Goal: Communication & Community: Answer question/provide support

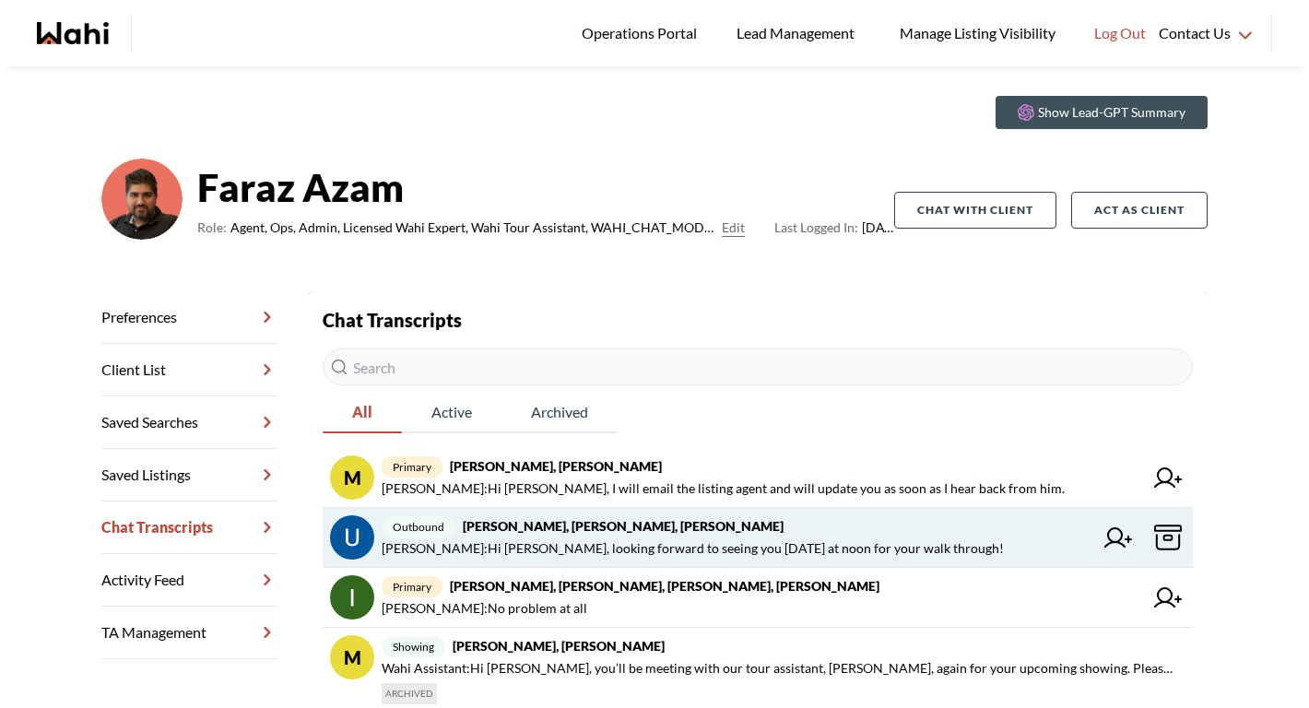
scroll to position [47, 0]
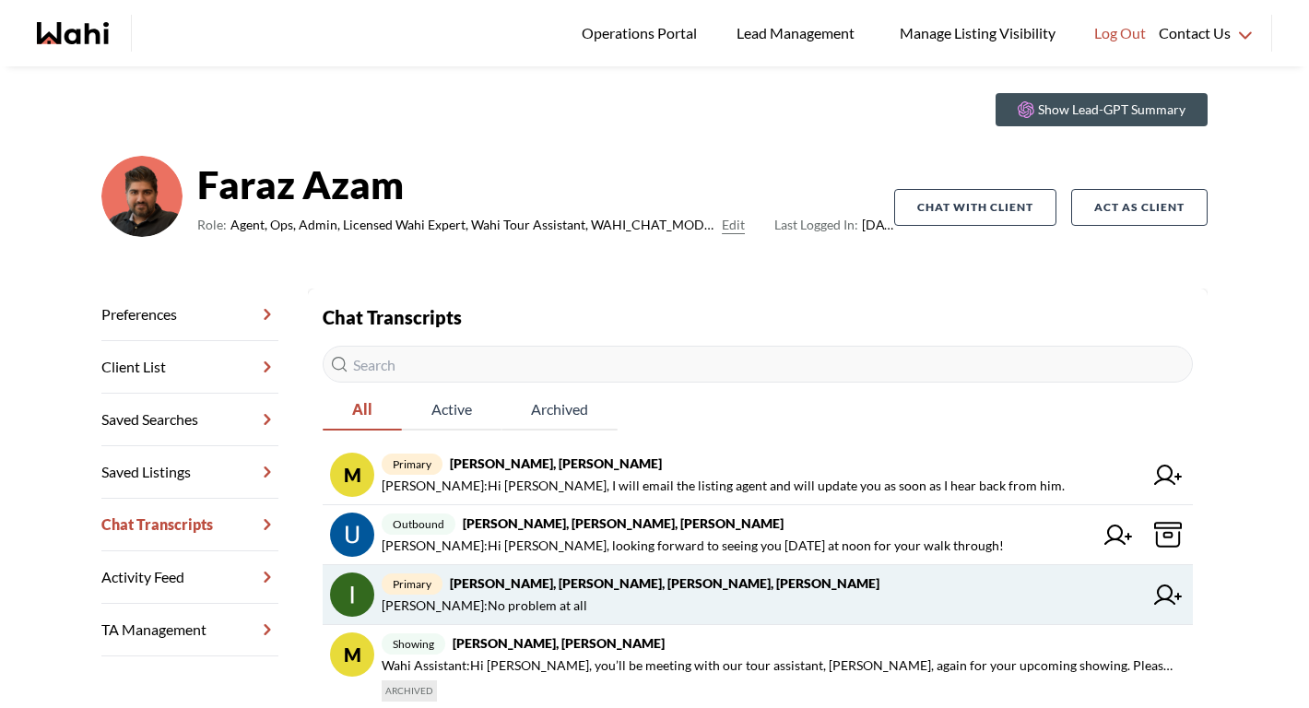
click at [556, 585] on strong "Irina Krasyuk, Kseniya Krasyuk, Michelle, Faraz" at bounding box center [664, 583] width 429 height 16
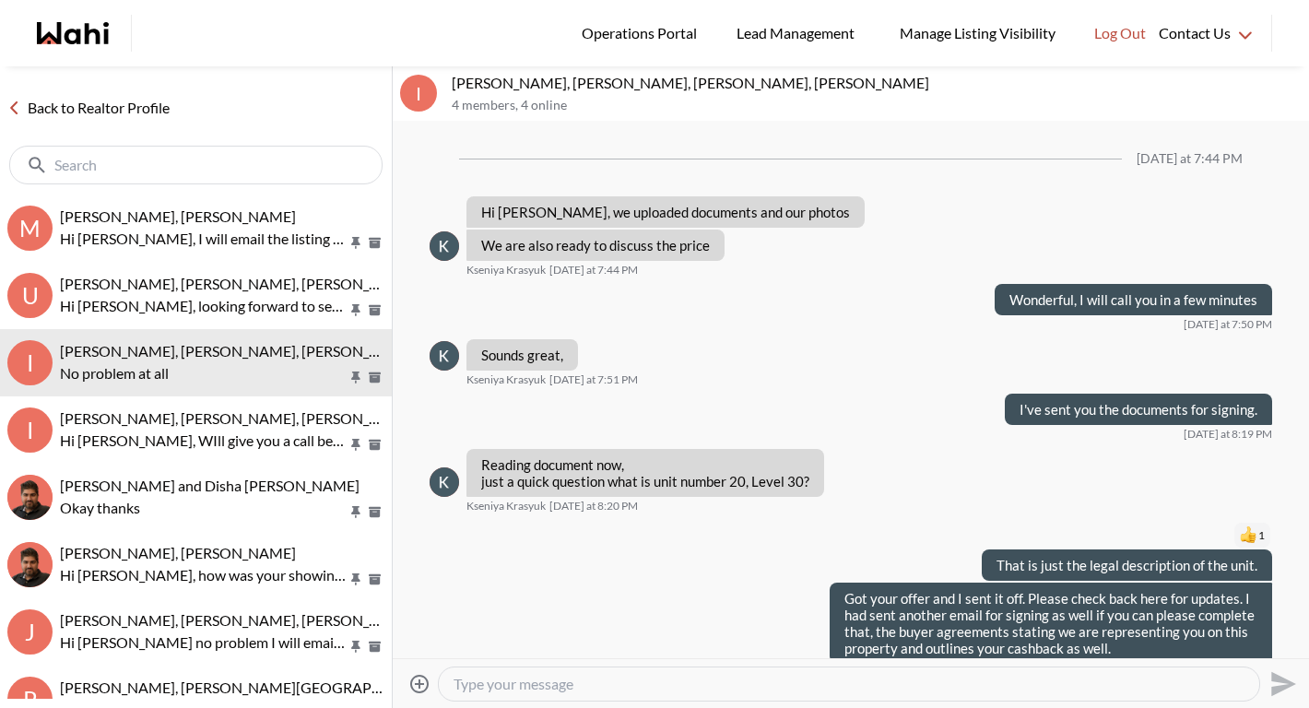
scroll to position [1320, 0]
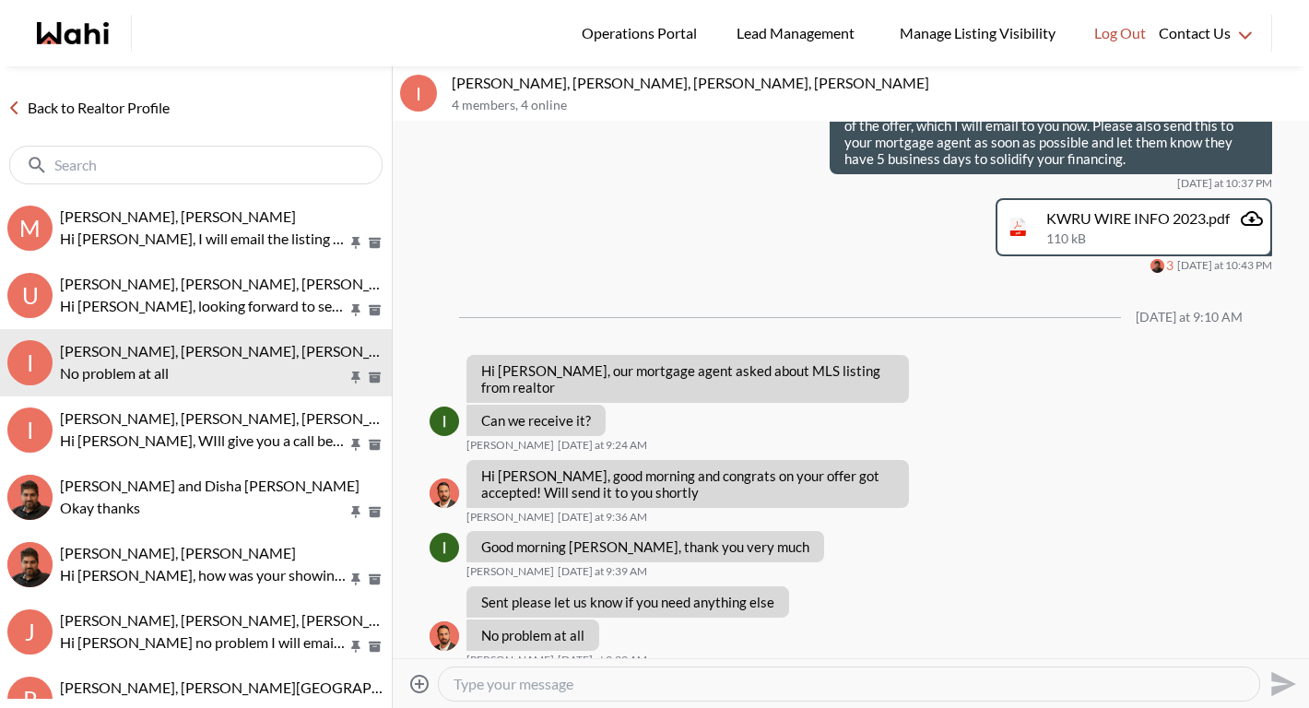
click at [553, 686] on textarea "Type your message" at bounding box center [848, 684] width 791 height 18
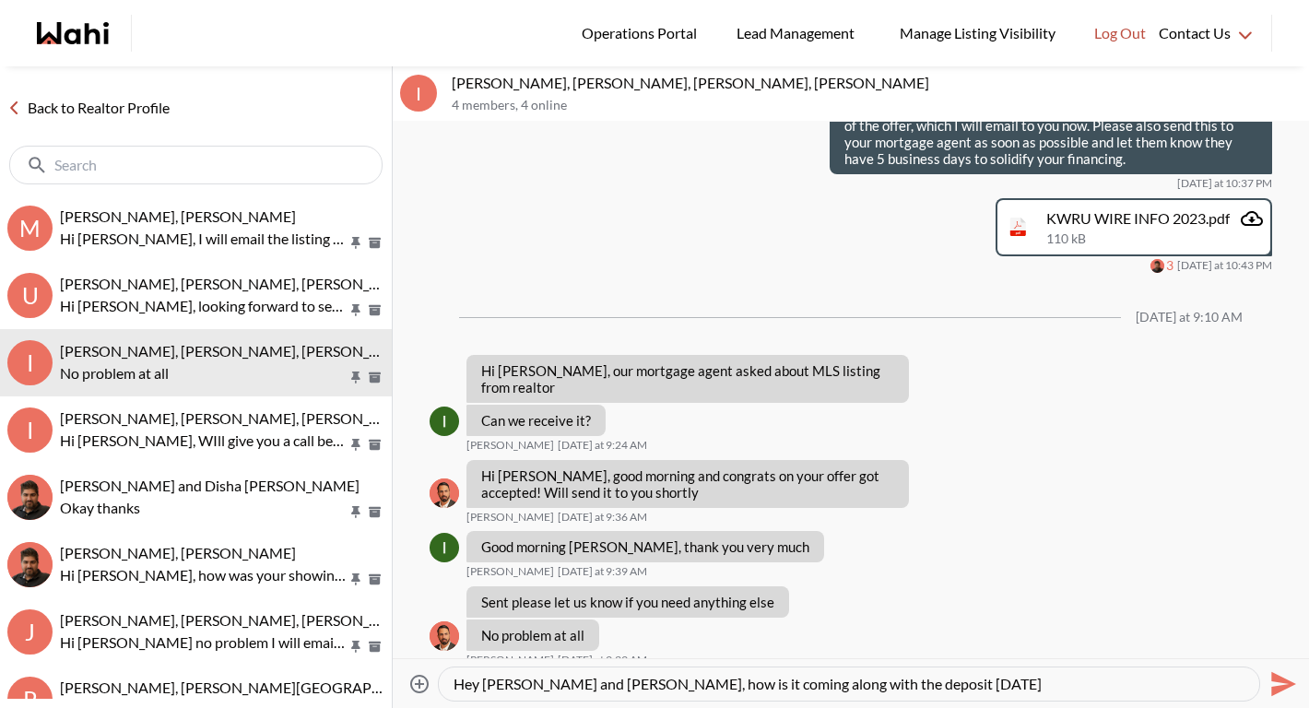
type textarea "Hey [PERSON_NAME] and [PERSON_NAME], how is it coming along with the deposit [D…"
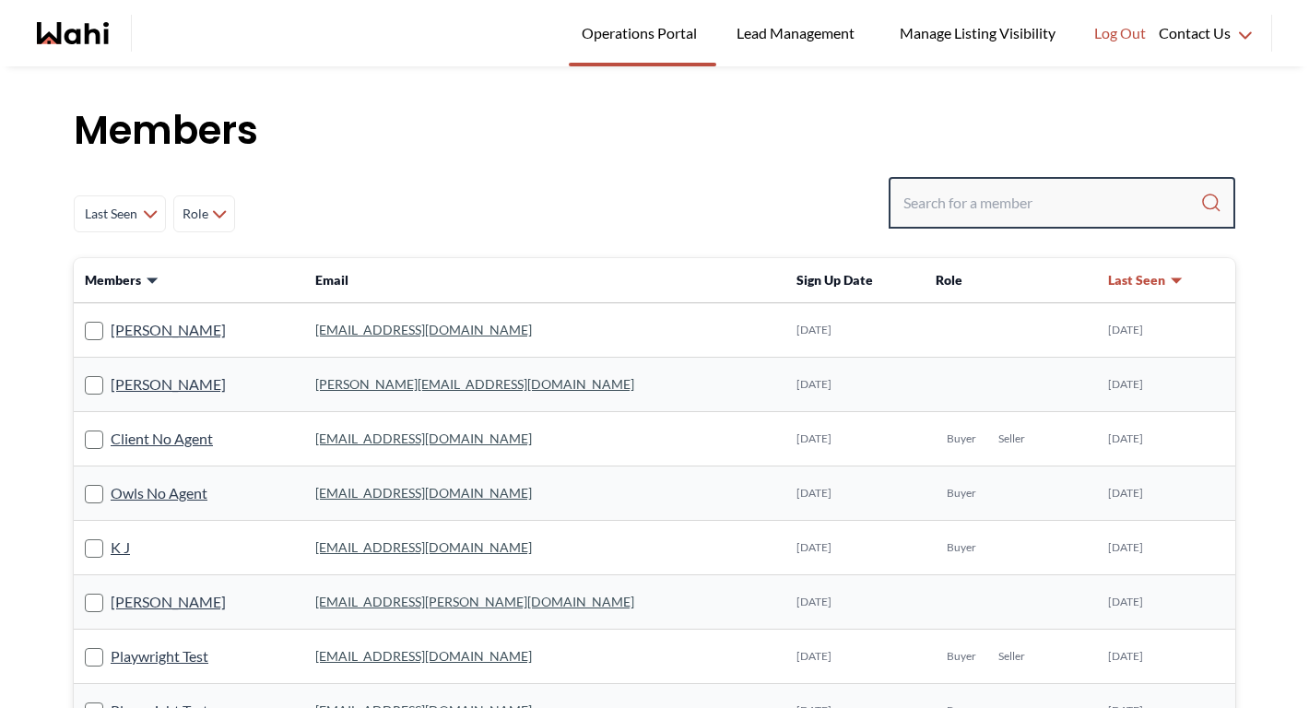
click at [1051, 186] on input "Search input" at bounding box center [1051, 202] width 297 height 33
type input "[PERSON_NAME]"
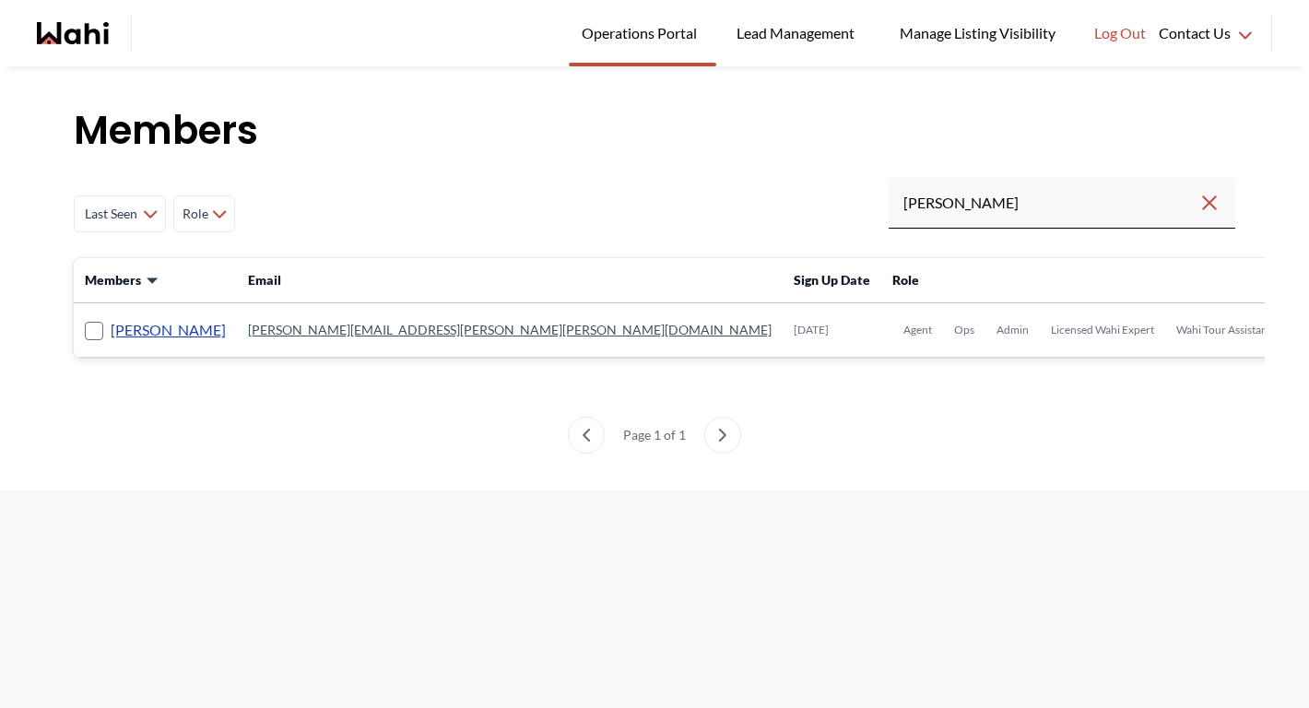
click at [202, 329] on link "[PERSON_NAME]" at bounding box center [168, 330] width 115 height 24
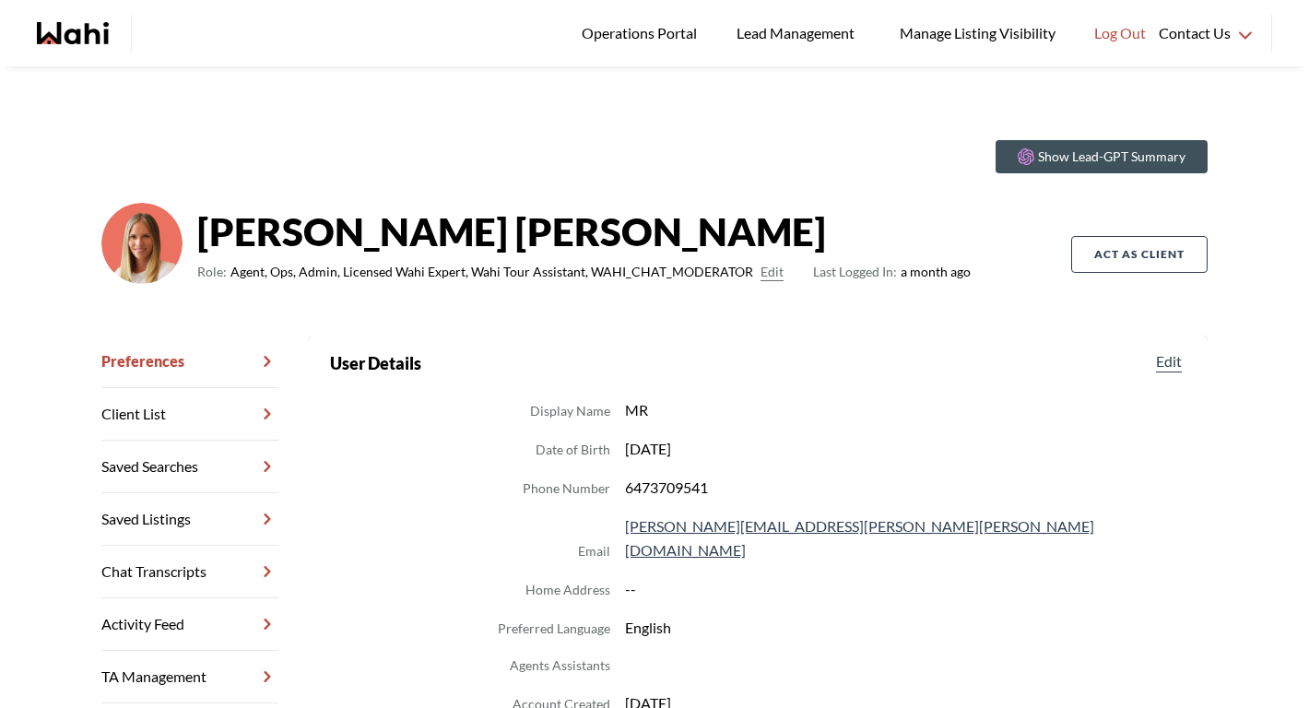
click at [193, 555] on link "Chat Transcripts" at bounding box center [189, 572] width 177 height 53
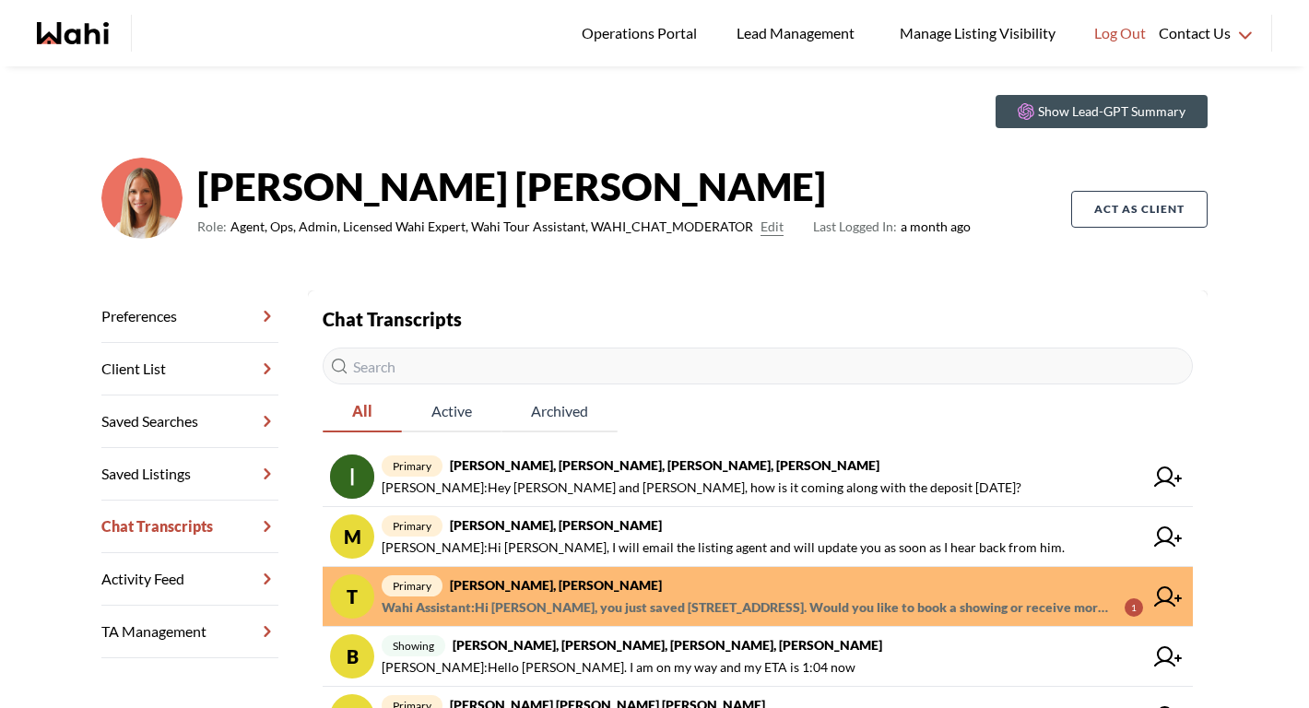
scroll to position [63, 0]
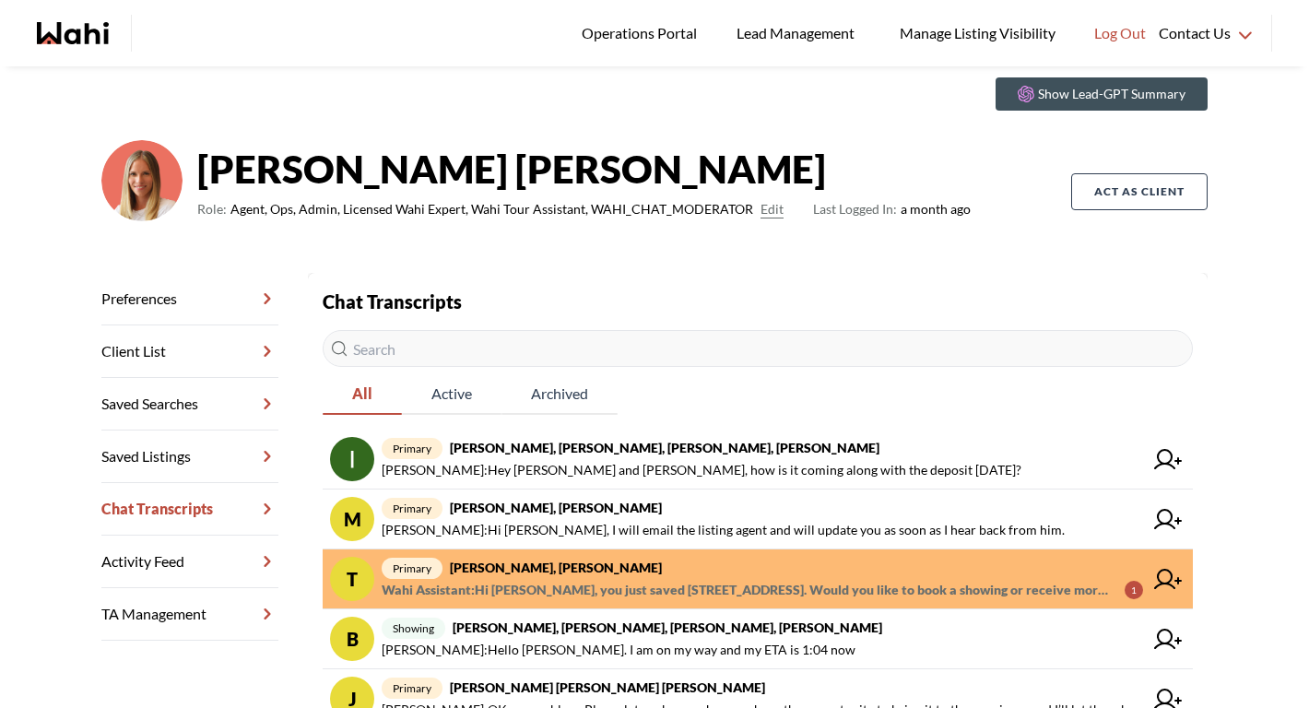
click at [506, 563] on strong "[PERSON_NAME], [PERSON_NAME]" at bounding box center [556, 567] width 212 height 16
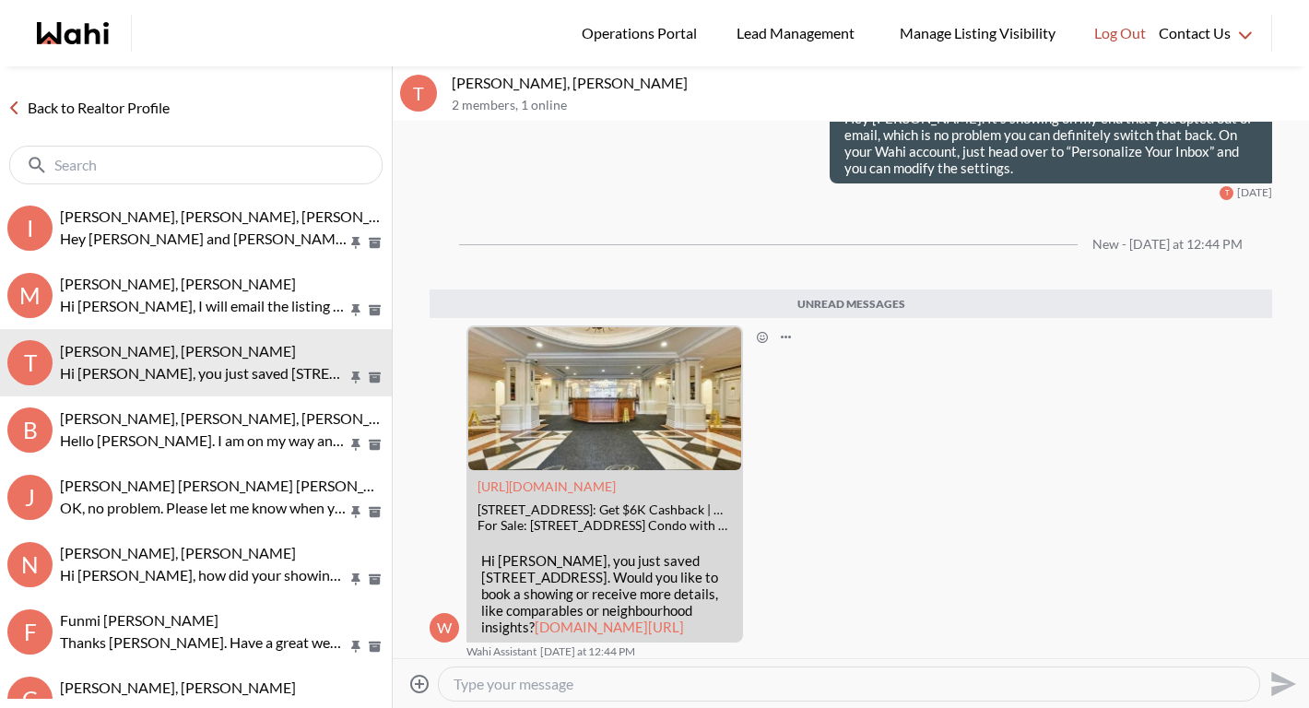
scroll to position [514, 0]
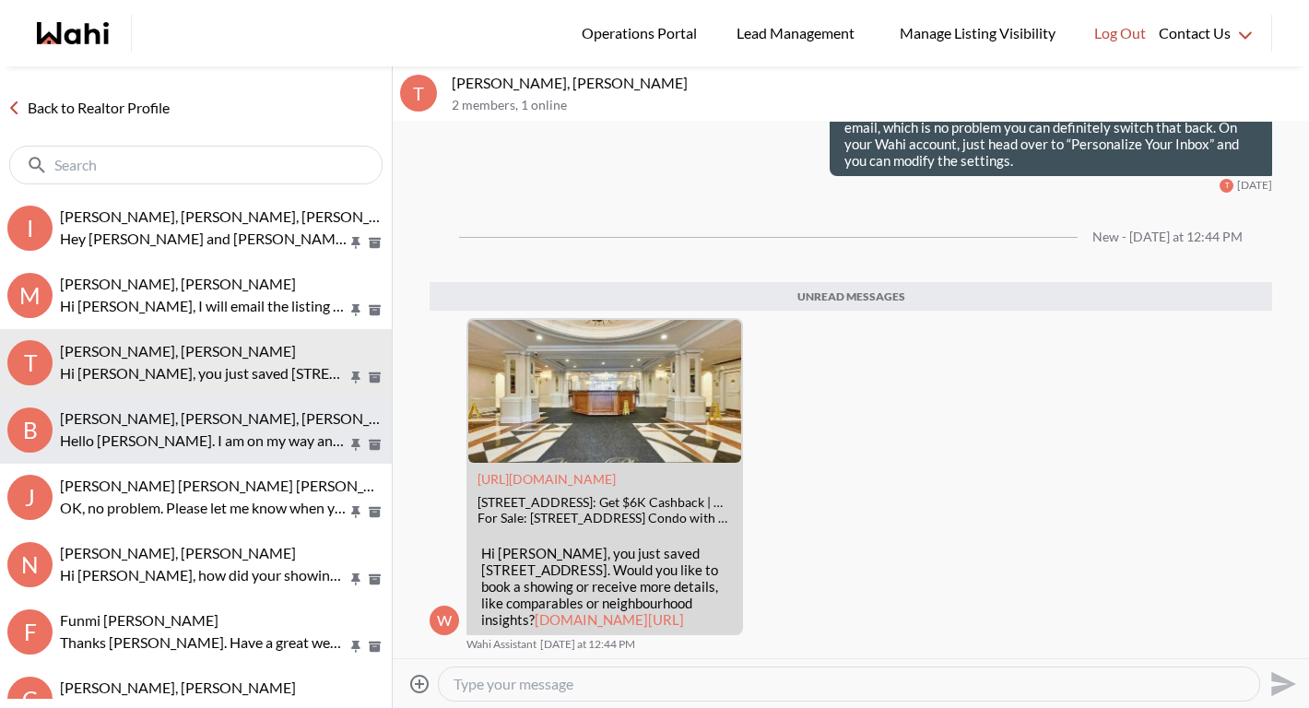
click at [208, 411] on span "[PERSON_NAME], [PERSON_NAME], [PERSON_NAME], [PERSON_NAME]" at bounding box center [298, 418] width 477 height 18
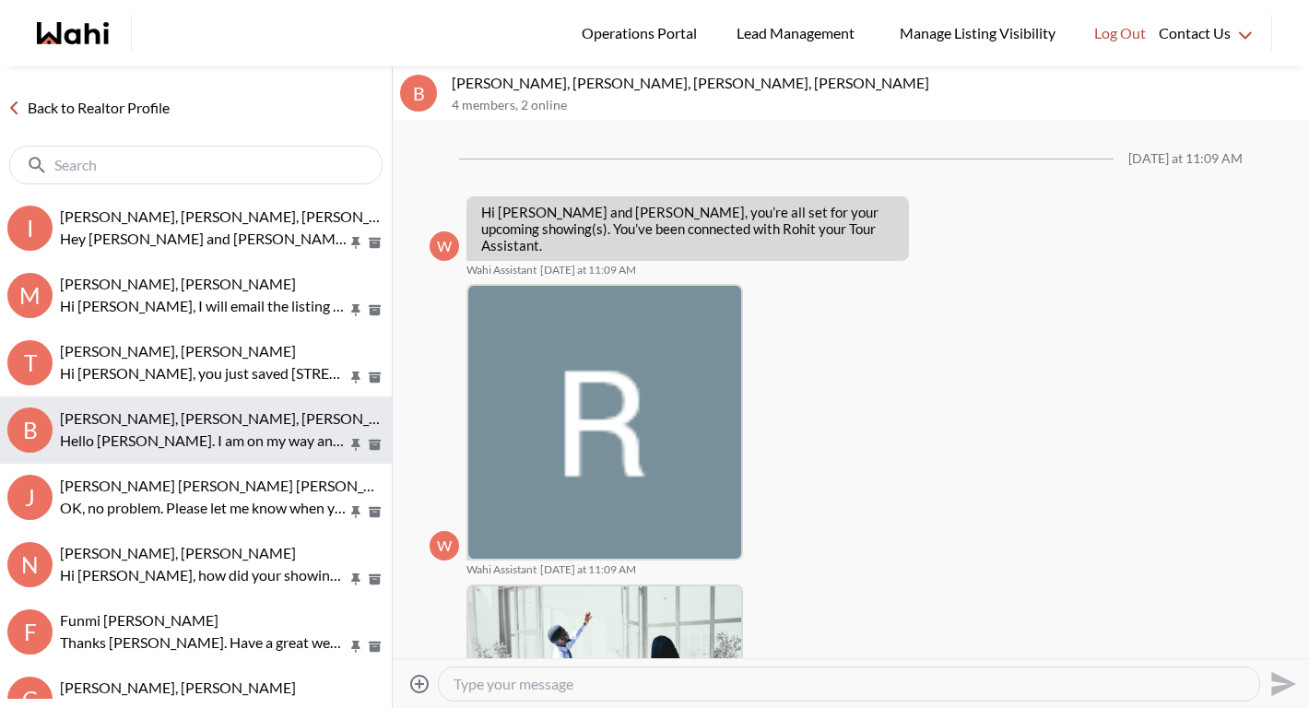
scroll to position [777, 0]
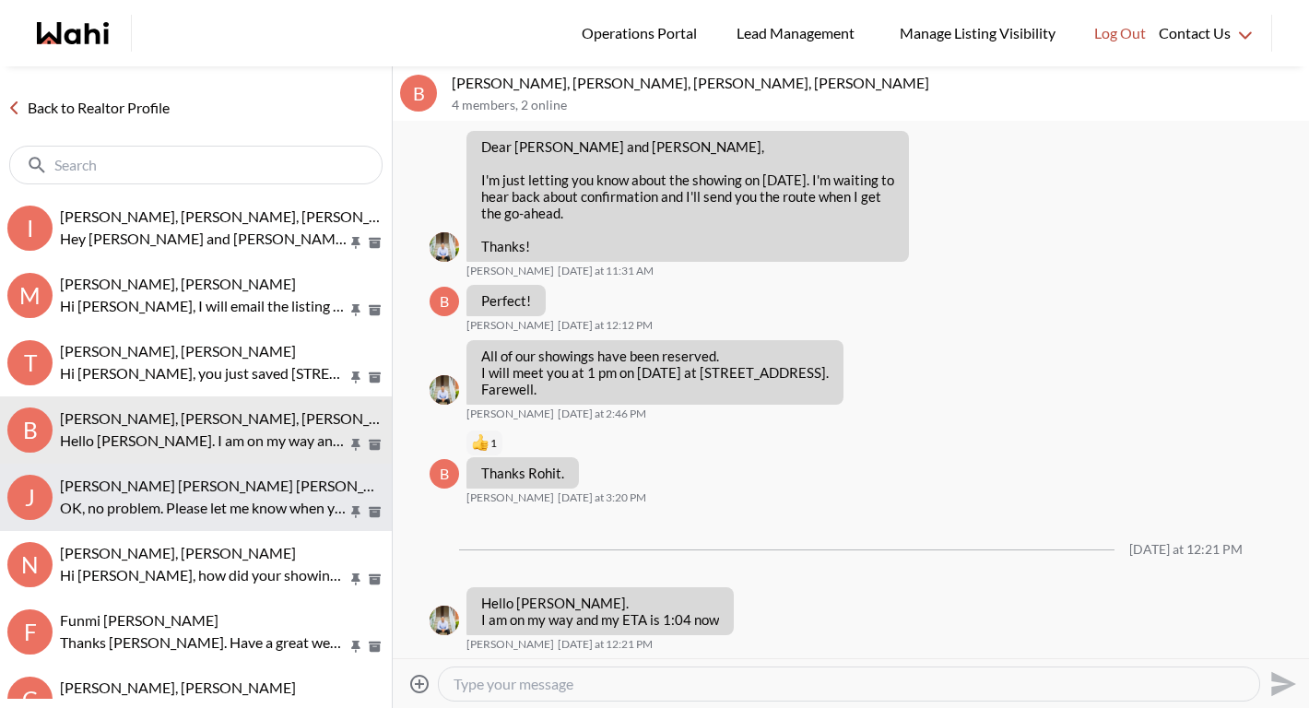
click at [202, 480] on span "[PERSON_NAME] [PERSON_NAME] [PERSON_NAME]" at bounding box center [235, 485] width 351 height 18
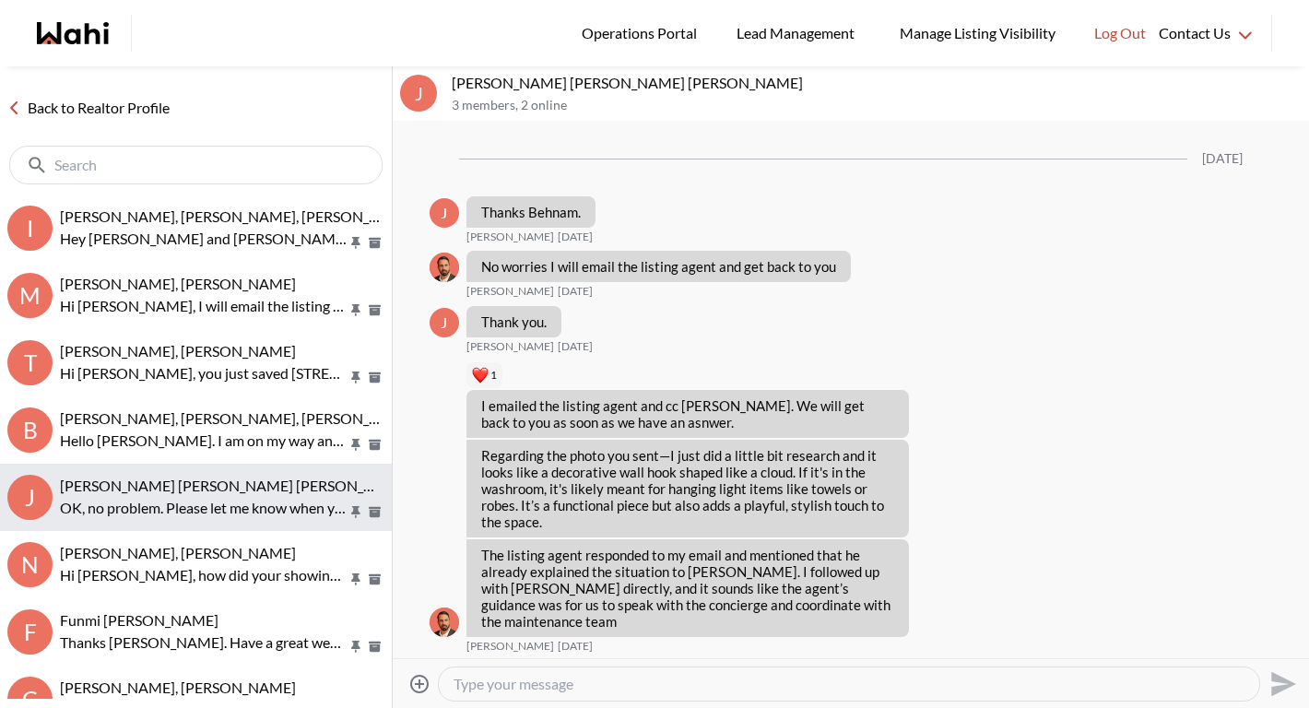
scroll to position [1958, 0]
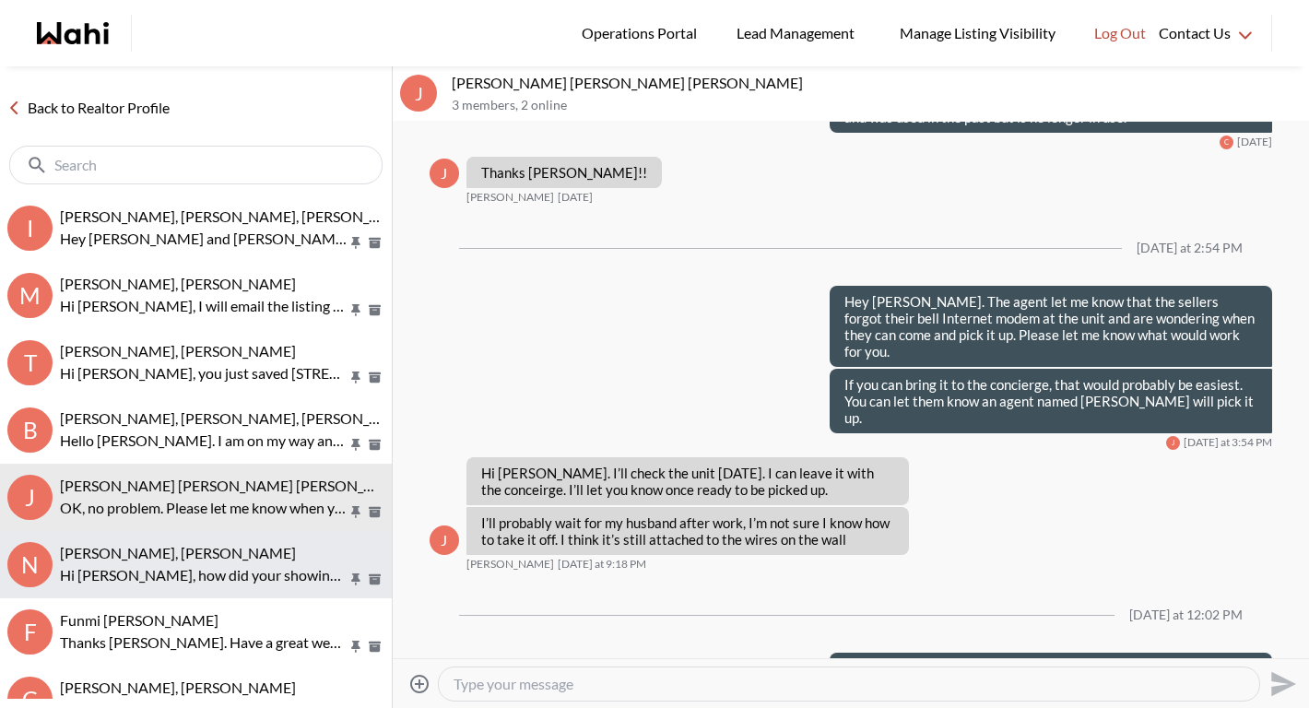
click at [191, 555] on span "[PERSON_NAME], [PERSON_NAME]" at bounding box center [178, 553] width 236 height 18
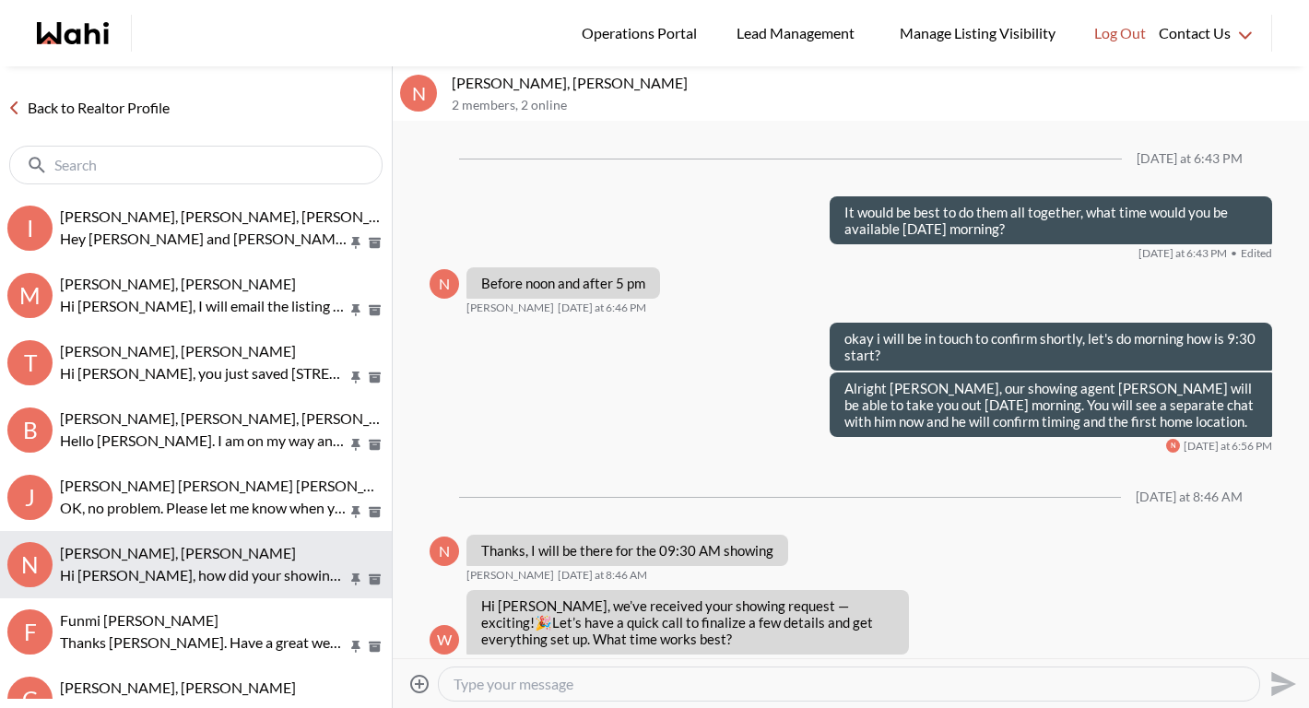
scroll to position [1592, 0]
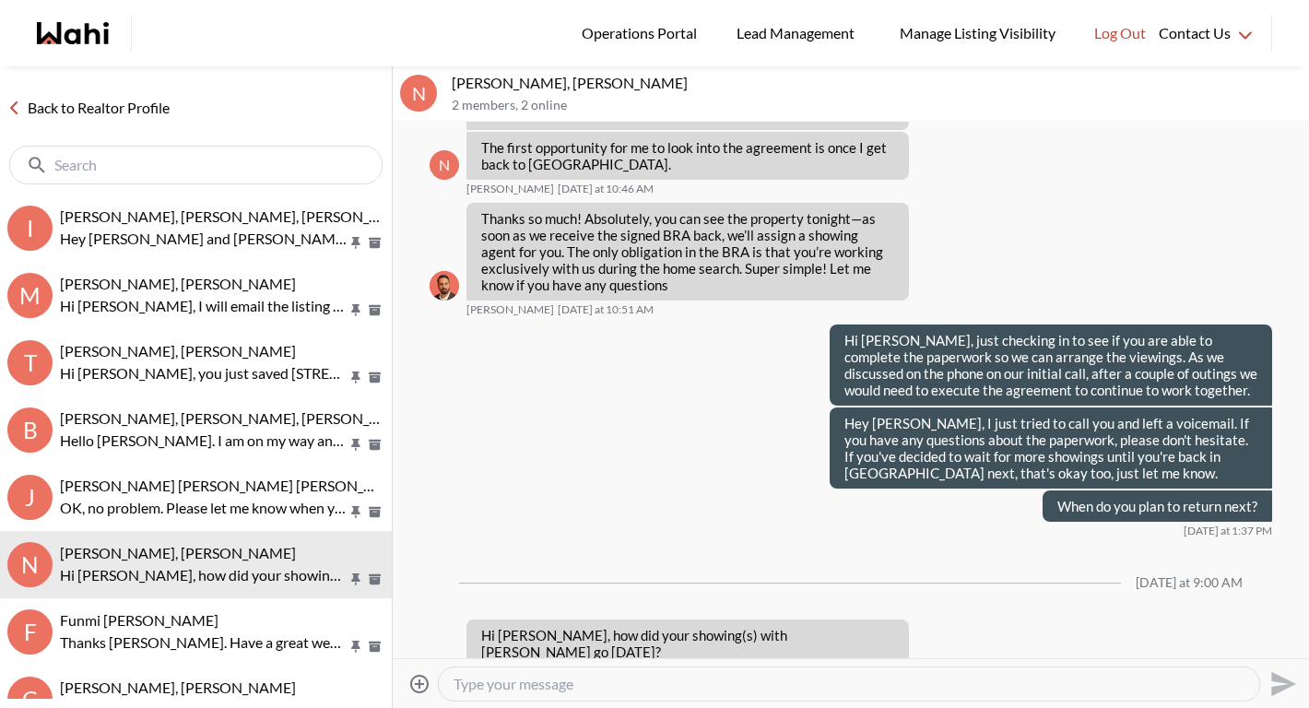
click at [946, 679] on icon "Open Message Actions Menu" at bounding box center [951, 681] width 10 height 4
click at [933, 573] on button "Delete" at bounding box center [977, 585] width 147 height 33
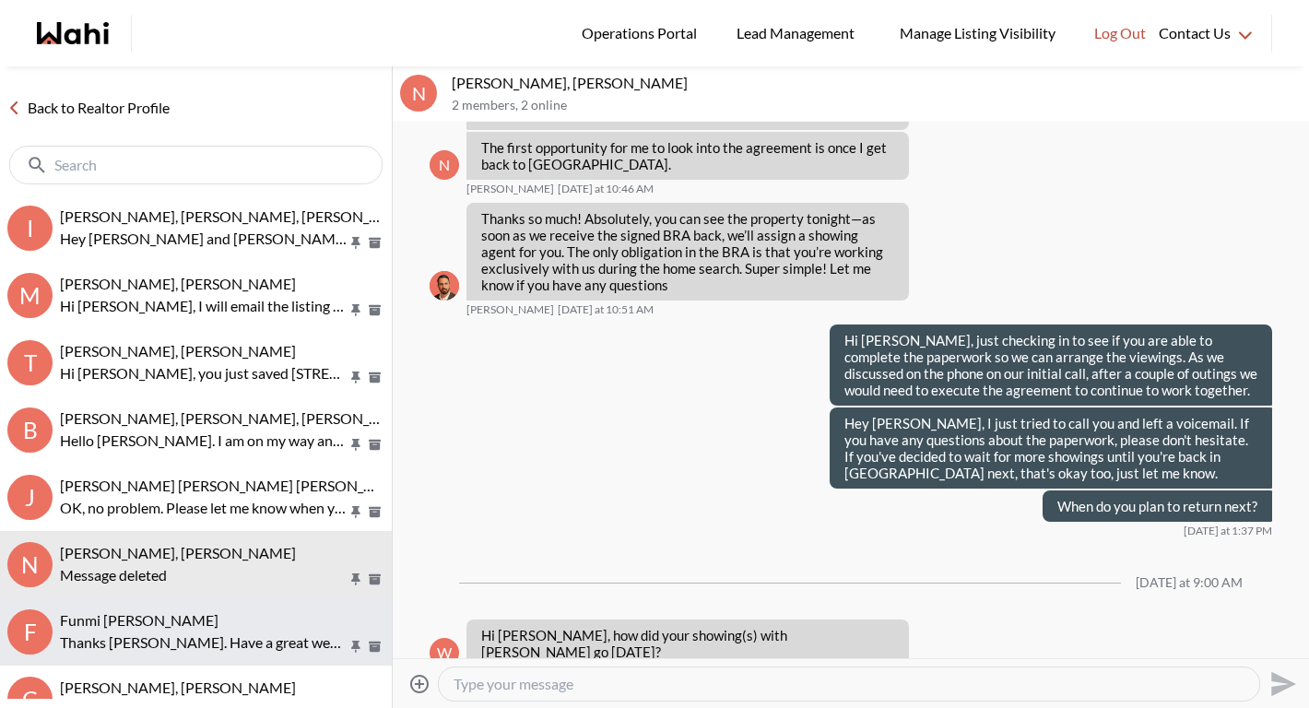
click at [296, 619] on div "Funmi [PERSON_NAME]" at bounding box center [222, 620] width 324 height 18
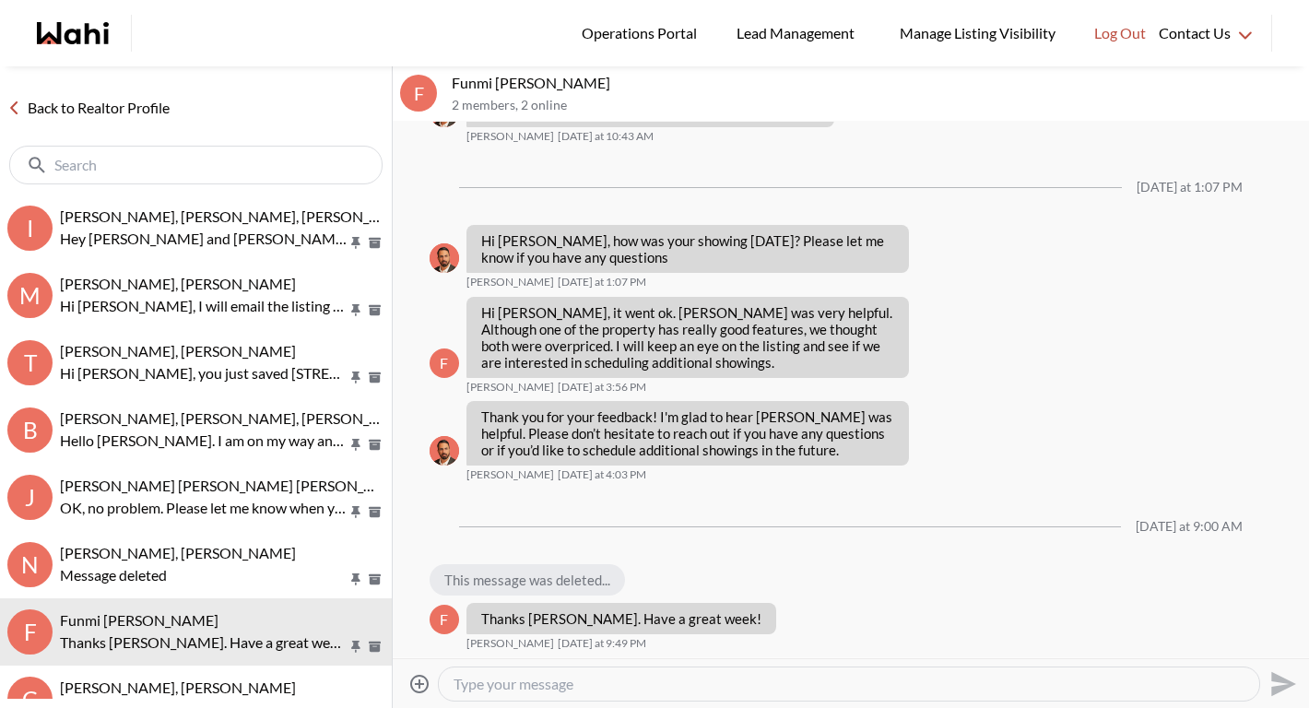
click at [87, 107] on link "Back to Realtor Profile" at bounding box center [88, 108] width 177 height 24
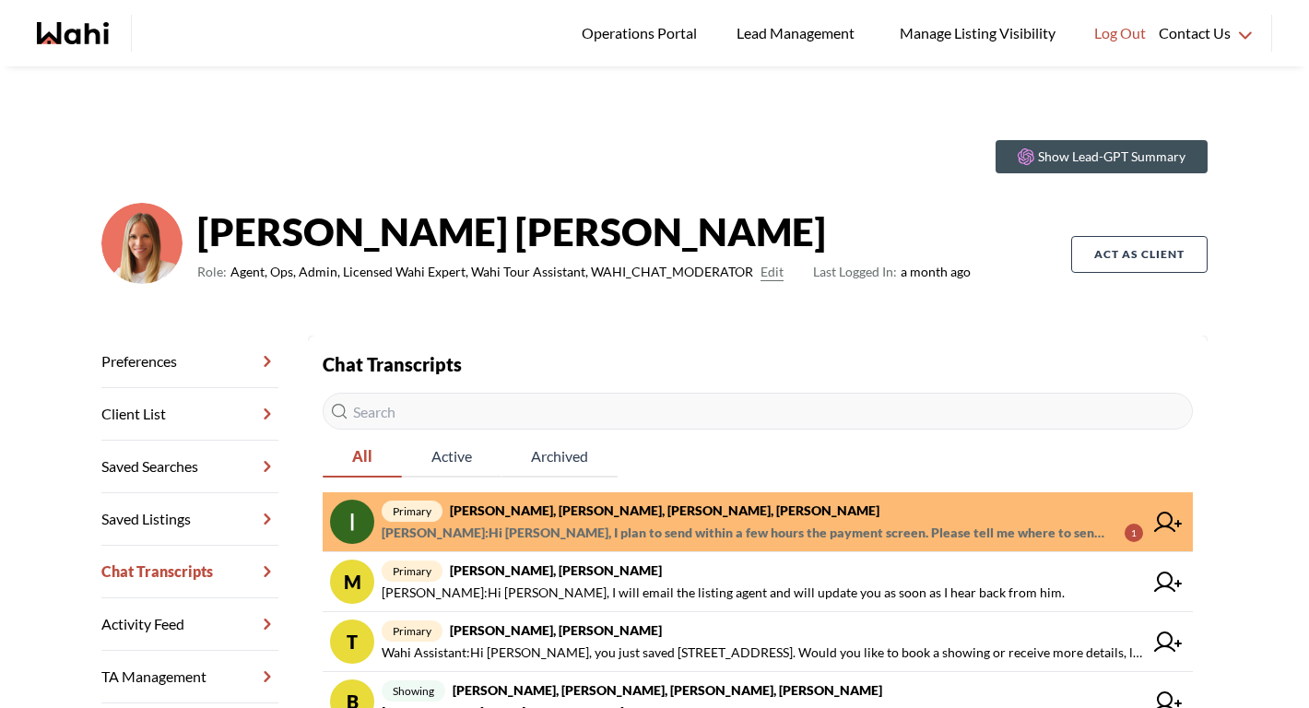
click at [606, 522] on span "[PERSON_NAME] : Hi [PERSON_NAME], I plan to send within a few hours the payment…" at bounding box center [746, 533] width 728 height 22
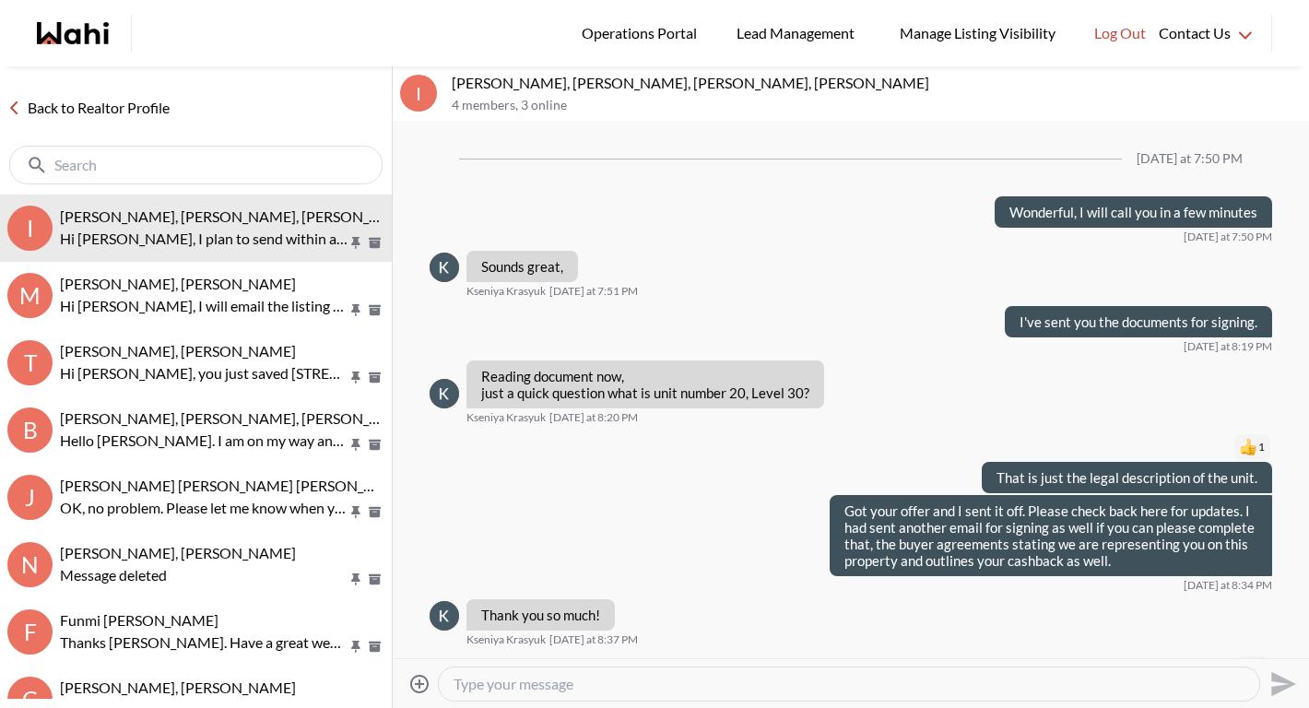
scroll to position [1476, 0]
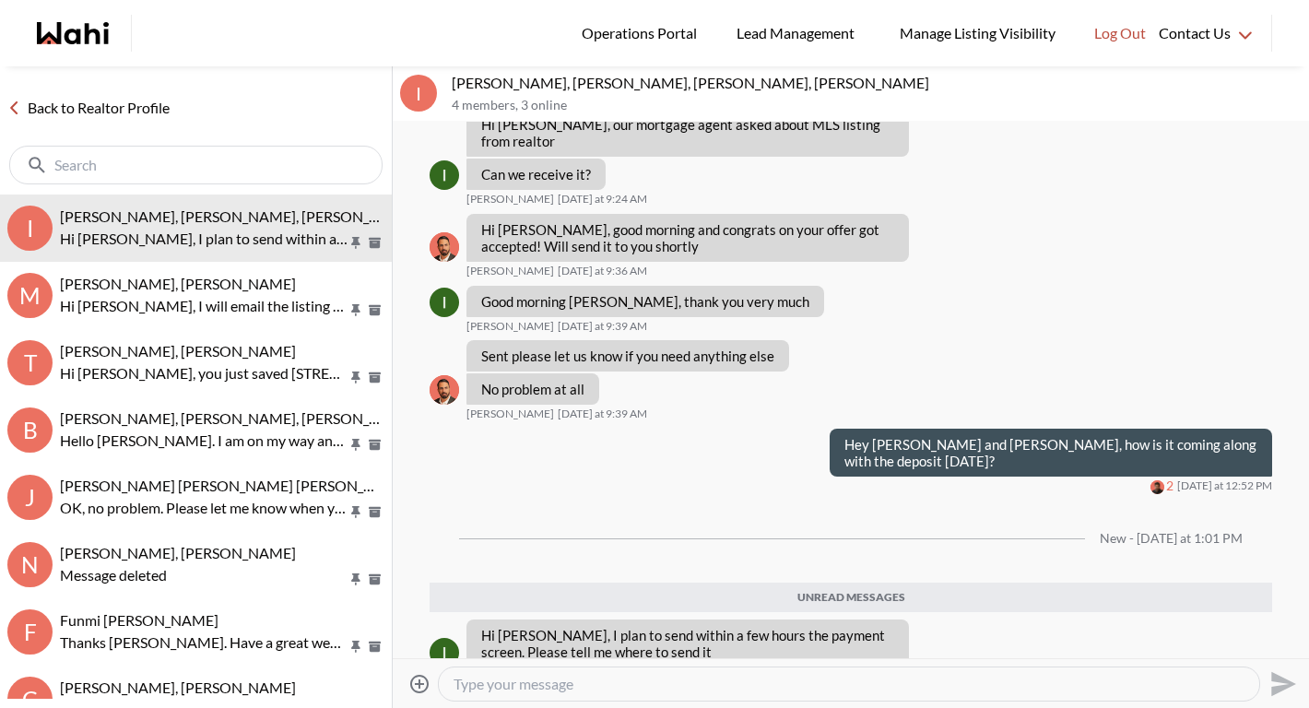
click at [581, 675] on textarea "Type your message" at bounding box center [848, 684] width 791 height 18
click at [582, 675] on textarea "Type your message" at bounding box center [848, 684] width 791 height 18
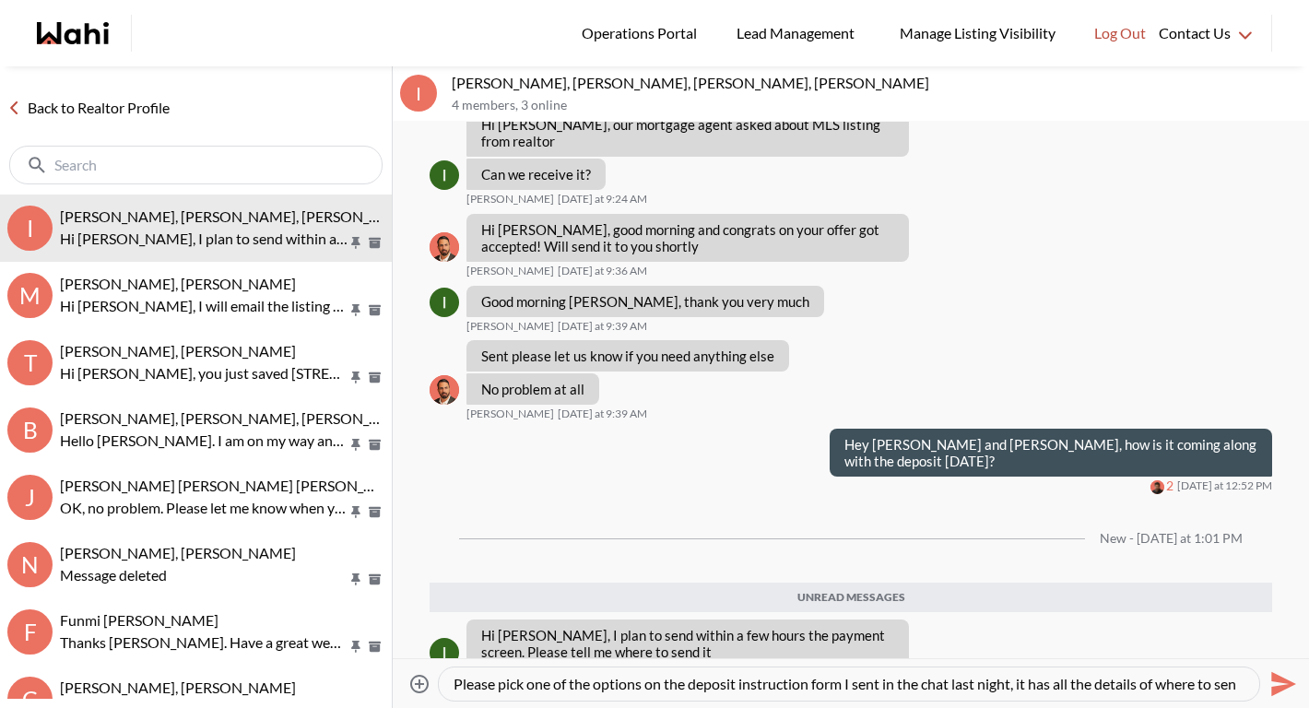
scroll to position [18, 0]
type textarea "Please pick one of the options on the deposit instruction form I sent in the ch…"
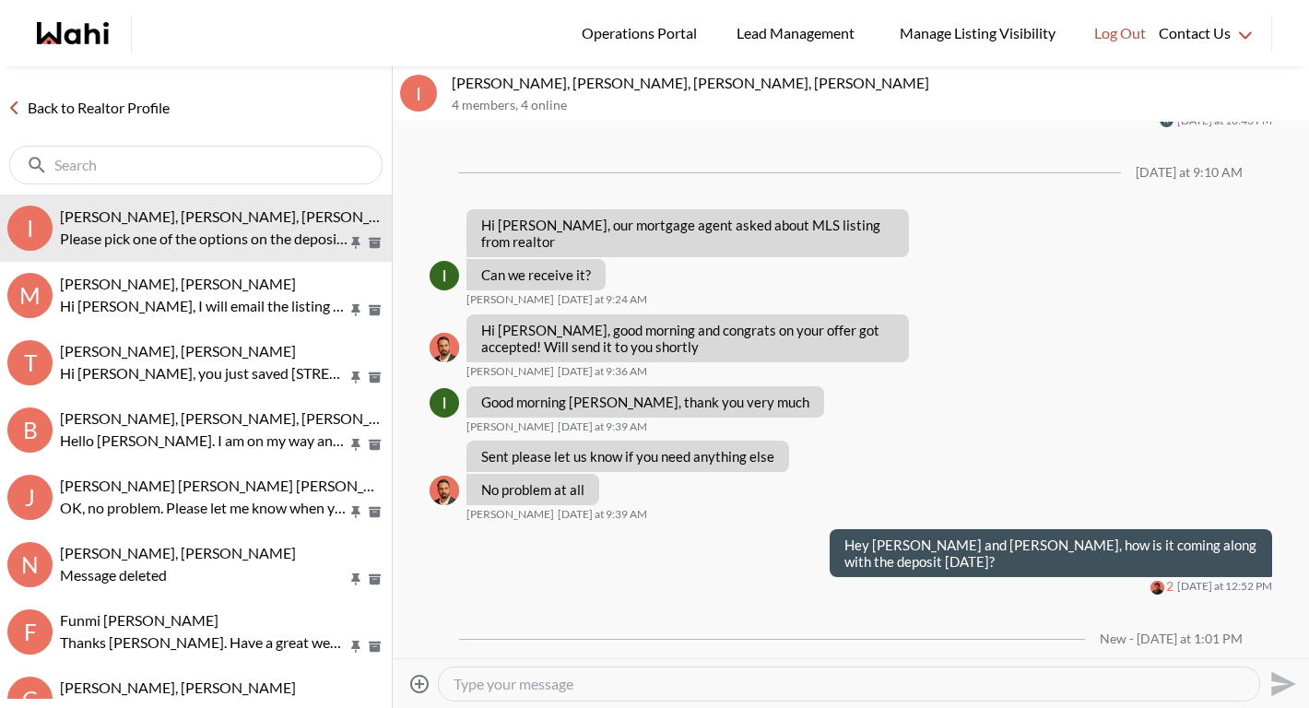
scroll to position [1520, 0]
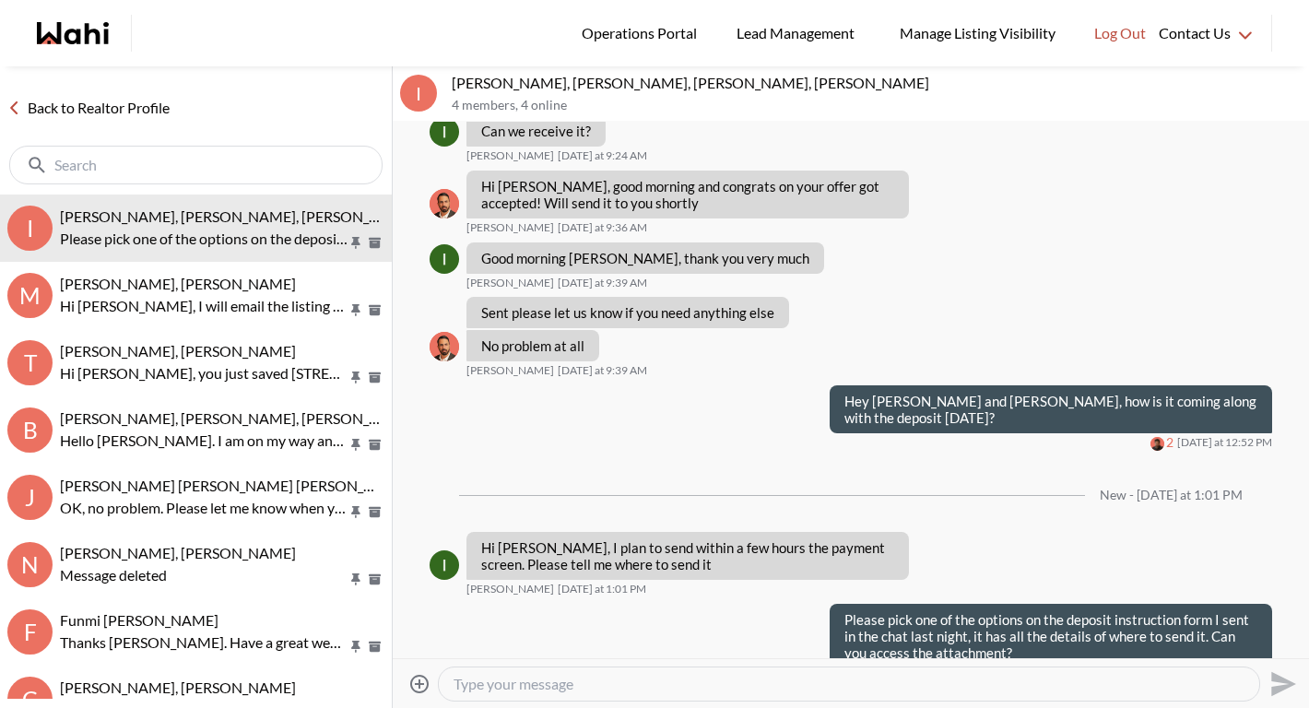
click at [132, 105] on link "Back to Realtor Profile" at bounding box center [88, 108] width 177 height 24
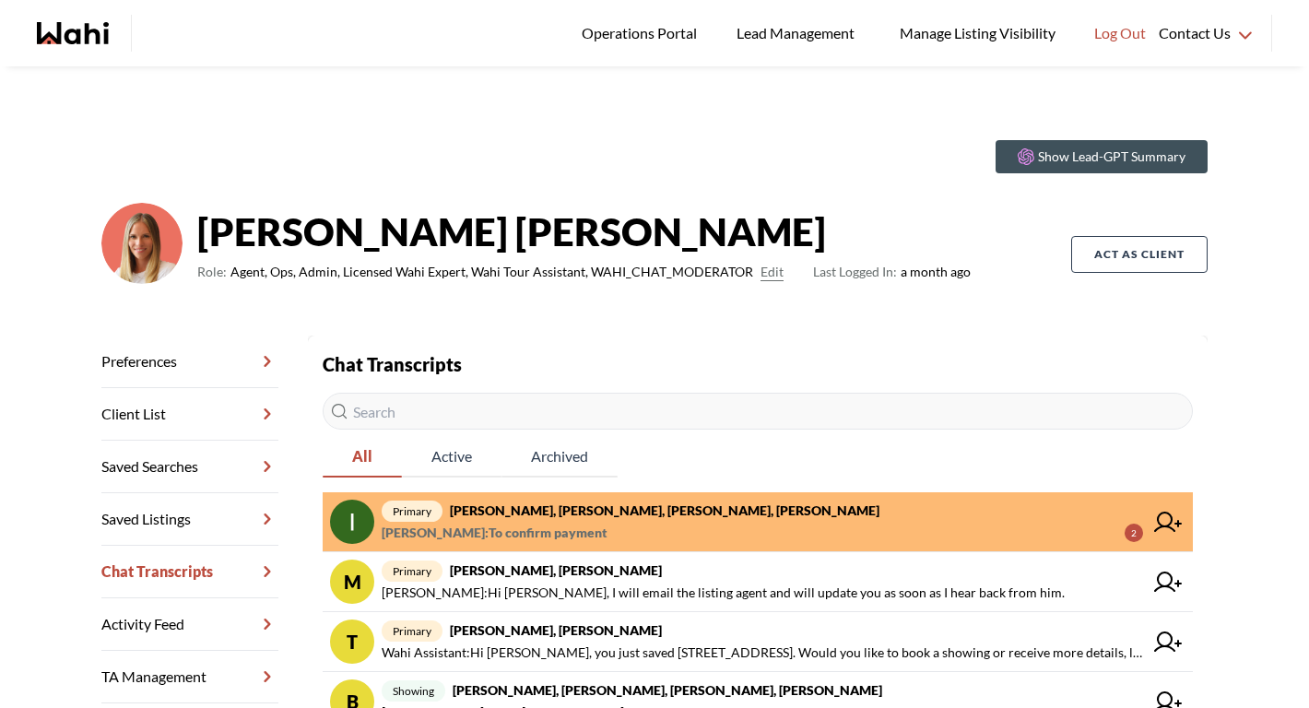
click at [525, 509] on strong "[PERSON_NAME], [PERSON_NAME], [PERSON_NAME], [PERSON_NAME]" at bounding box center [664, 510] width 429 height 16
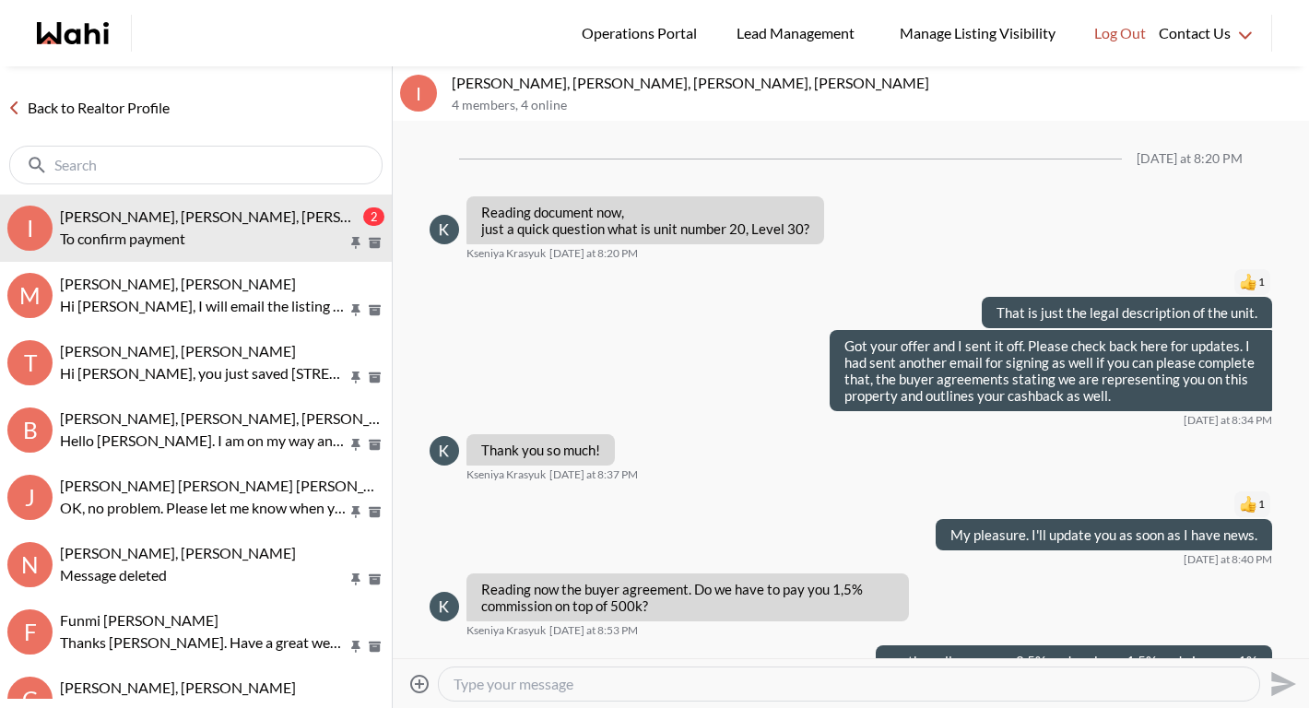
scroll to position [1487, 0]
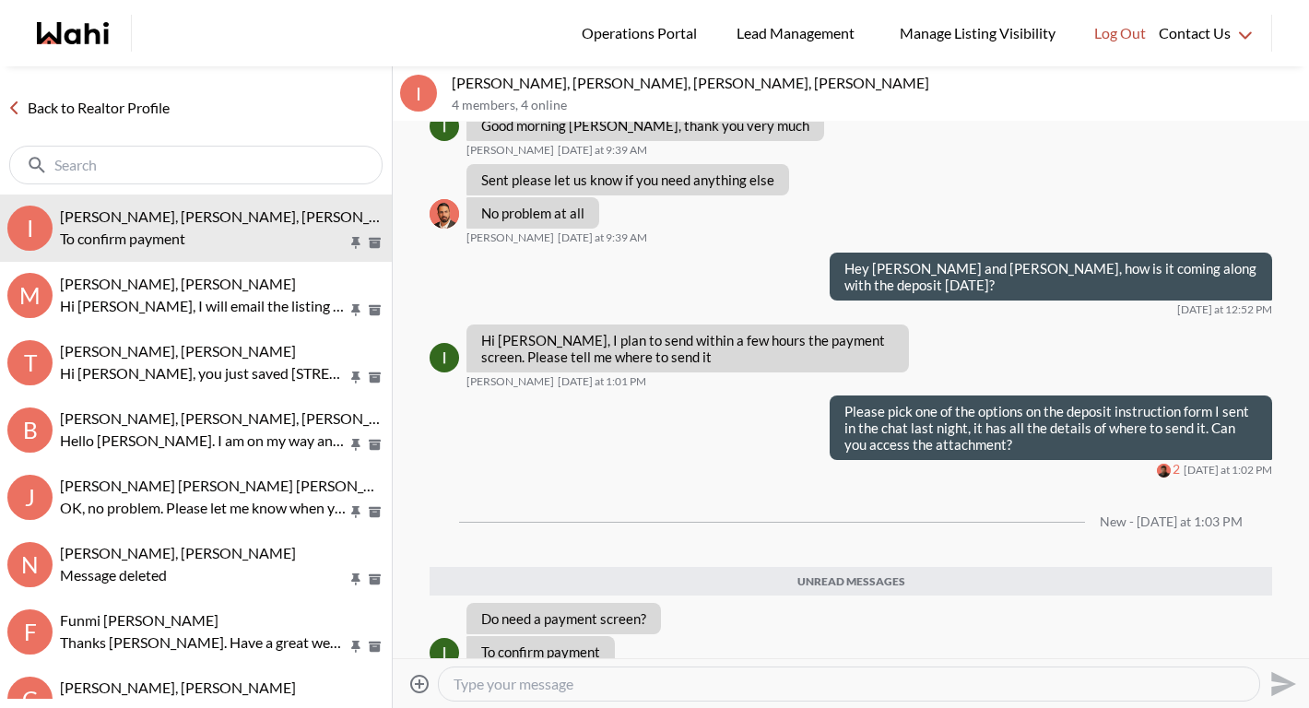
click at [536, 695] on div at bounding box center [849, 683] width 820 height 33
click at [536, 685] on textarea "Type your message" at bounding box center [848, 684] width 791 height 18
type textarea "i"
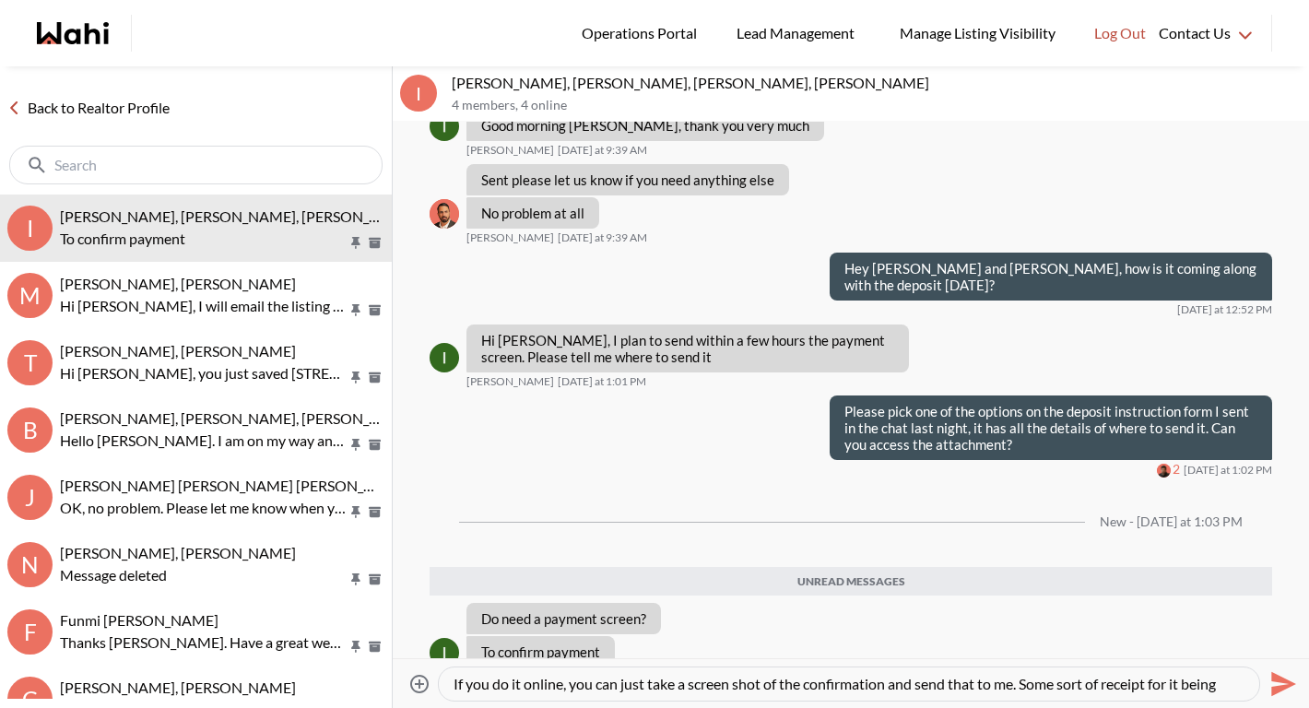
scroll to position [18, 0]
type textarea "If you do it online, you can just take a screen shot of the confirmation and se…"
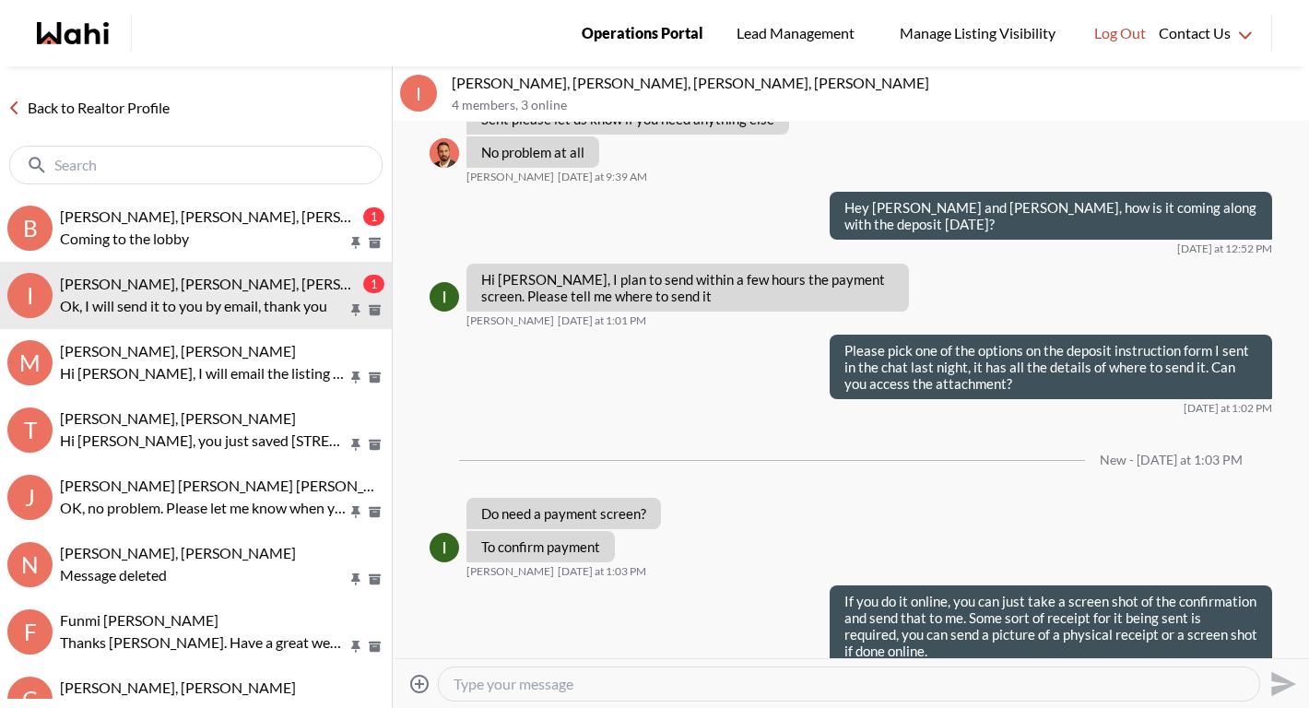
scroll to position [1603, 0]
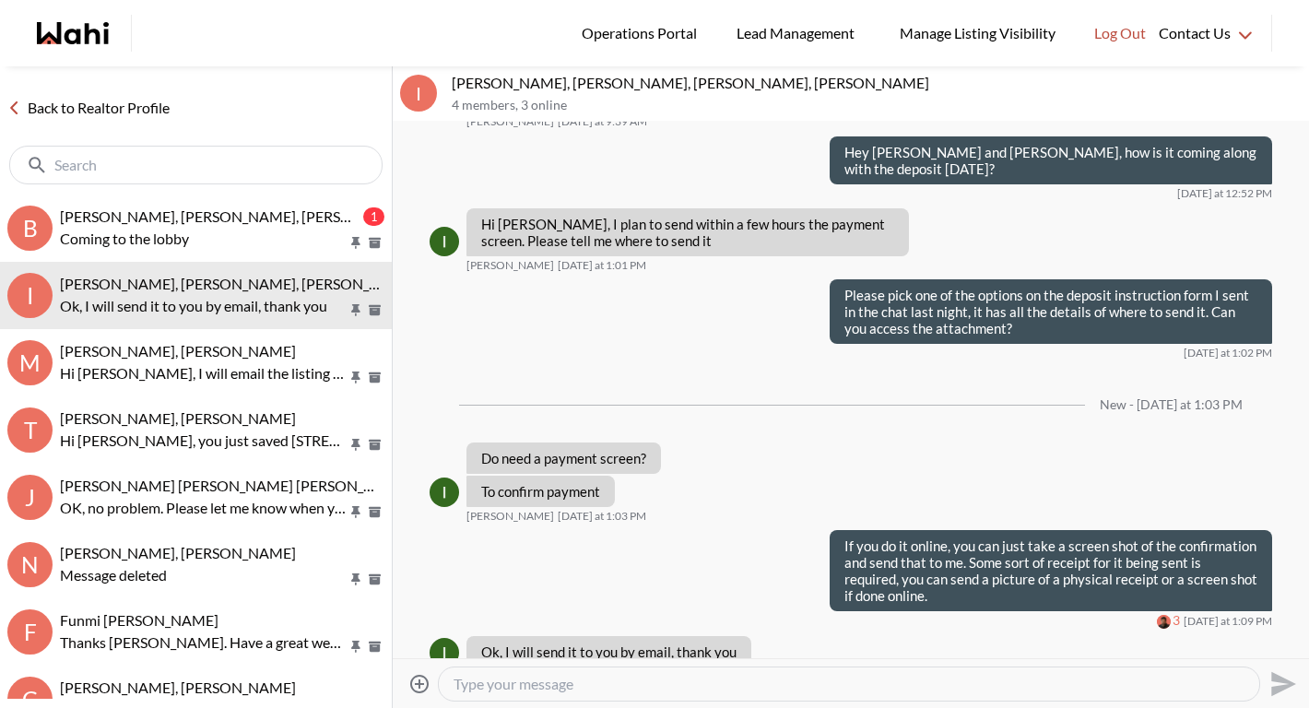
click at [552, 682] on textarea "Type your message" at bounding box center [848, 684] width 791 height 18
type textarea "W"
type textarea "Great."
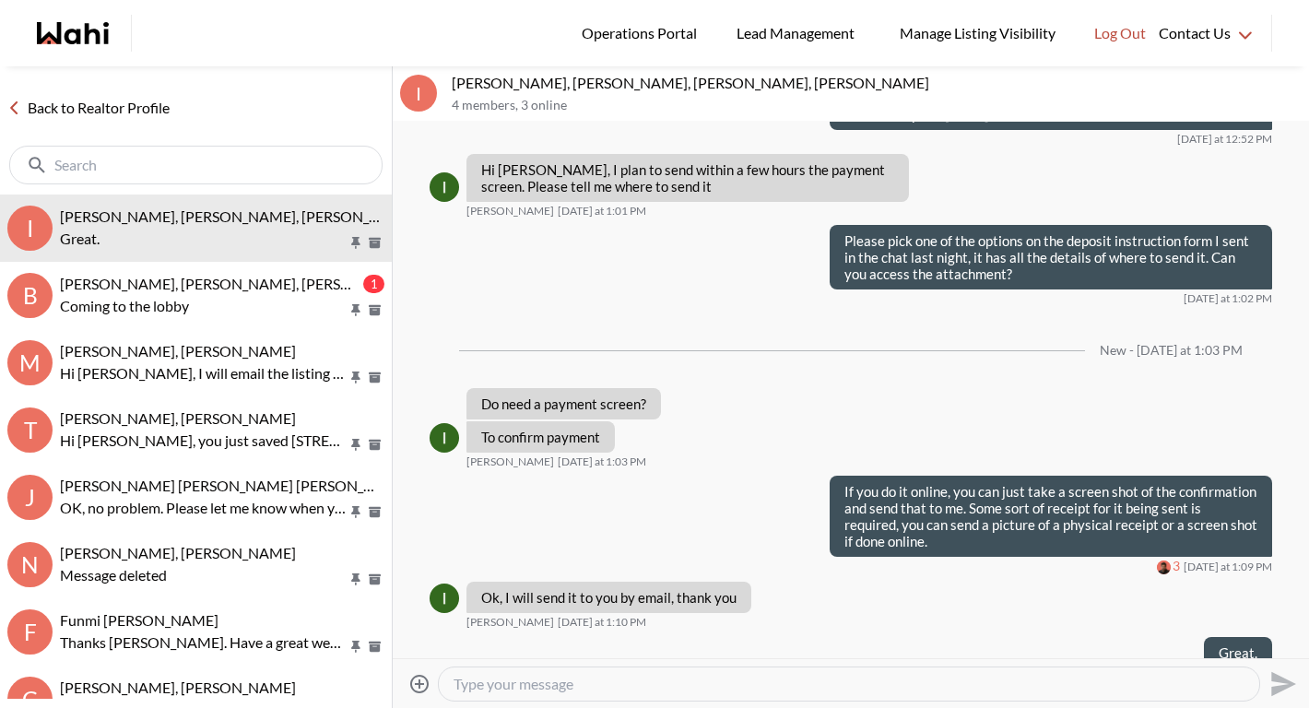
type textarea "O"
type textarea "The seller has ordered the status certificate. Once we receive it we will need …"
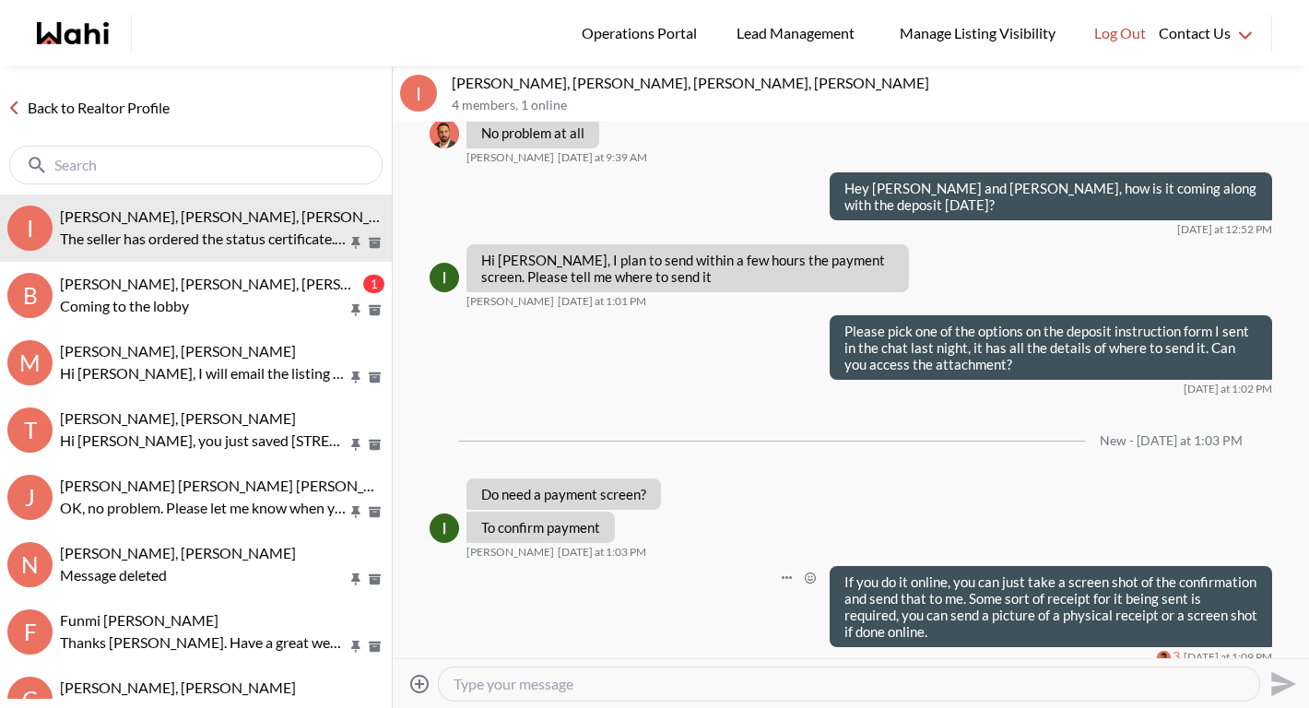
scroll to position [1741, 0]
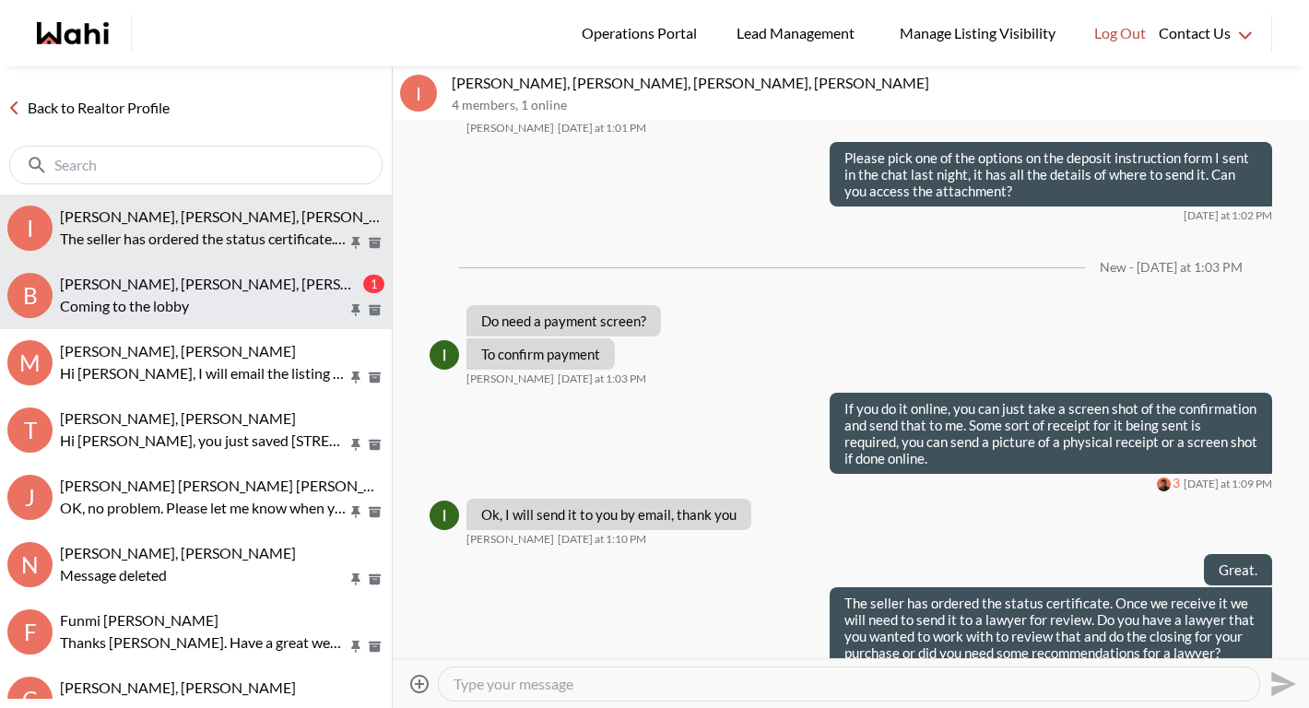
click at [101, 282] on span "[PERSON_NAME], [PERSON_NAME], [PERSON_NAME], [PERSON_NAME]" at bounding box center [298, 284] width 477 height 18
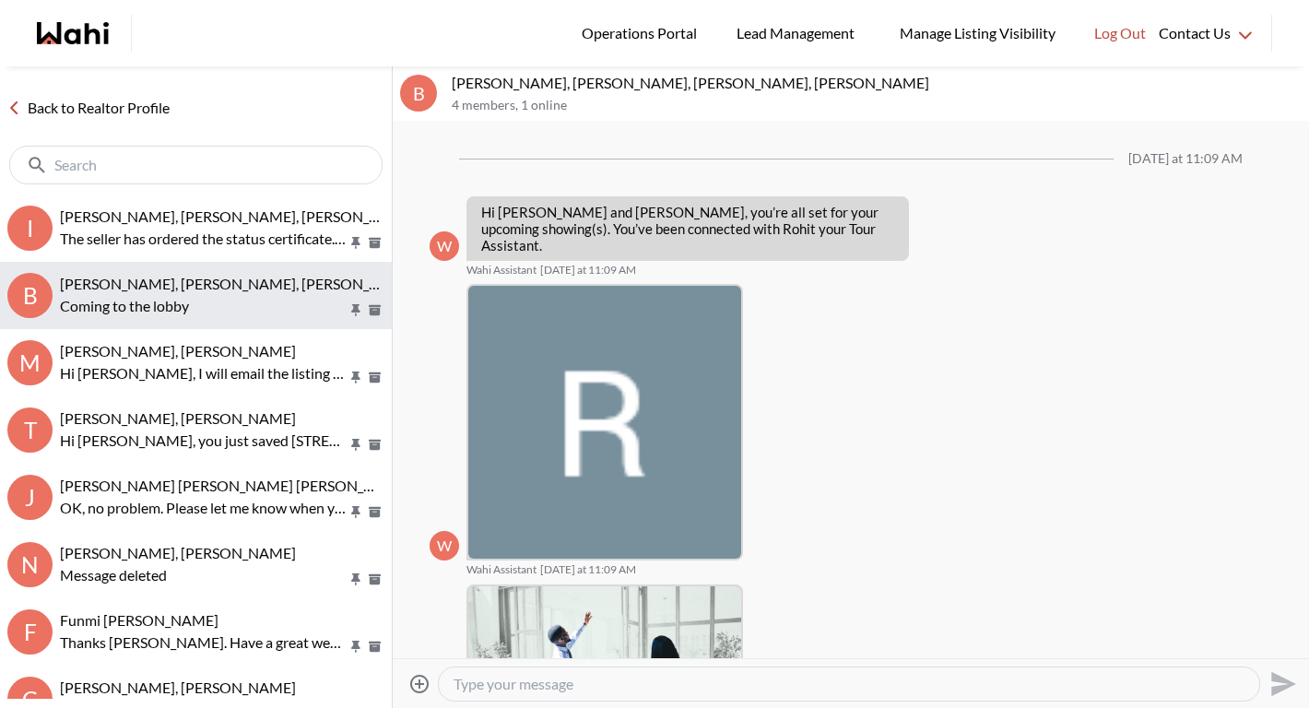
scroll to position [950, 0]
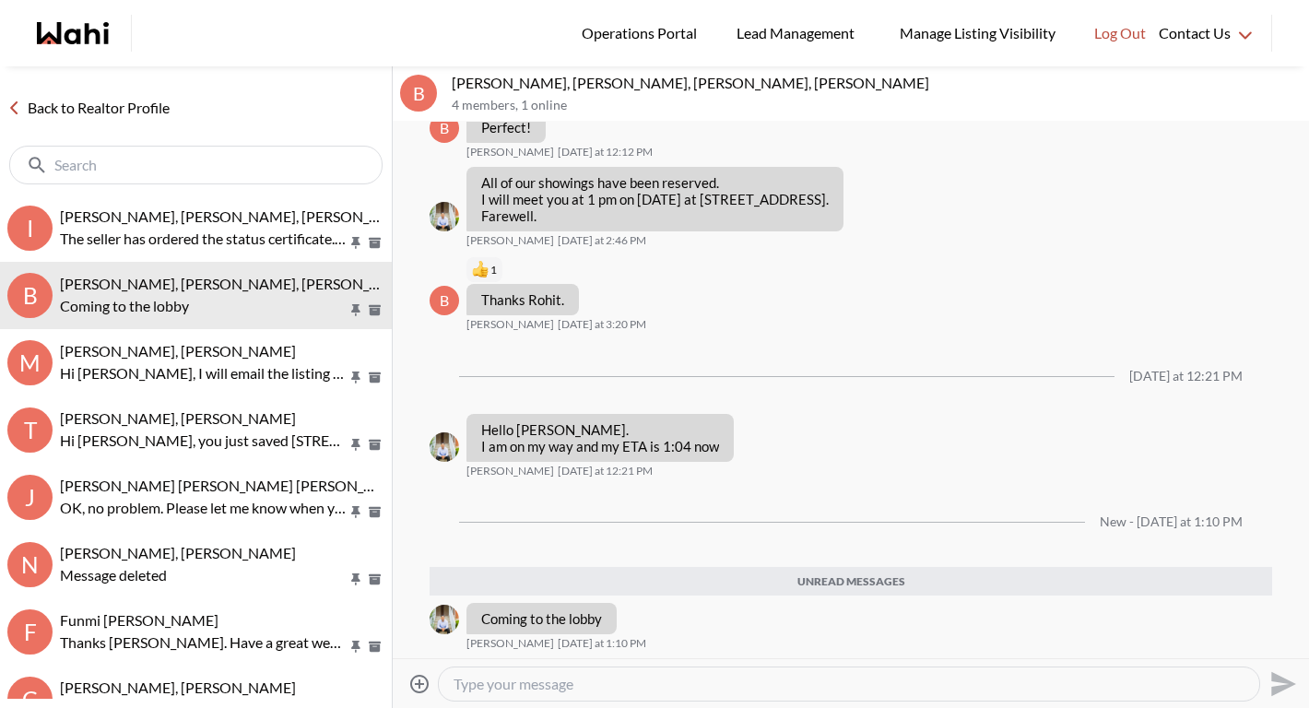
click at [154, 104] on link "Back to Realtor Profile" at bounding box center [88, 108] width 177 height 24
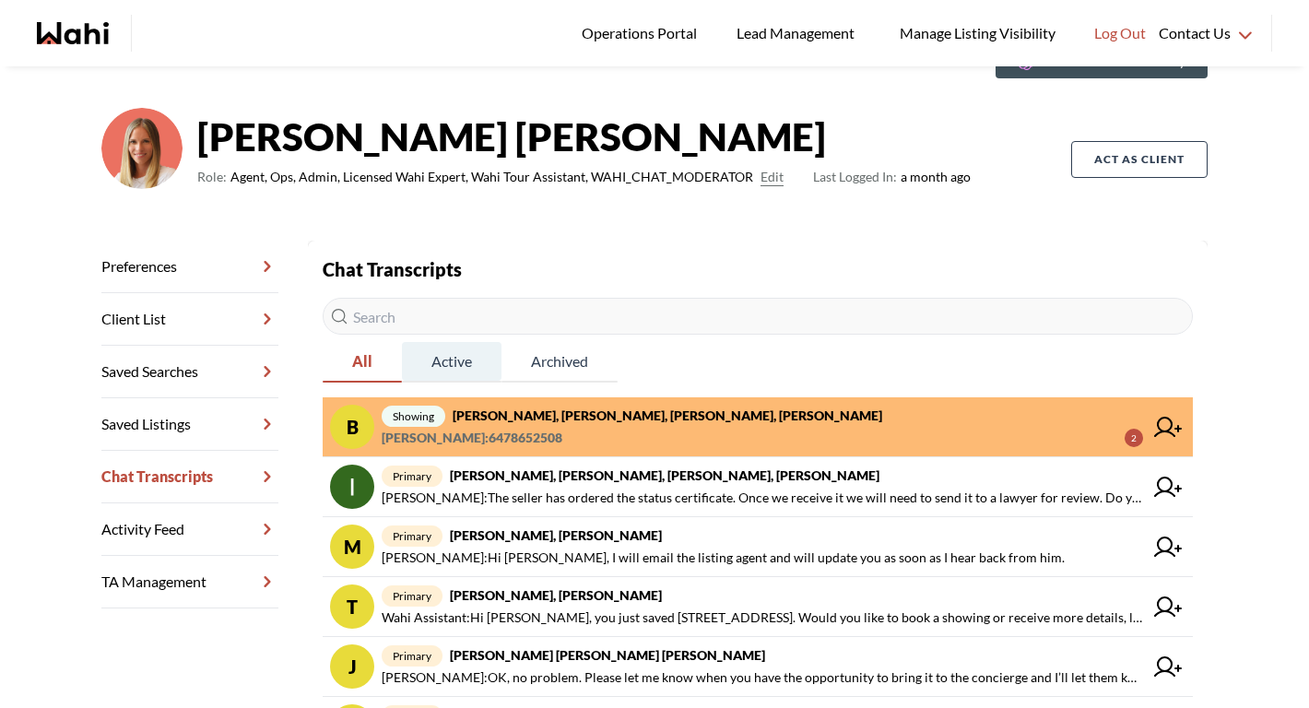
scroll to position [100, 0]
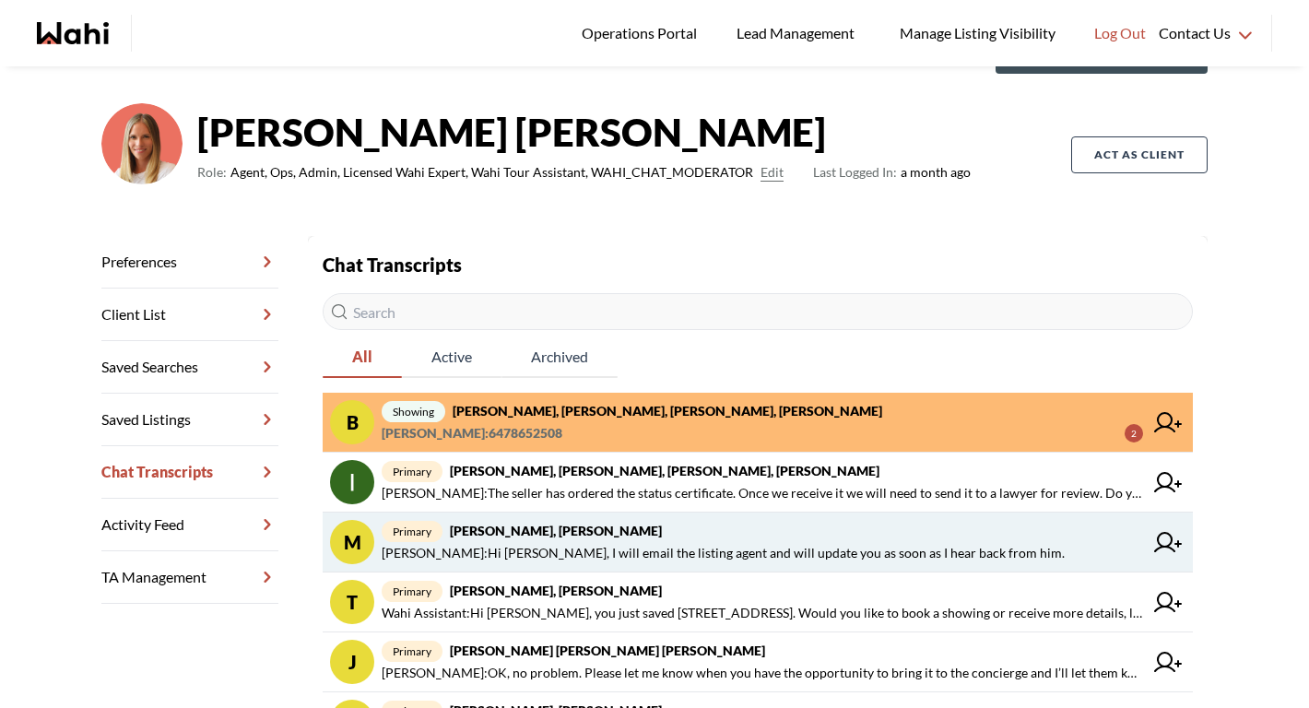
click at [536, 546] on span "[PERSON_NAME] : Hi [PERSON_NAME], I will email the listing agent and will updat…" at bounding box center [723, 553] width 683 height 22
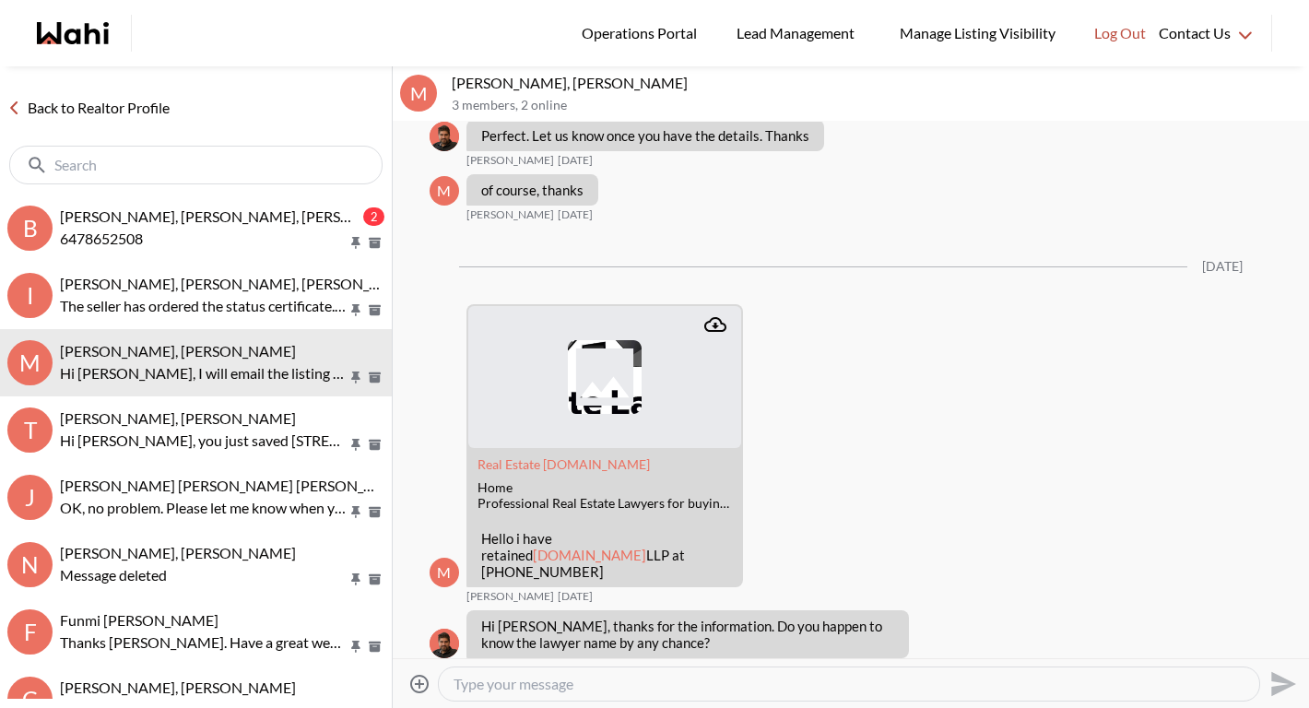
scroll to position [1423, 0]
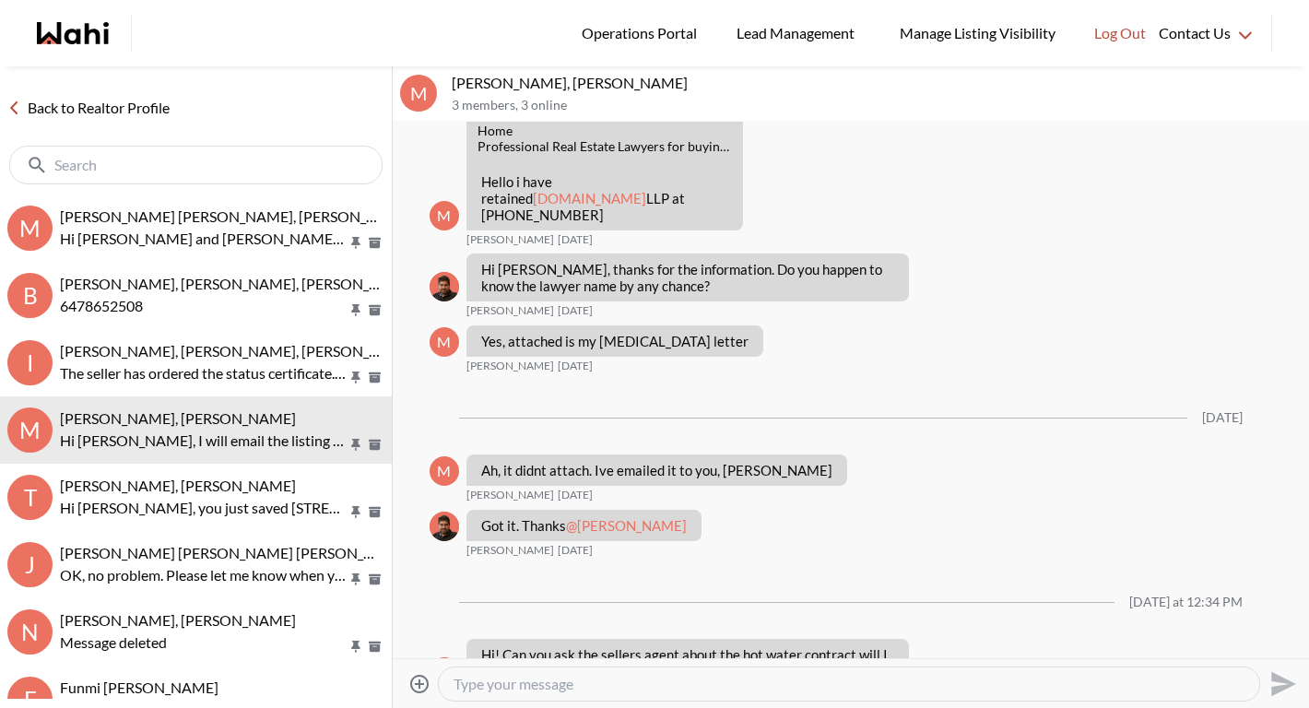
click at [135, 102] on link "Back to Realtor Profile" at bounding box center [88, 108] width 177 height 24
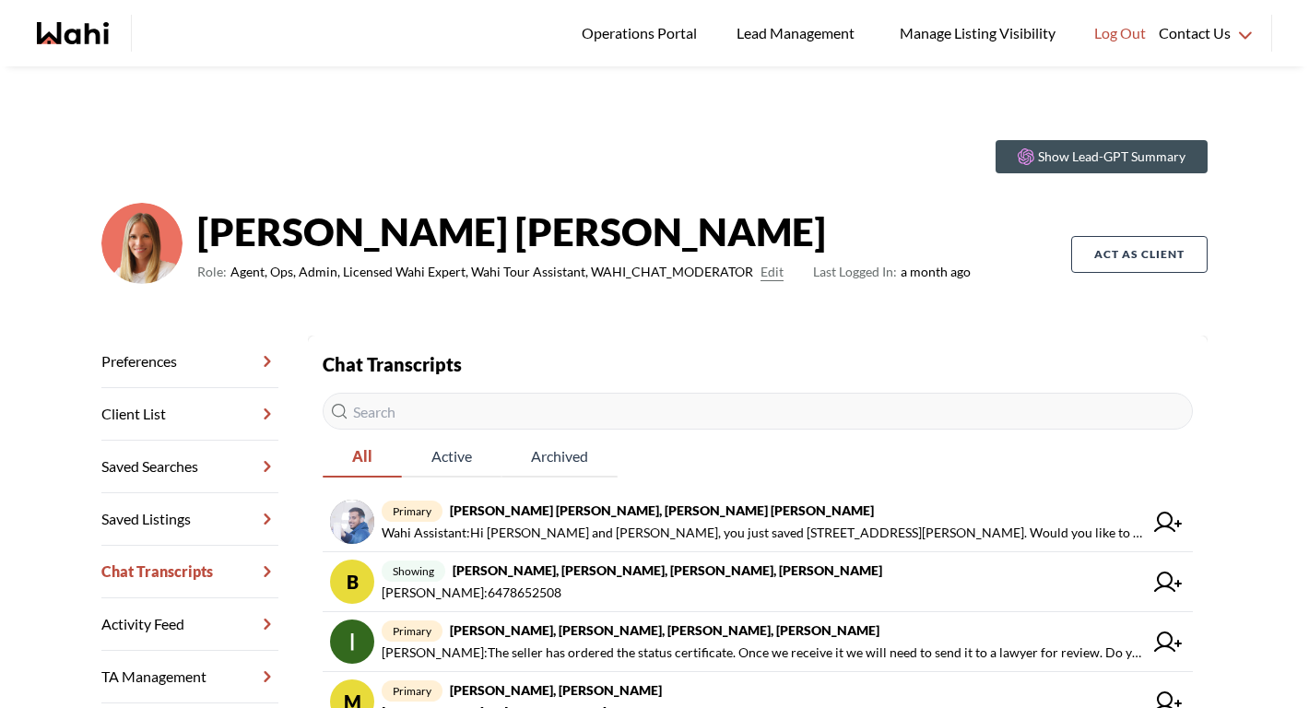
click at [404, 422] on input "text" at bounding box center [758, 411] width 870 height 37
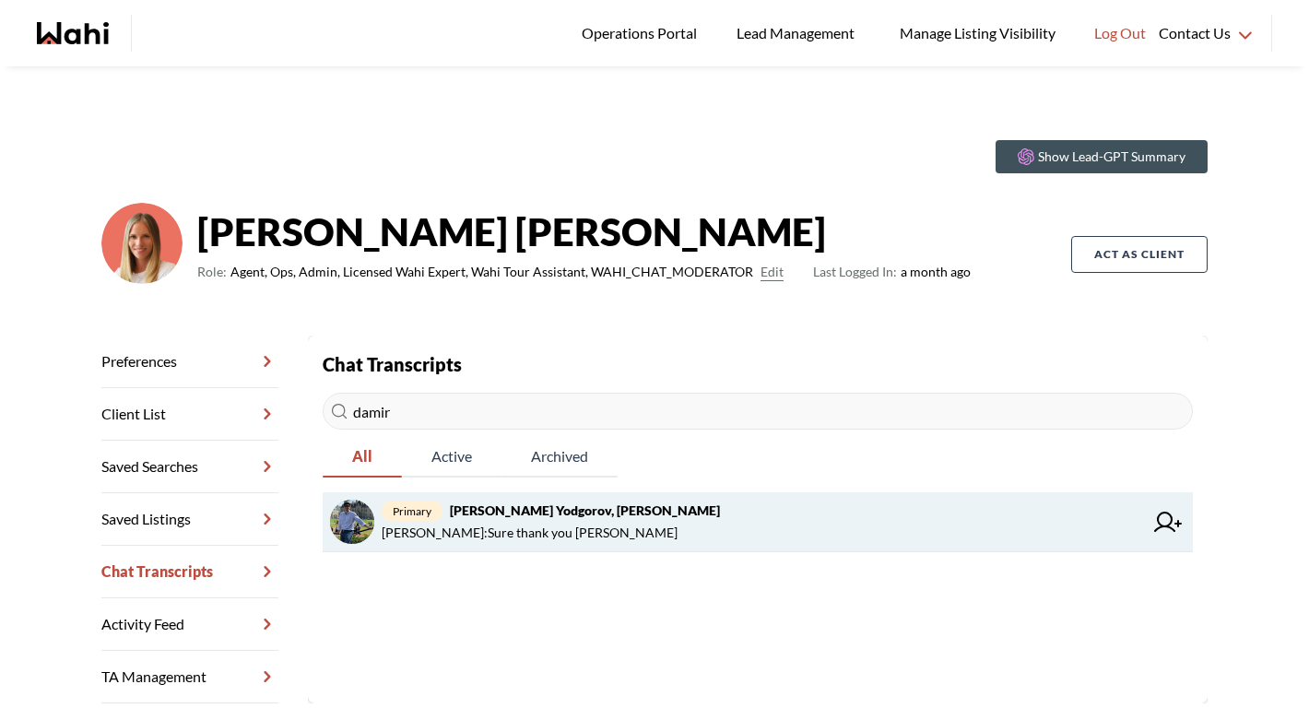
type input "damir"
click at [521, 522] on span "[PERSON_NAME] : Sure thank you [PERSON_NAME]" at bounding box center [530, 533] width 296 height 22
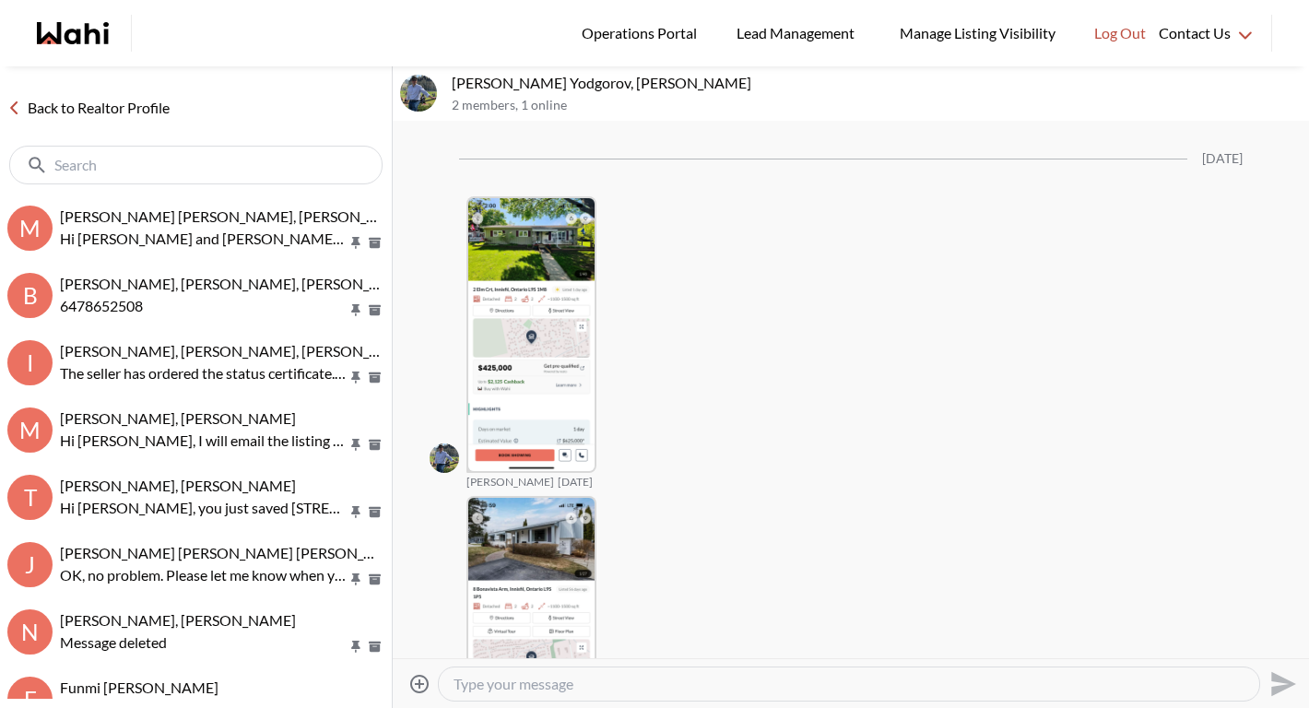
scroll to position [2996, 0]
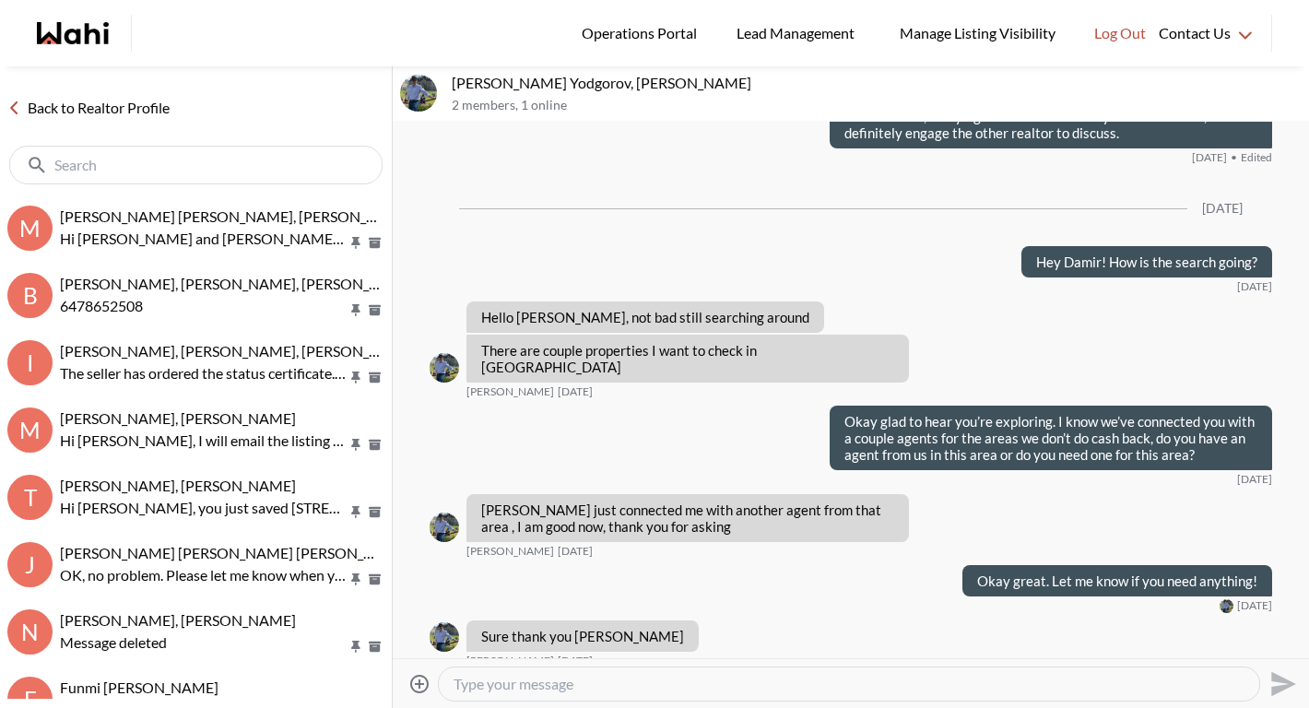
click at [516, 689] on textarea "Type your message" at bounding box center [848, 684] width 791 height 18
type textarea "Hey [PERSON_NAME], thought I'd check in and see how your search is coming along"
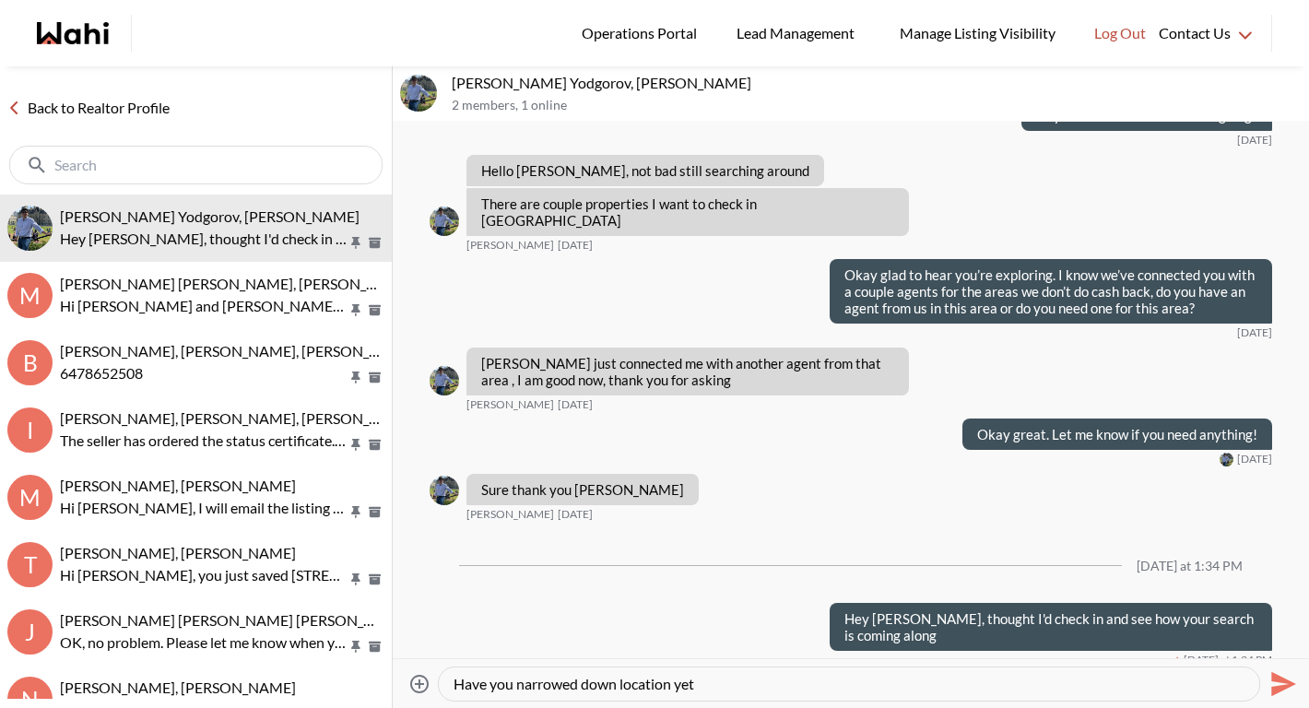
type textarea "Have you narrowed down location yet?"
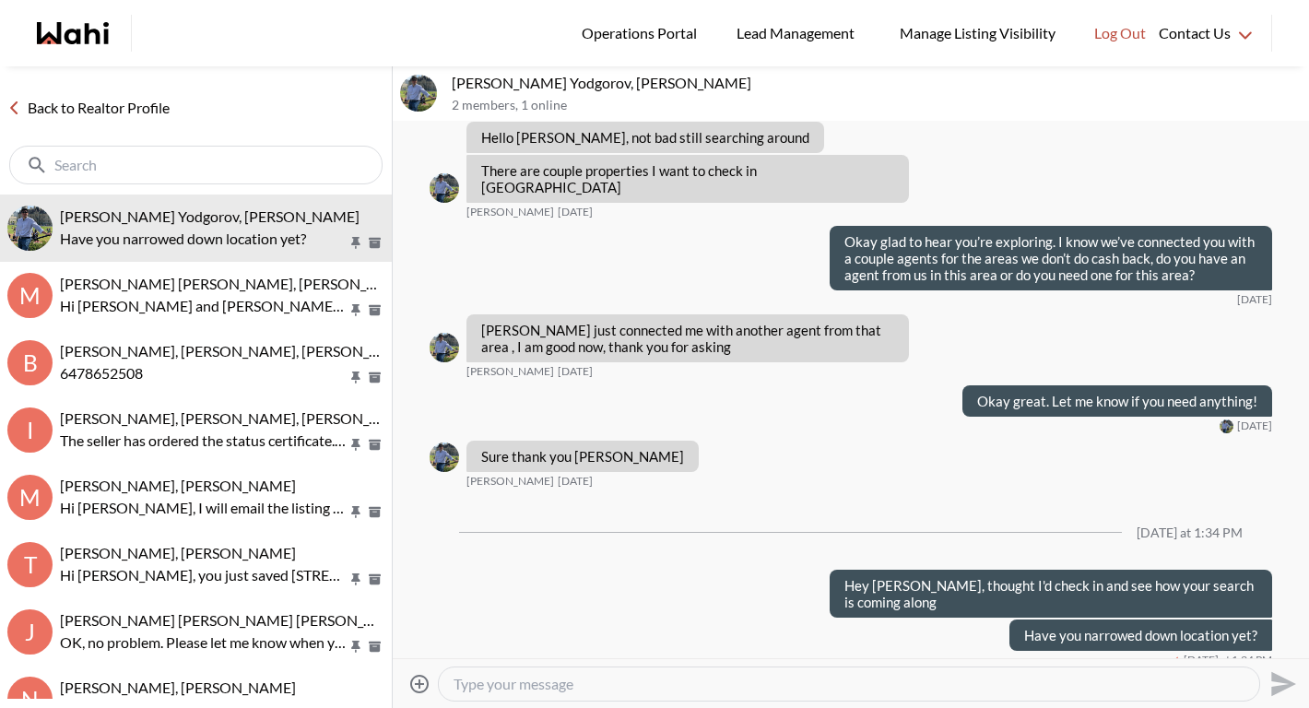
click at [233, 156] on input "text" at bounding box center [197, 165] width 287 height 18
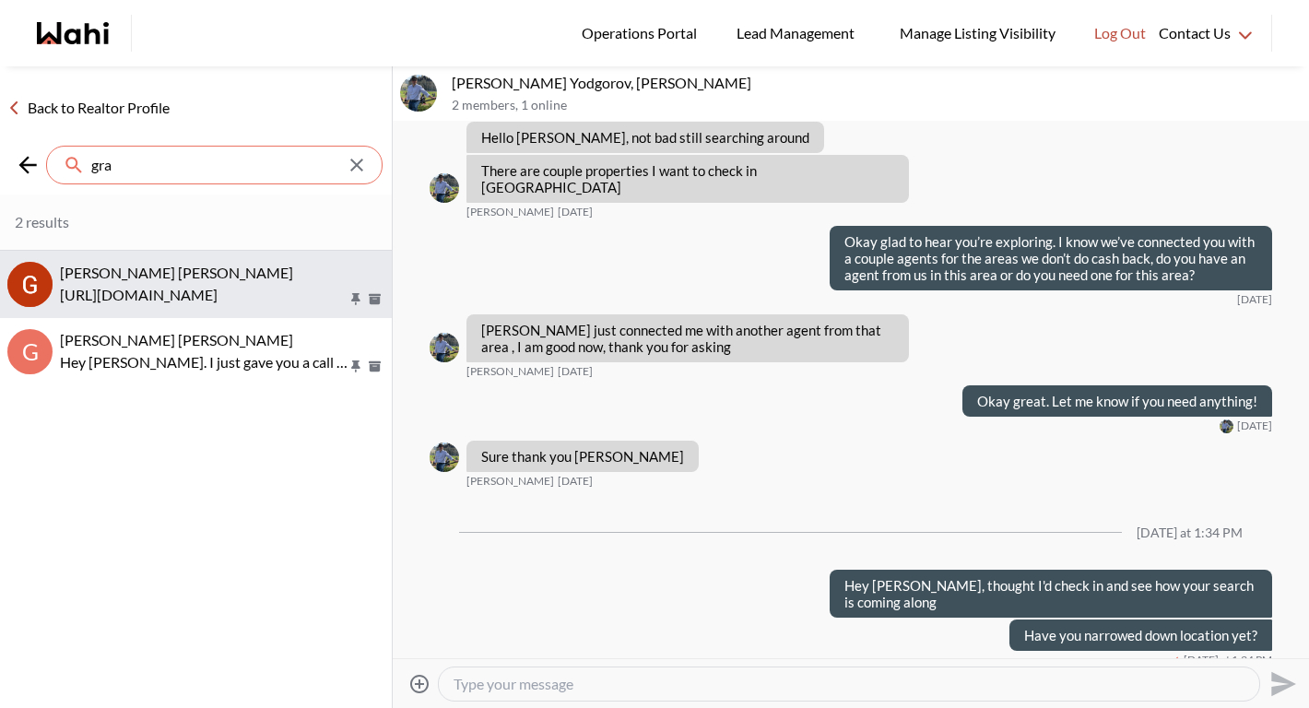
type input "gra"
click at [248, 270] on div "[PERSON_NAME] [PERSON_NAME]" at bounding box center [222, 273] width 324 height 18
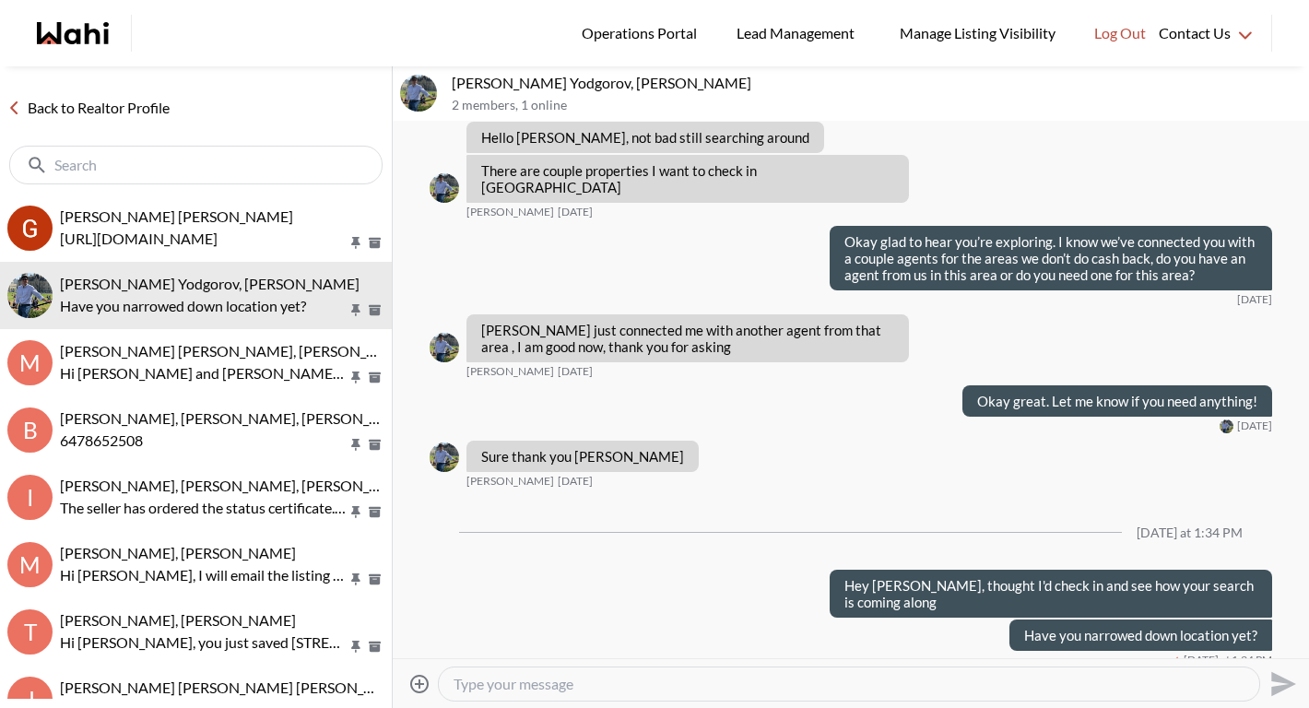
click at [582, 683] on textarea "Type your message" at bounding box center [848, 684] width 791 height 18
type textarea "H"
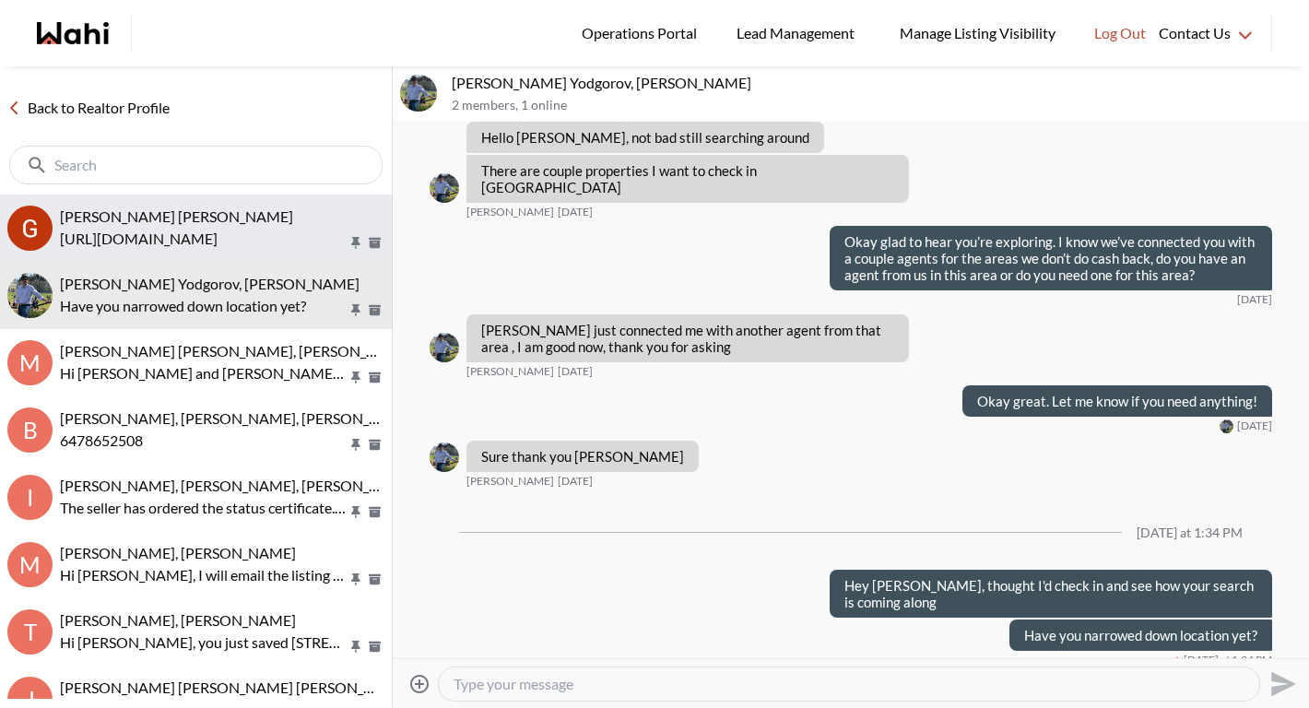
click at [305, 232] on p "[URL][DOMAIN_NAME]" at bounding box center [204, 239] width 288 height 22
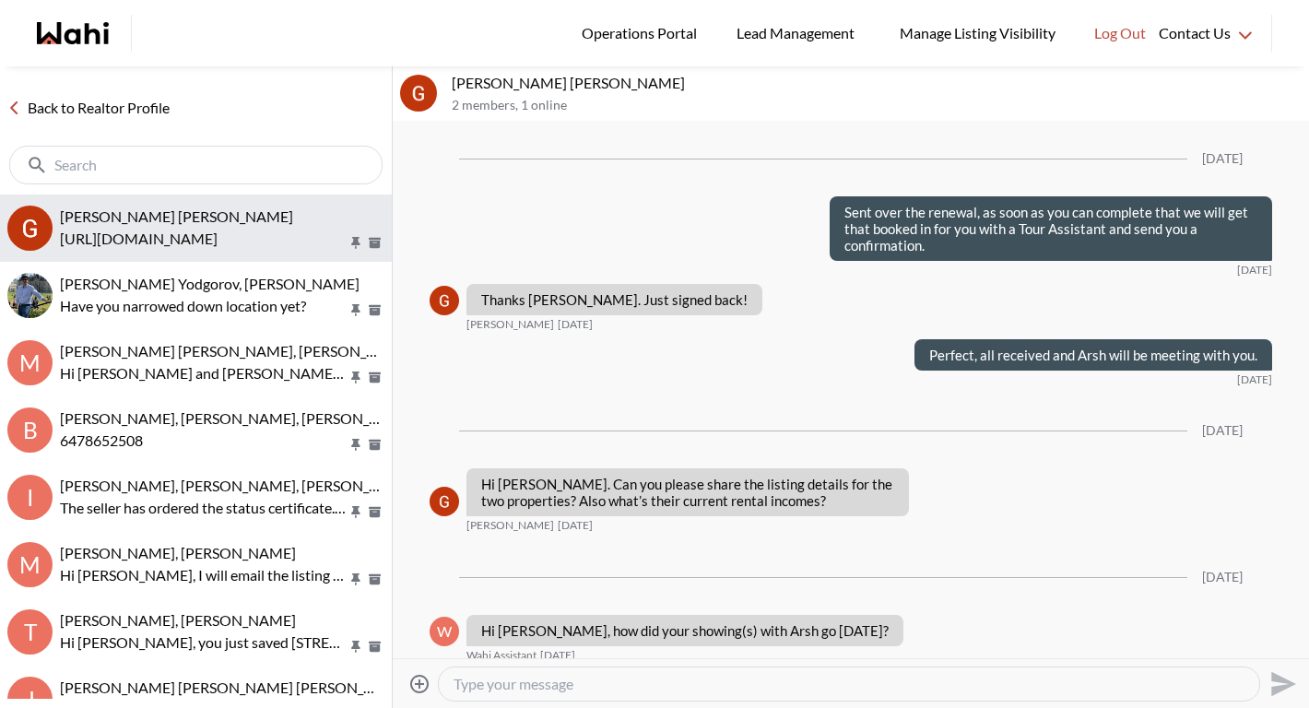
scroll to position [2889, 0]
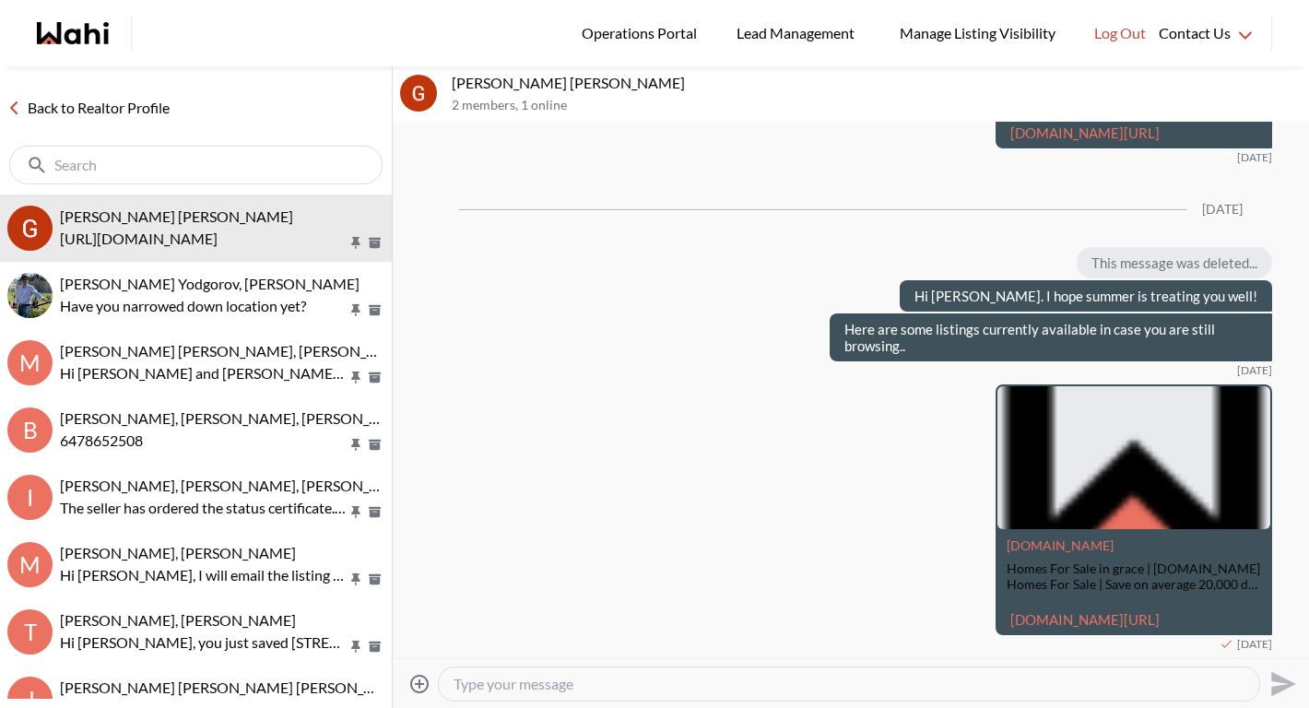
click at [547, 683] on textarea "Type your message" at bounding box center [848, 684] width 791 height 18
type textarea "Hey [PERSON_NAME], just checking in, are you still on the search for a property?"
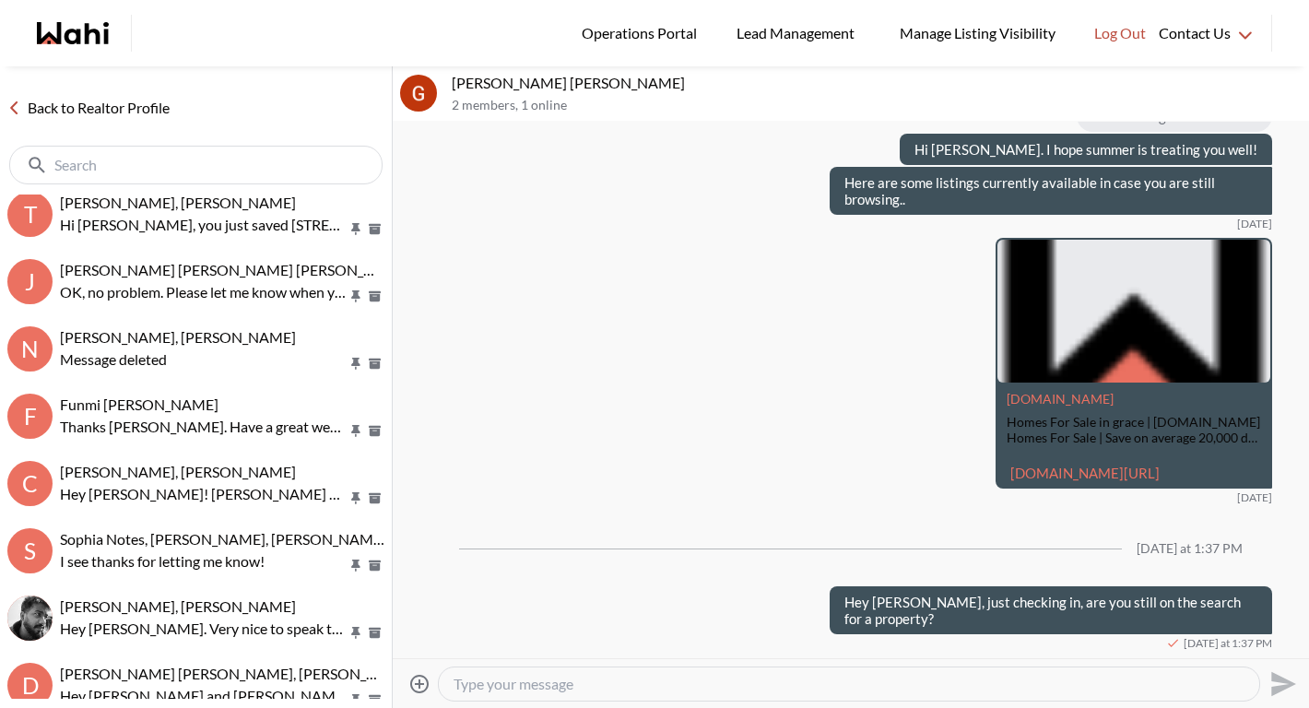
scroll to position [0, 0]
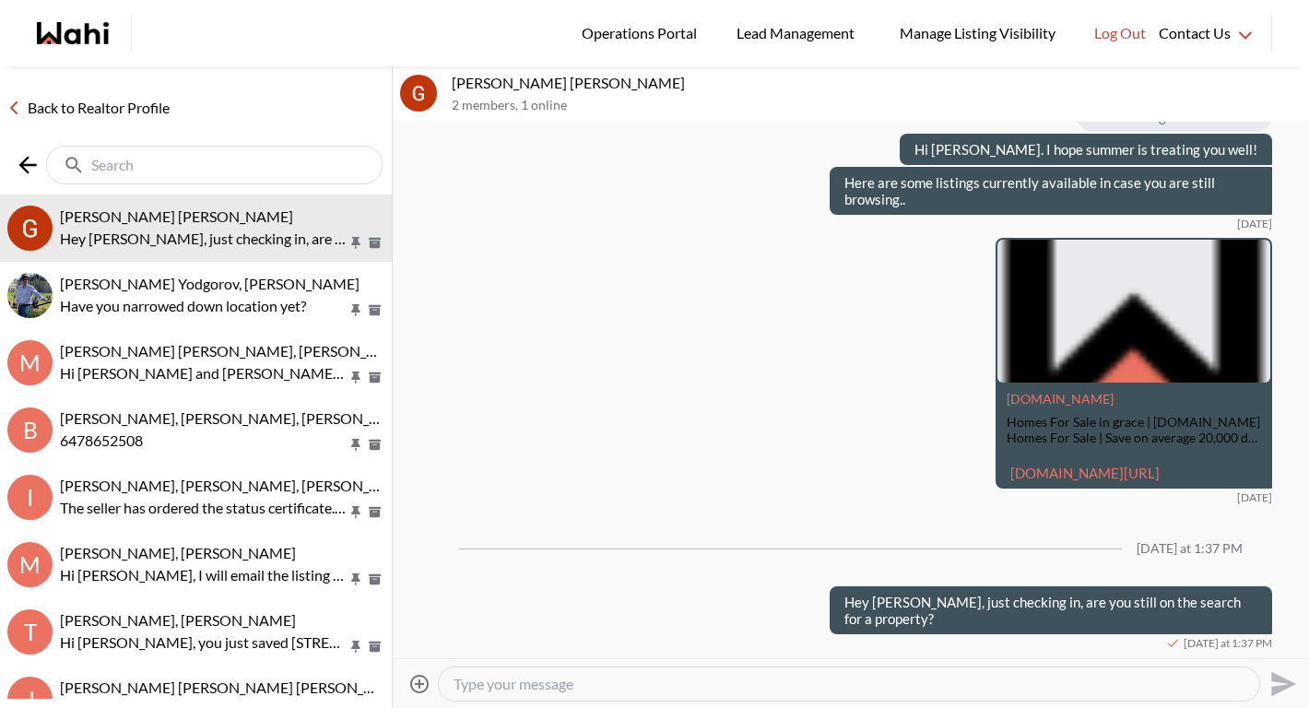
click at [134, 170] on input "text" at bounding box center [216, 165] width 250 height 18
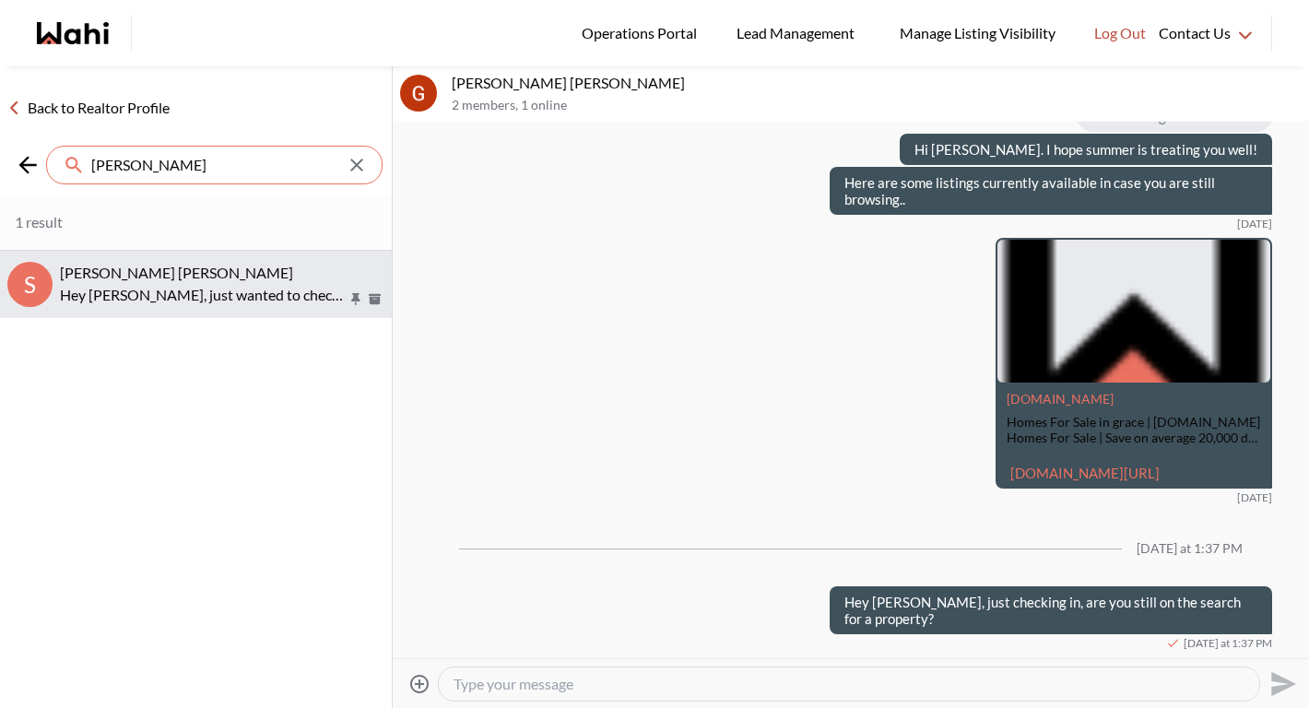
type input "[PERSON_NAME]"
click at [89, 284] on p "Hey [PERSON_NAME], just wanted to check in to ensure you received the email wit…" at bounding box center [204, 295] width 288 height 22
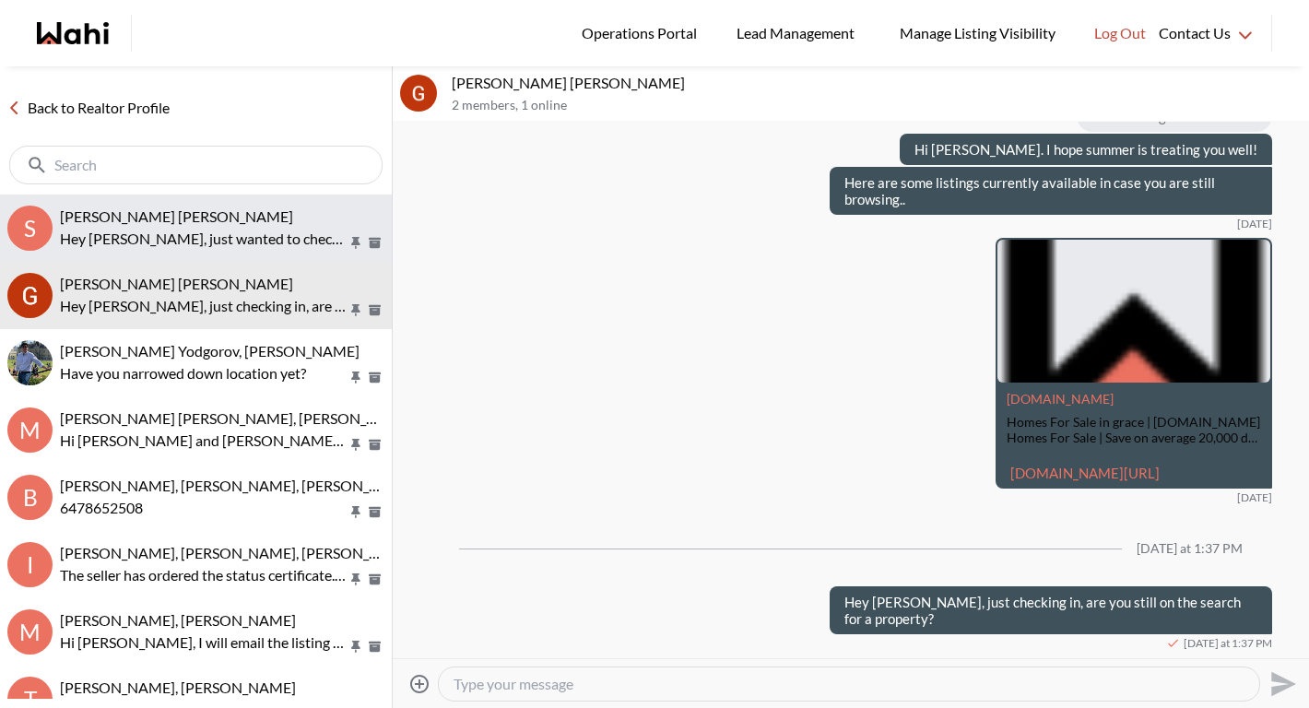
click at [120, 254] on button "S [PERSON_NAME] [PERSON_NAME] Hey [PERSON_NAME], just wanted to check in to ens…" at bounding box center [196, 227] width 392 height 67
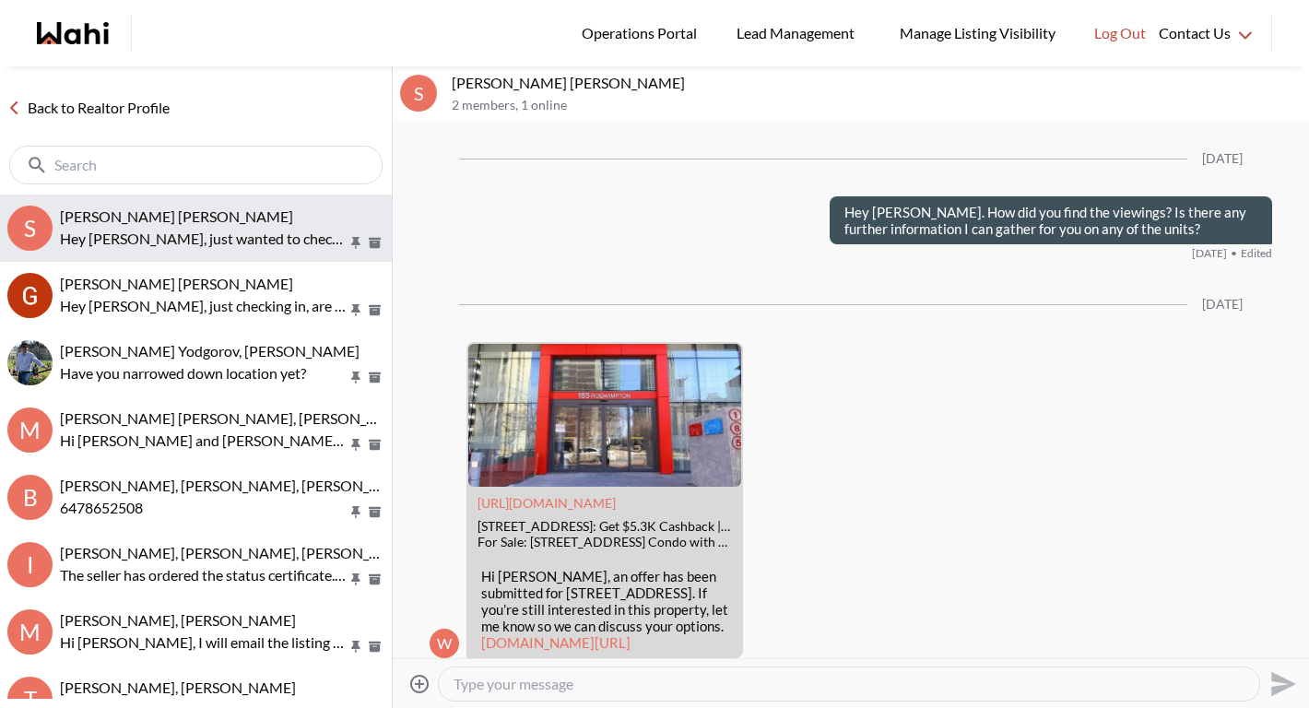
scroll to position [3523, 0]
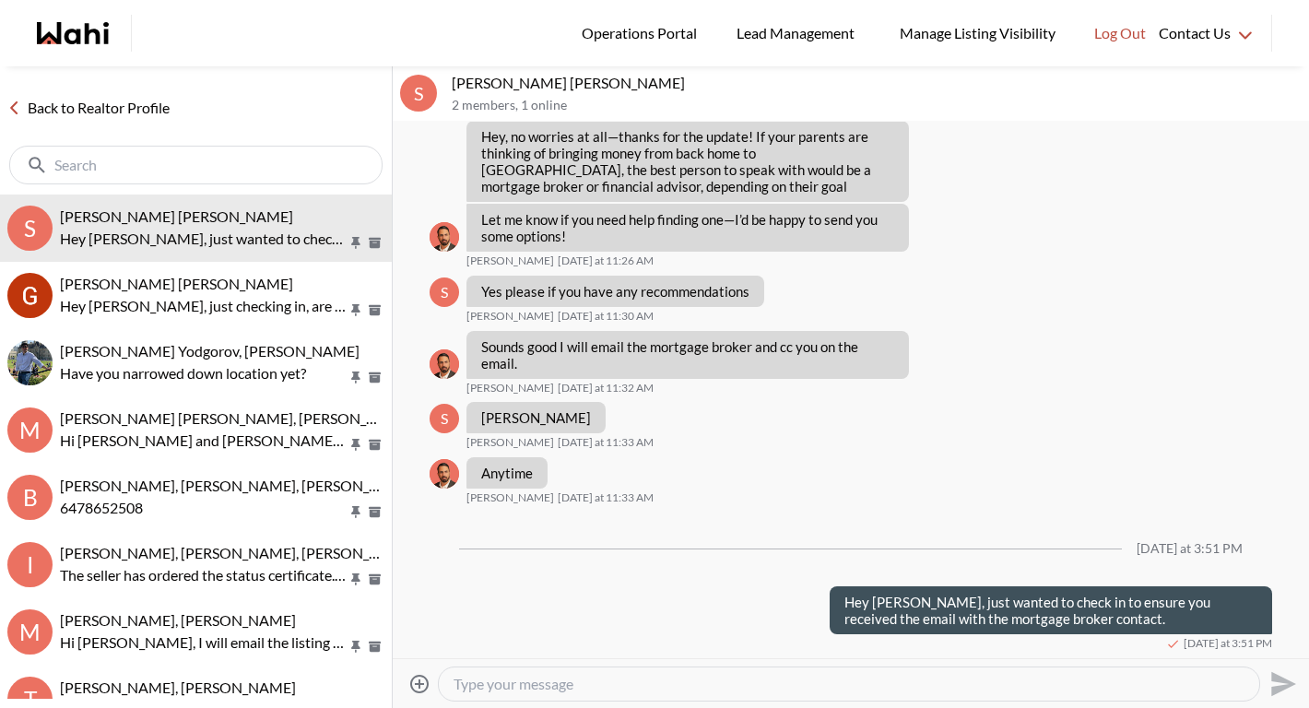
click at [255, 163] on input "text" at bounding box center [197, 165] width 287 height 18
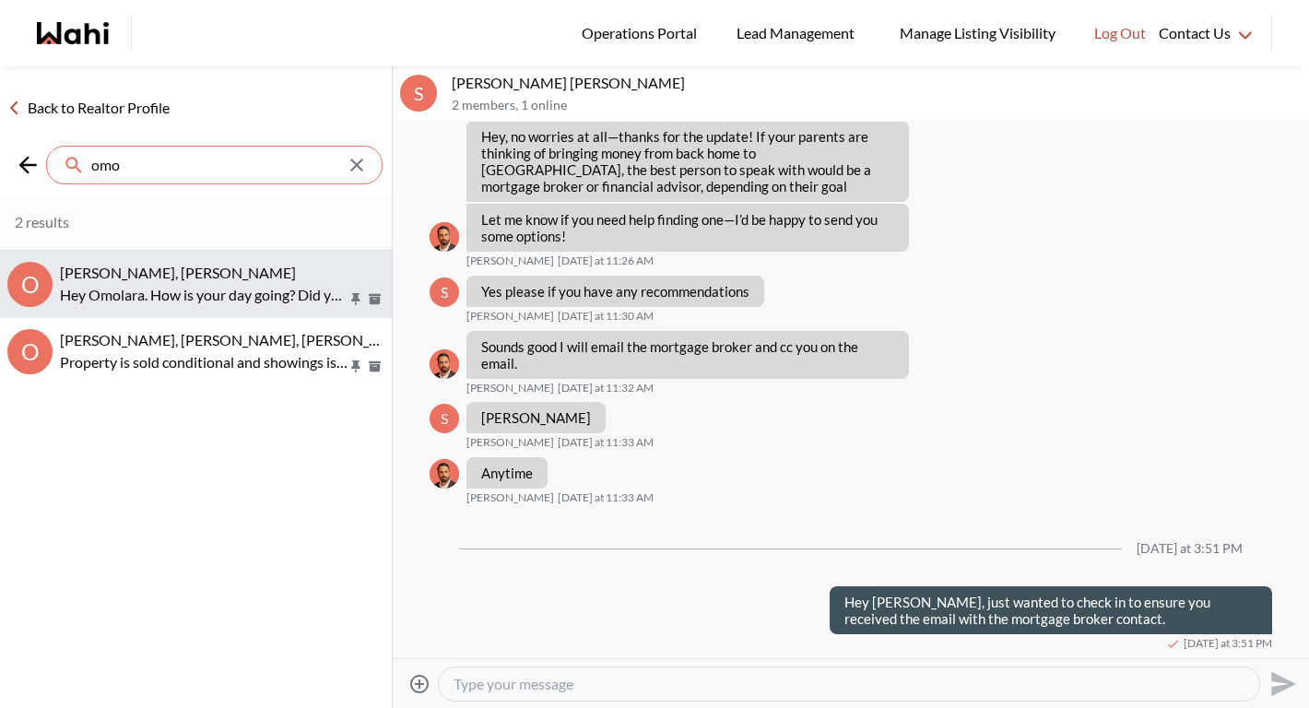
type input "omo"
click at [244, 279] on div "[PERSON_NAME], [PERSON_NAME]" at bounding box center [222, 273] width 324 height 18
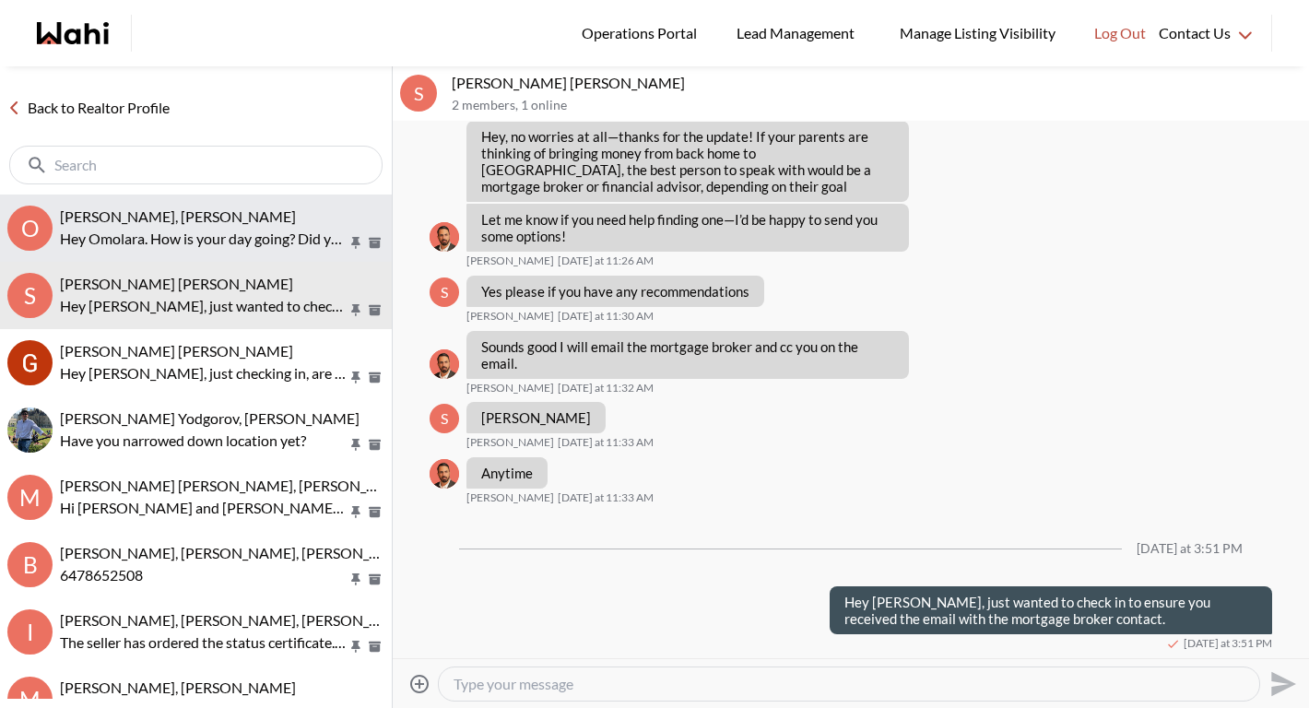
click at [235, 229] on p "Hey Omolara. How is your day going? Did you have your eye on any other properti…" at bounding box center [204, 239] width 288 height 22
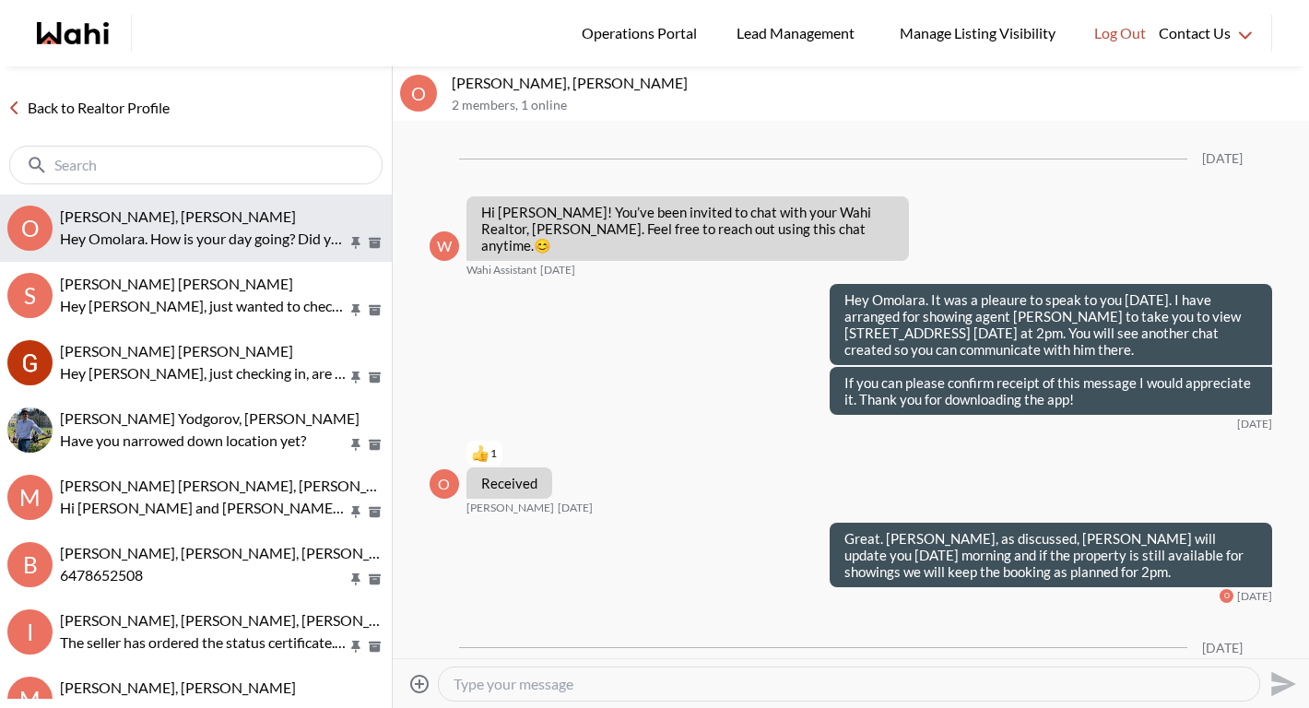
scroll to position [817, 0]
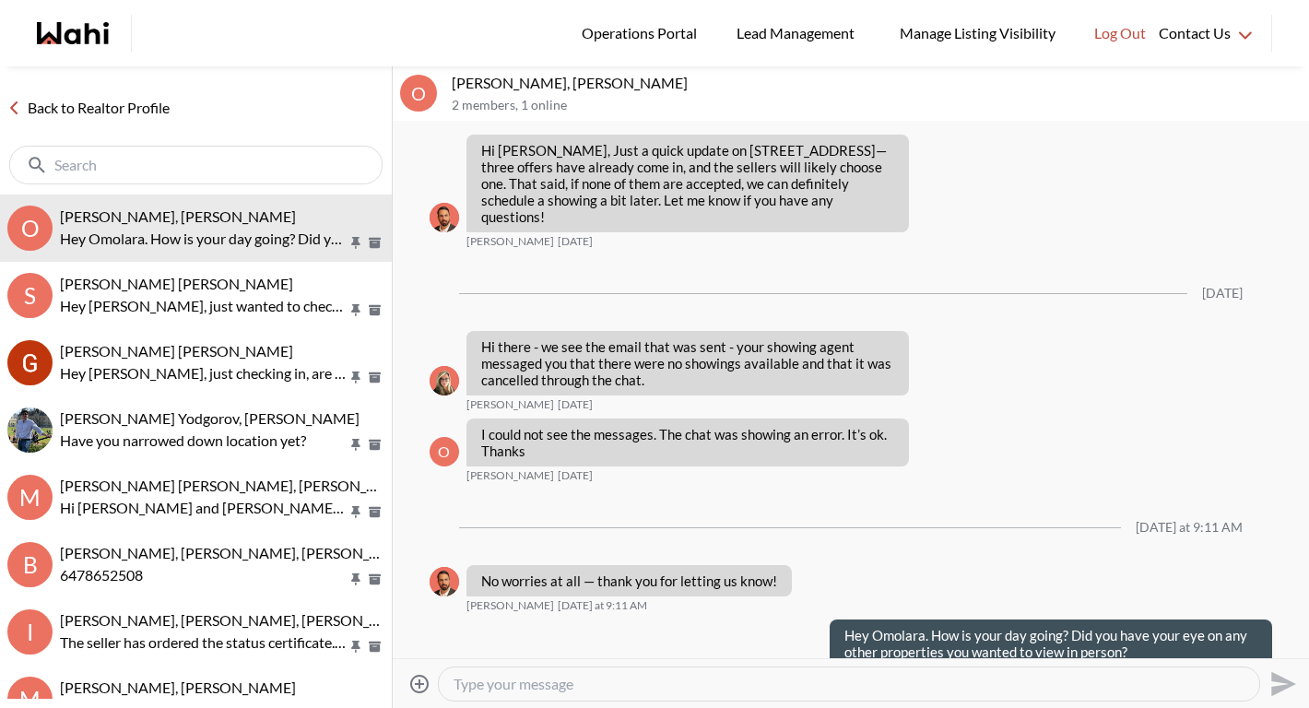
click at [522, 675] on textarea "Type your message" at bounding box center [848, 684] width 791 height 18
type textarea "H"
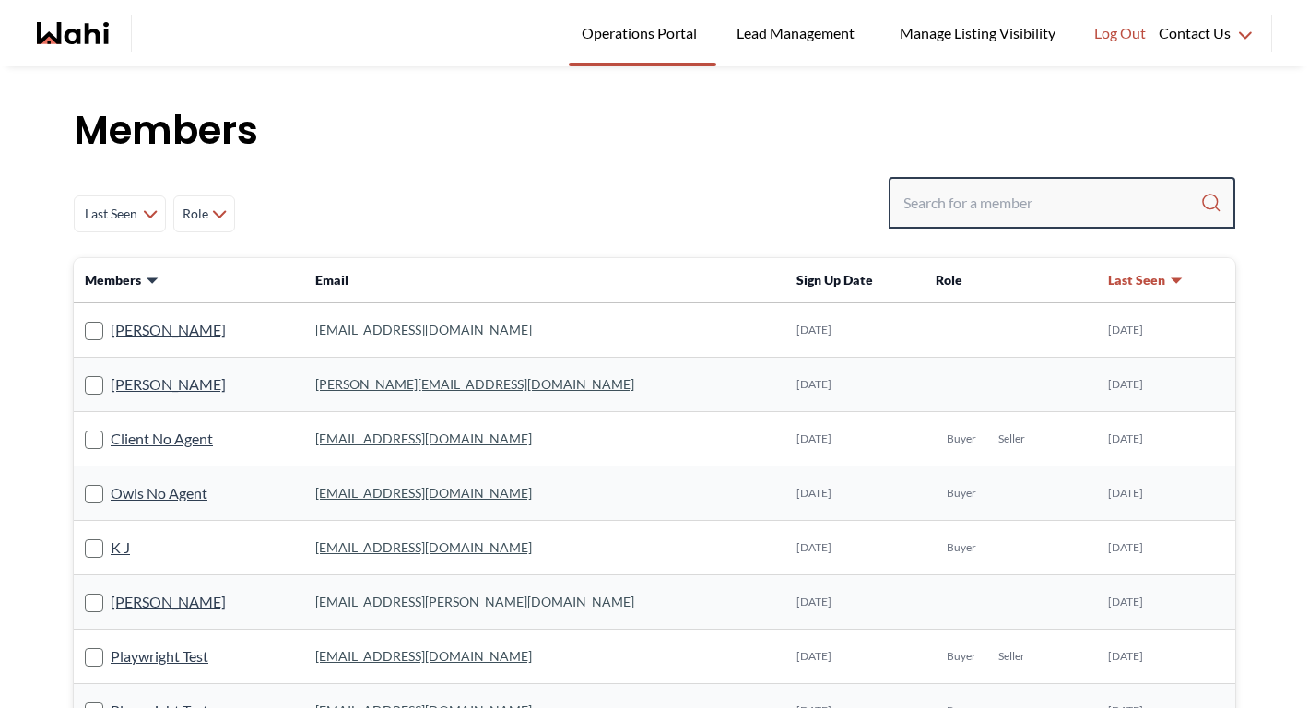
click at [1055, 190] on input "Search input" at bounding box center [1051, 202] width 297 height 33
type input "[PERSON_NAME] fun"
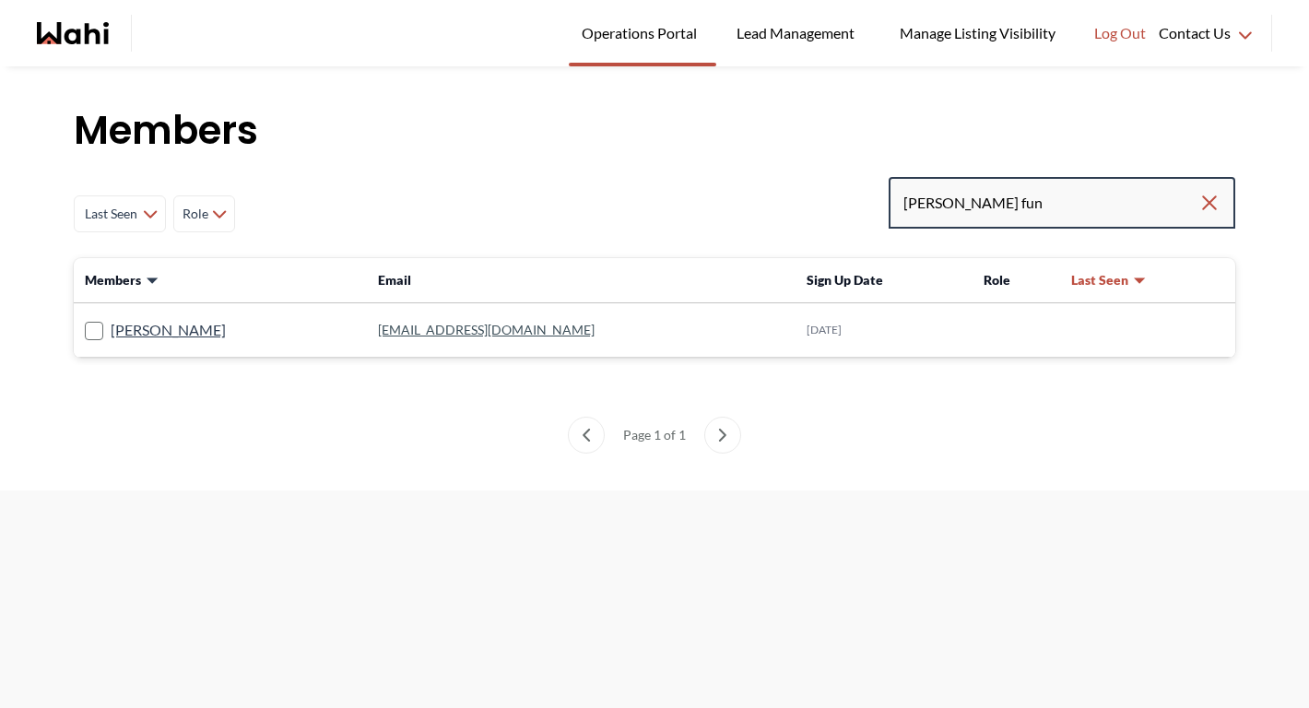
click at [928, 200] on input "barb fun" at bounding box center [1050, 202] width 295 height 33
click at [1045, 192] on input "barbara fun" at bounding box center [1050, 202] width 295 height 33
type input "barbara funt"
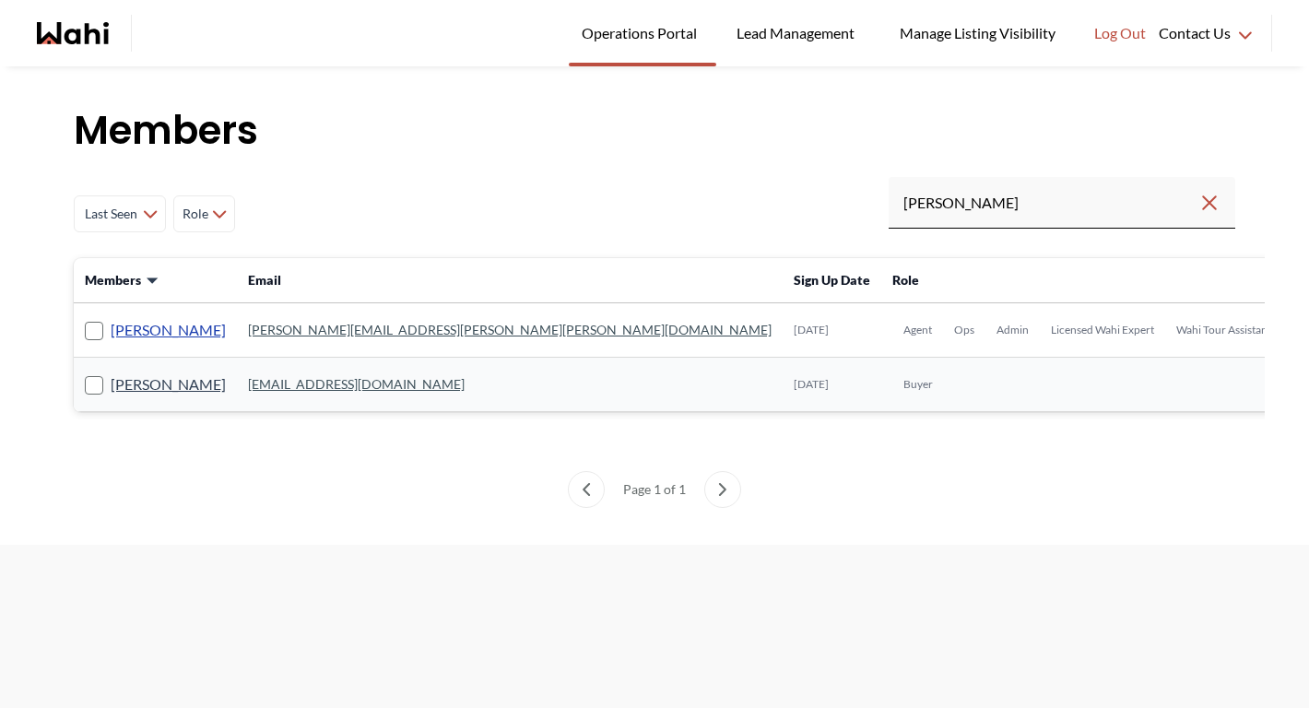
click at [168, 334] on link "[PERSON_NAME]" at bounding box center [168, 330] width 115 height 24
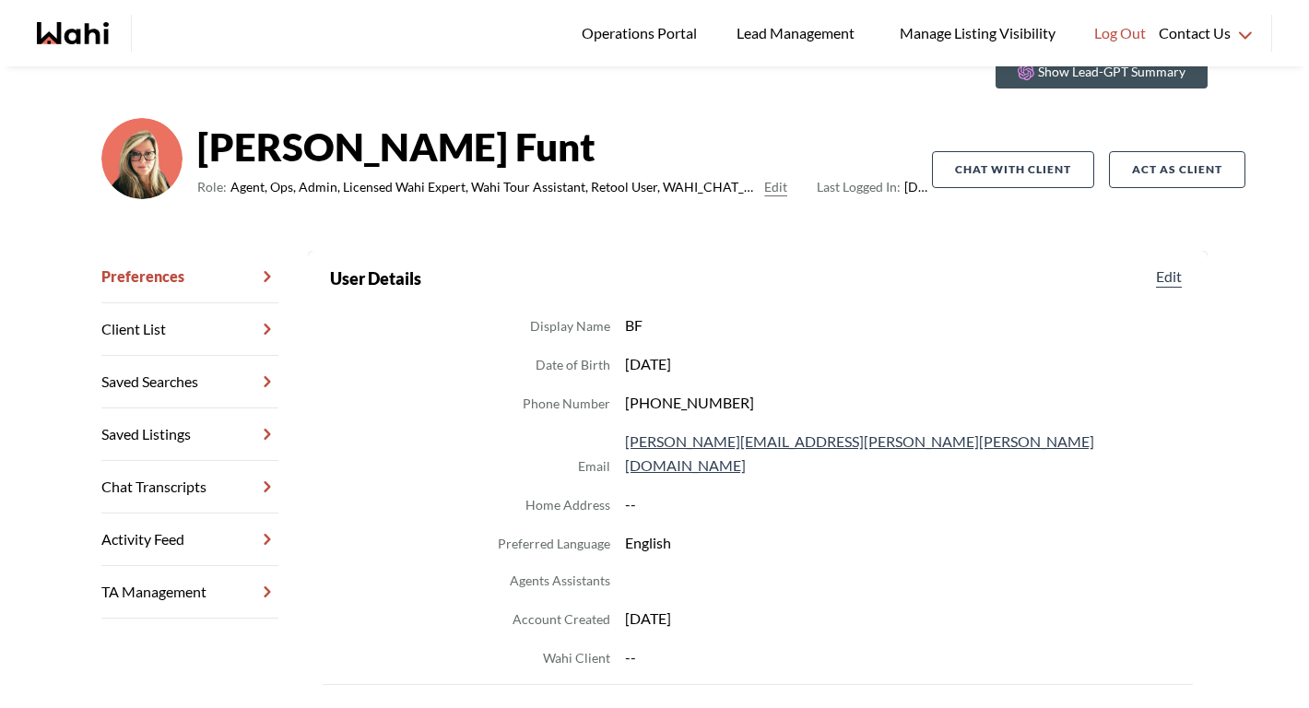
scroll to position [95, 0]
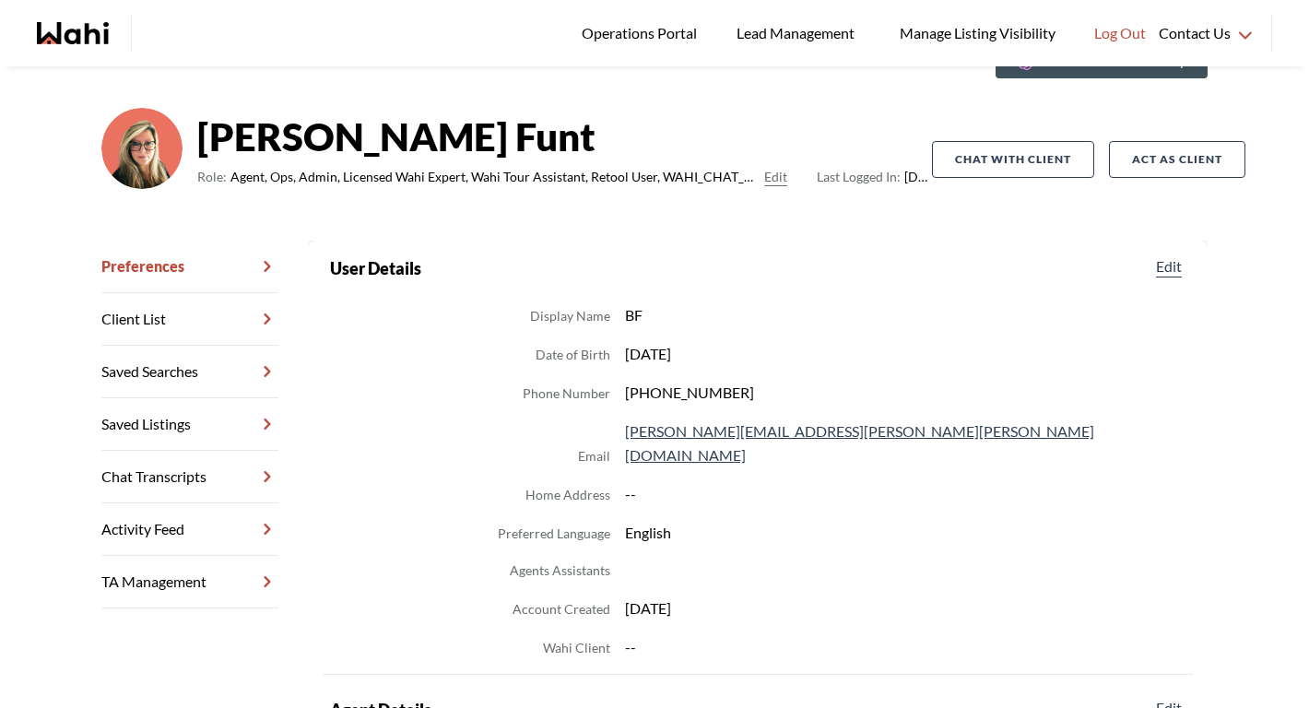
click at [188, 465] on link "Chat Transcripts" at bounding box center [189, 477] width 177 height 53
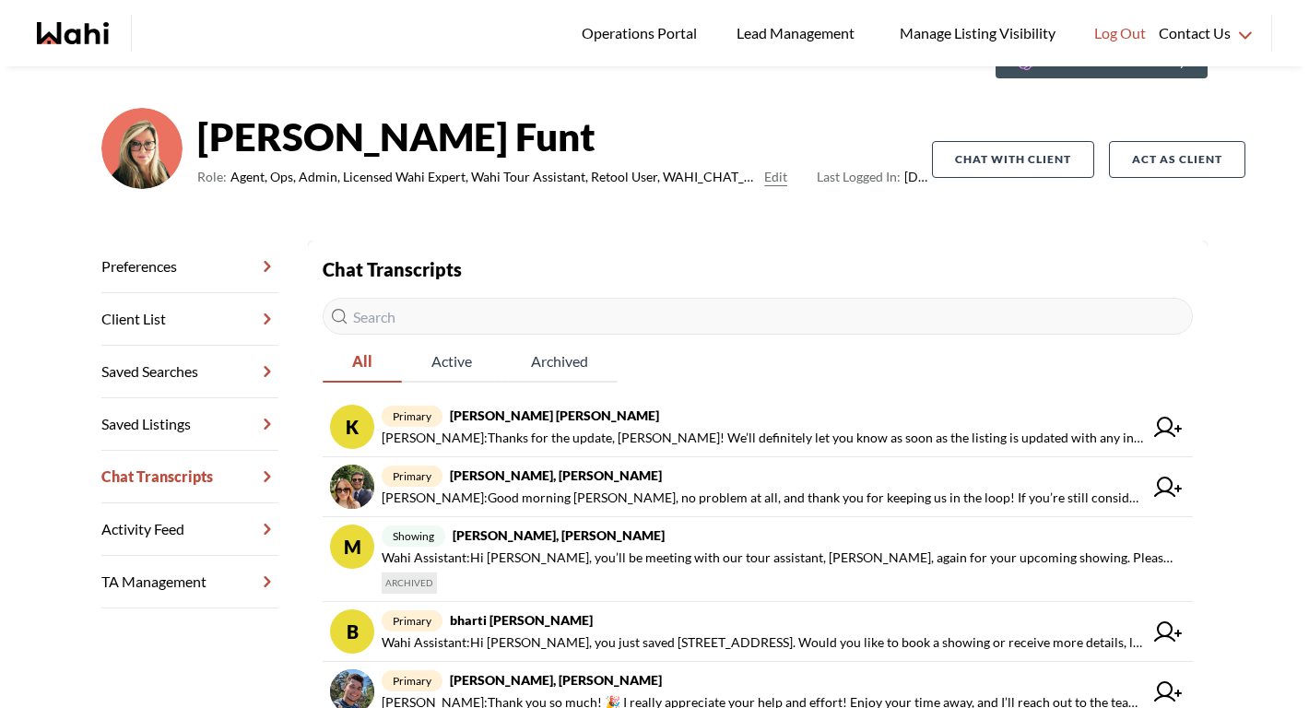
scroll to position [117, 0]
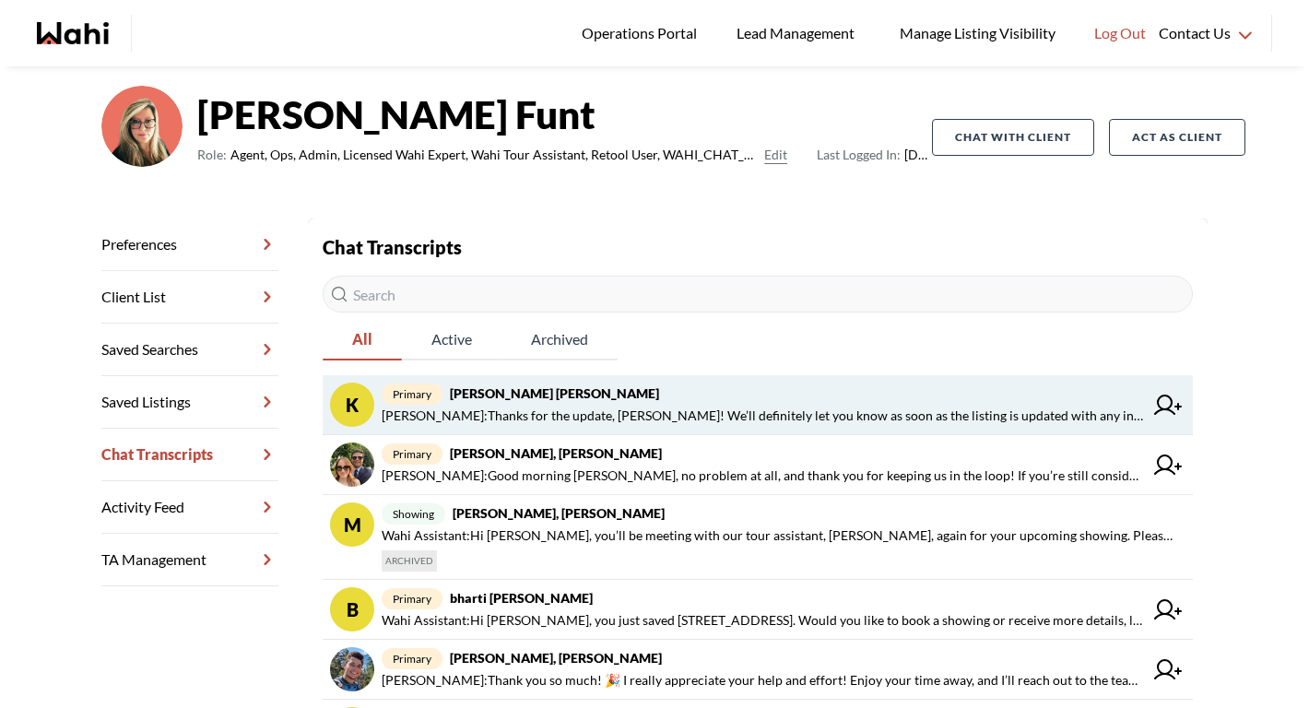
click at [480, 409] on span "Behnam Fazili : Thanks for the update, Krysten! We’ll definitely let you know a…" at bounding box center [762, 416] width 761 height 22
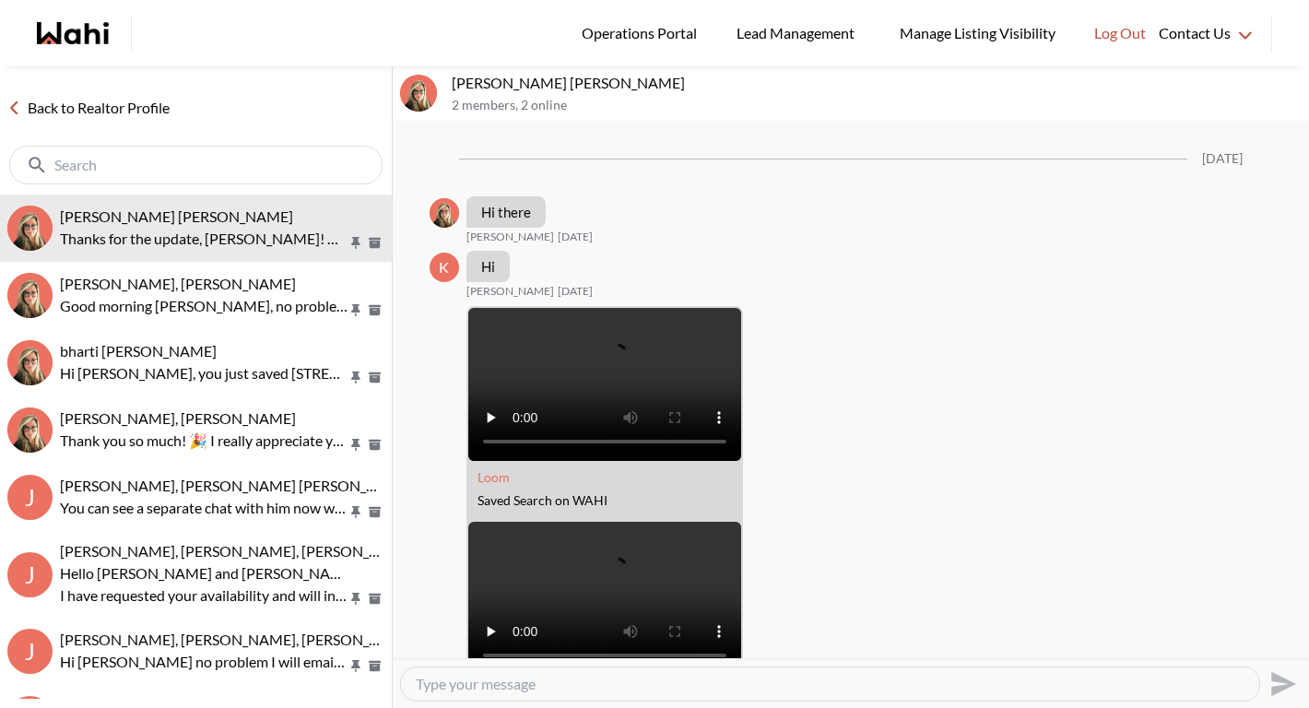
scroll to position [3821, 0]
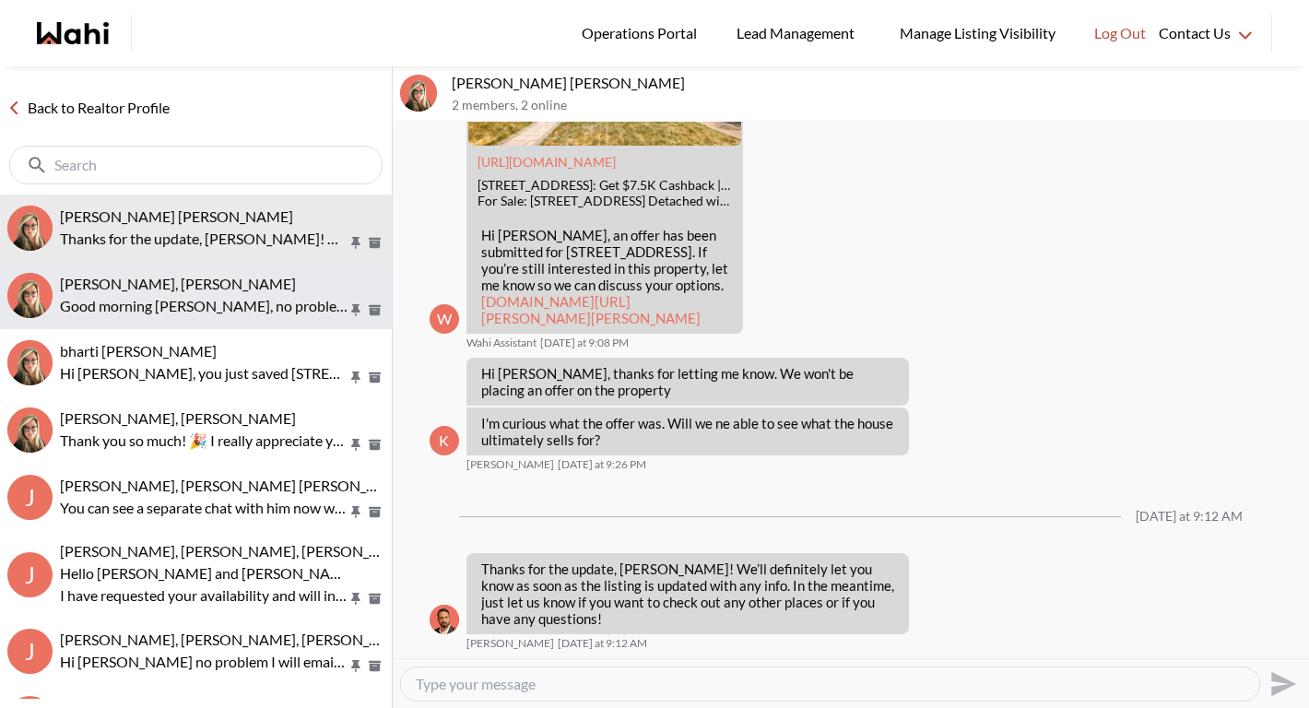
click at [266, 286] on div "Sean Andrade, Barb" at bounding box center [222, 284] width 324 height 18
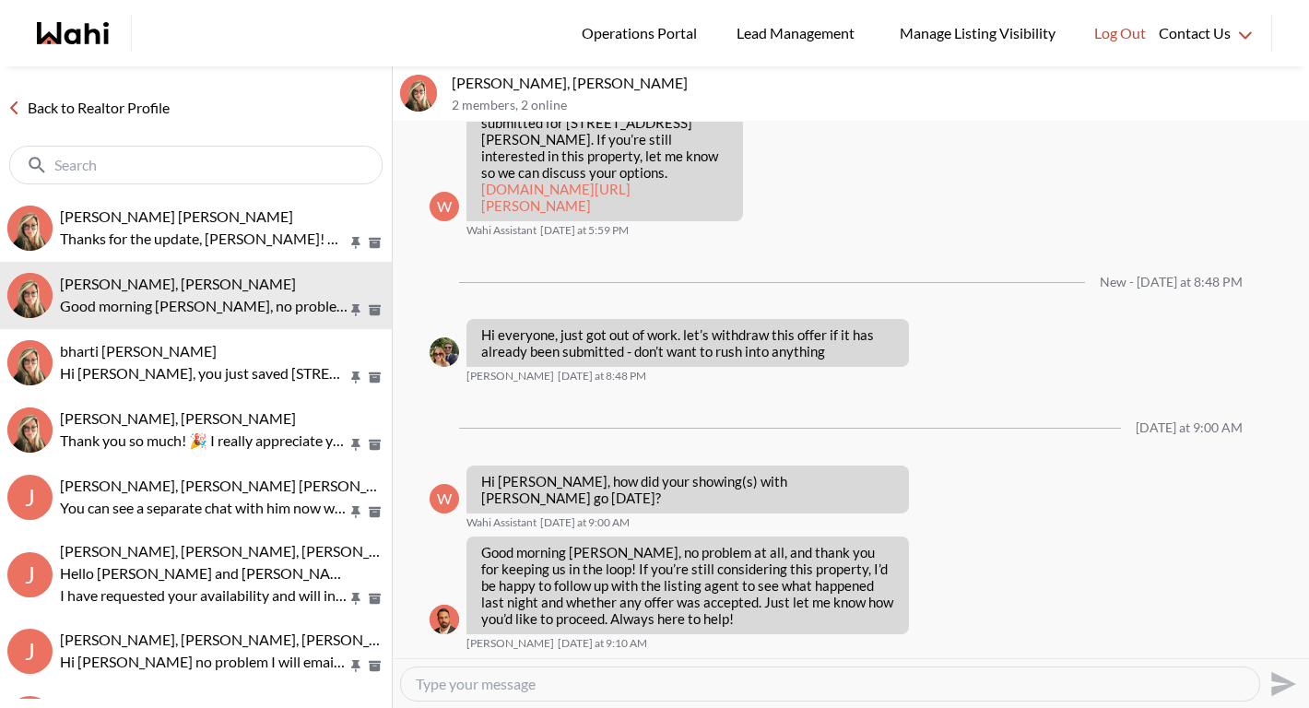
scroll to position [2307, 0]
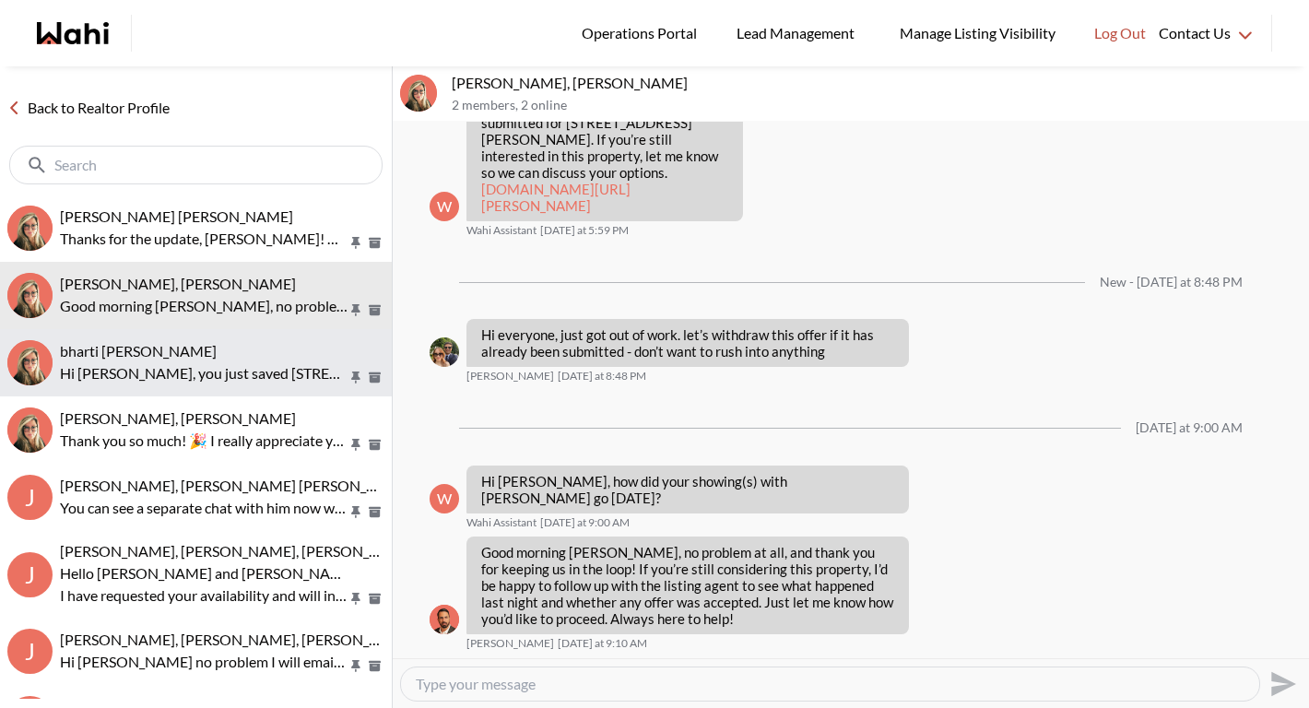
click at [285, 371] on p "Hi Bharti, you just saved 55 Strathaven Dr #1707, Mississauga. Would you like t…" at bounding box center [204, 373] width 288 height 22
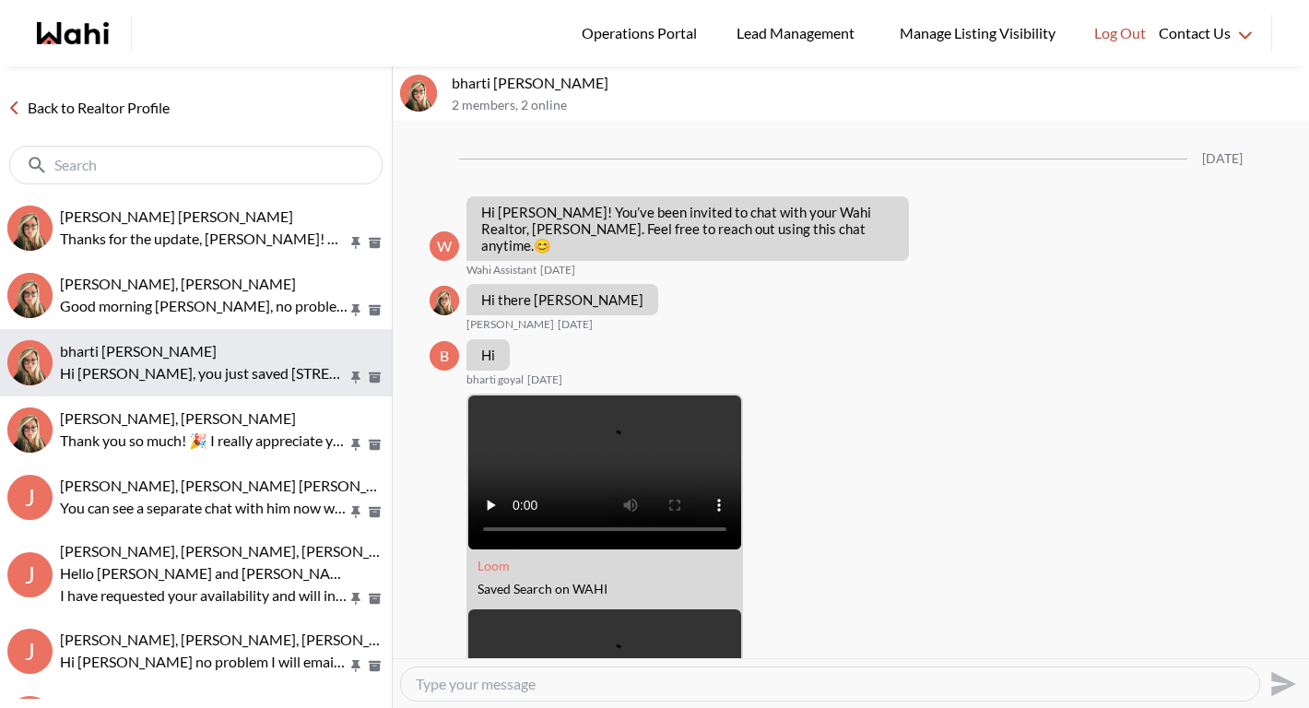
scroll to position [849, 0]
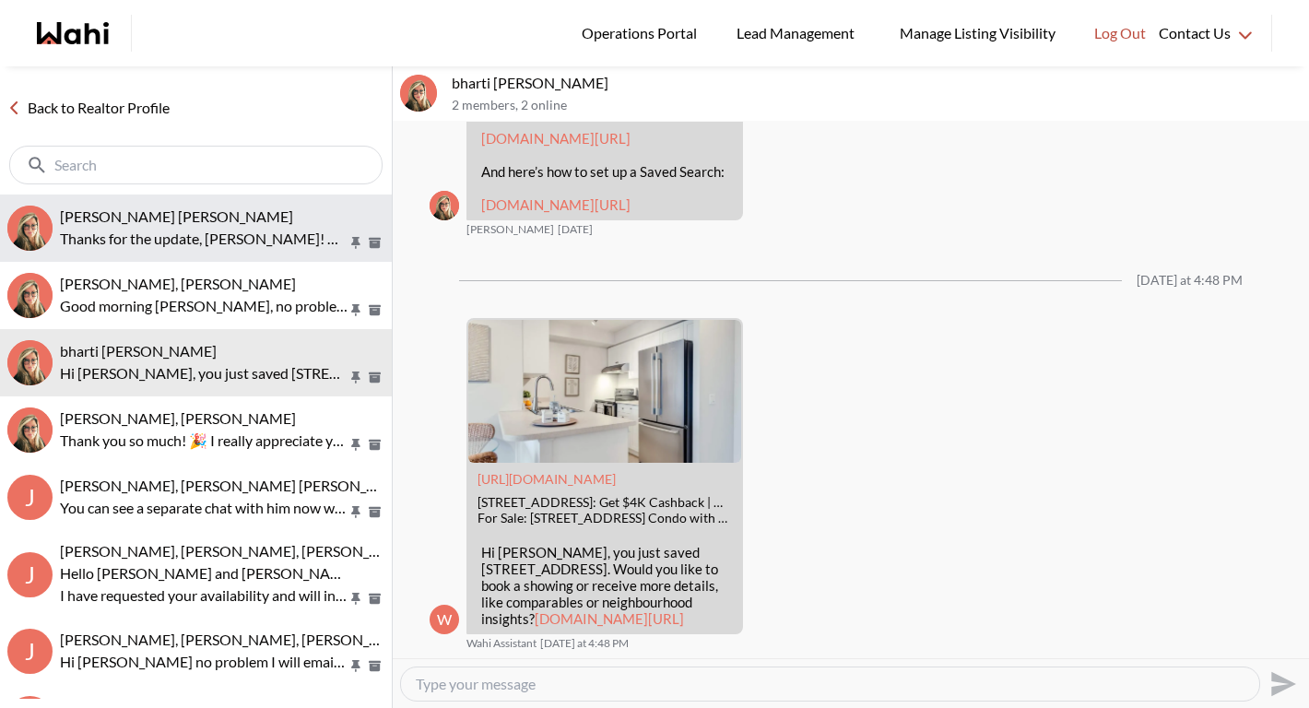
click at [203, 231] on p "Thanks for the update, Krysten! We’ll definitely let you know as soon as the li…" at bounding box center [204, 239] width 288 height 22
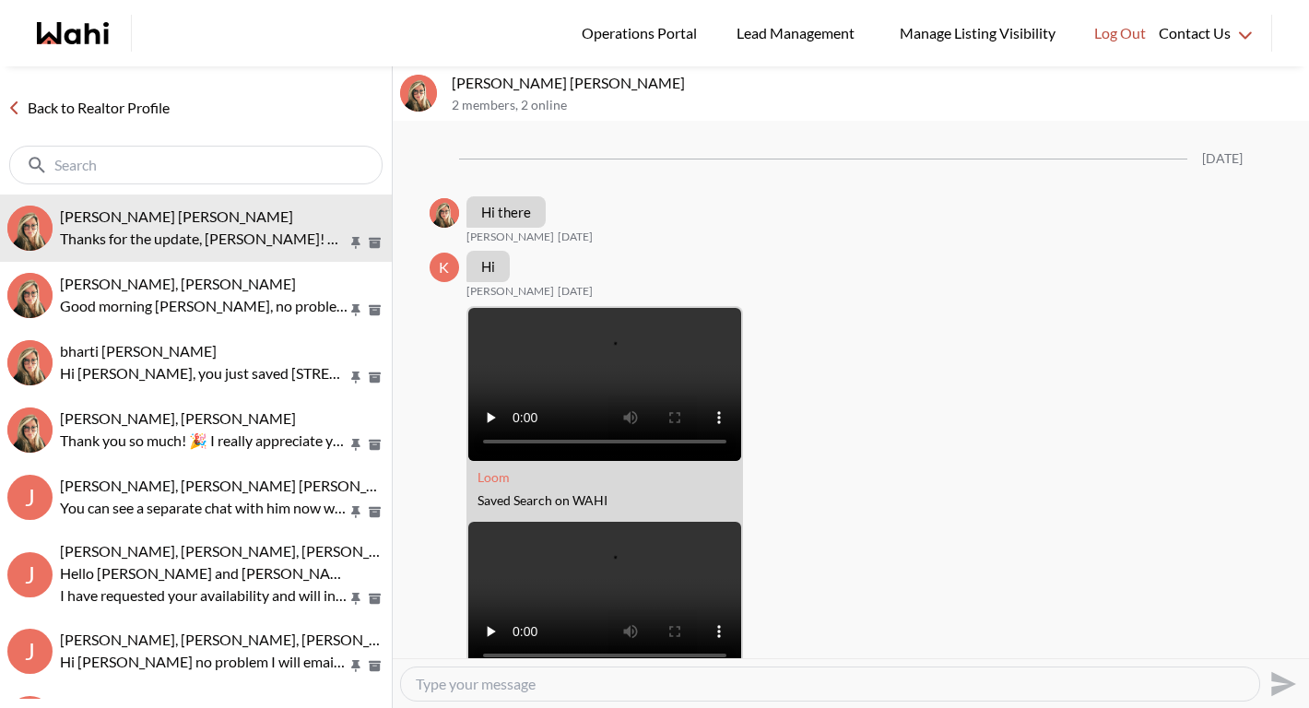
scroll to position [3821, 0]
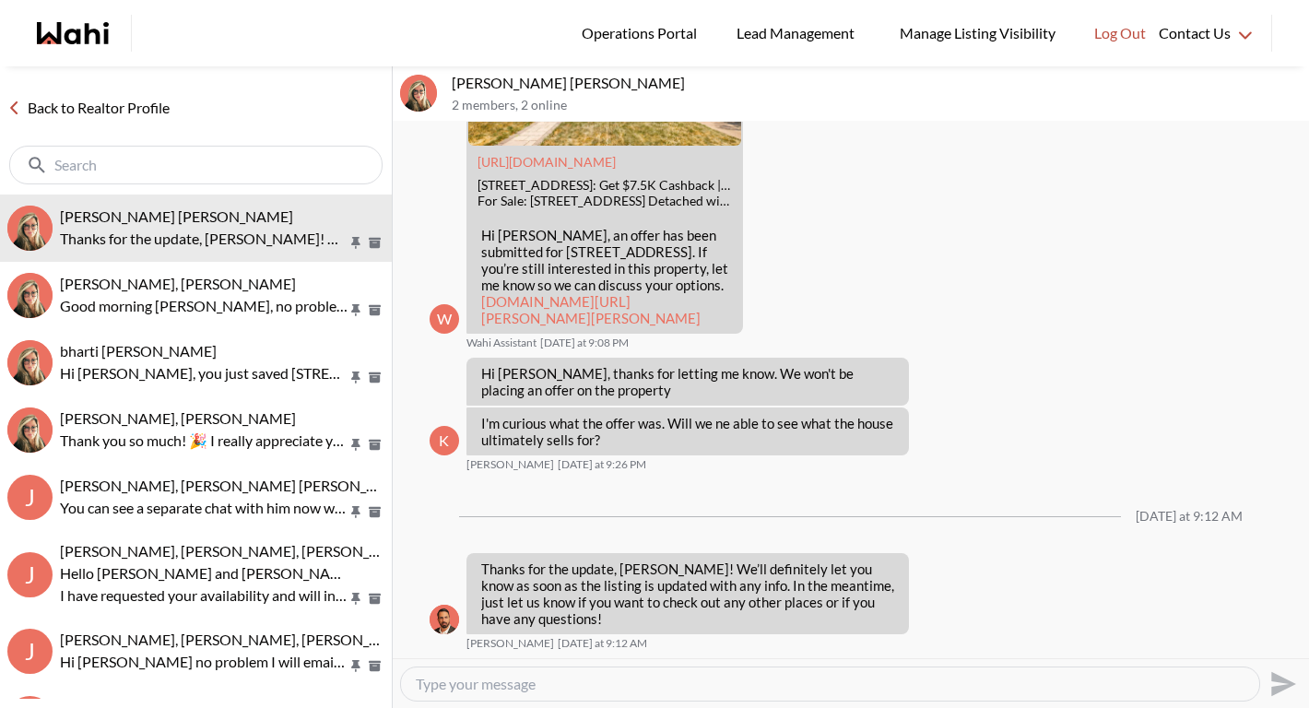
click at [153, 105] on link "Back to Realtor Profile" at bounding box center [88, 108] width 177 height 24
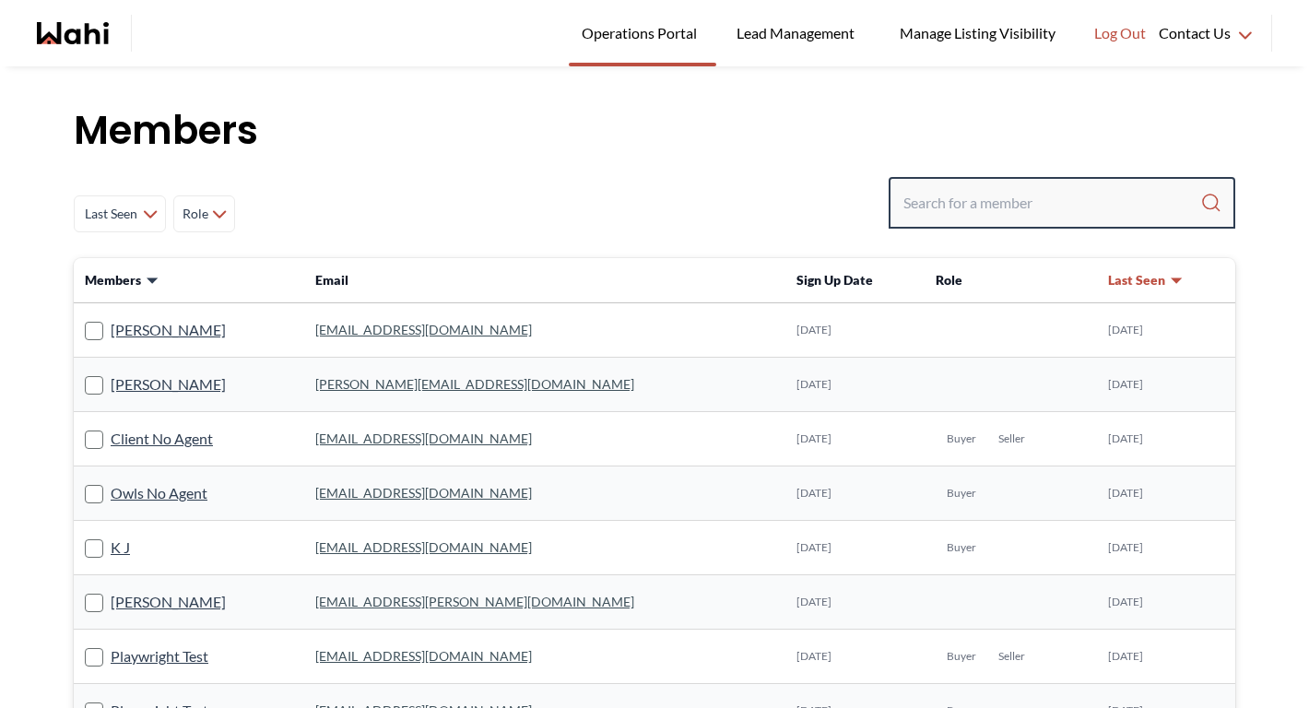
click at [1015, 217] on input "Search input" at bounding box center [1051, 202] width 297 height 33
paste input "[EMAIL_ADDRESS][DOMAIN_NAME]"
type input "[EMAIL_ADDRESS][DOMAIN_NAME]"
